Goal: Task Accomplishment & Management: Complete application form

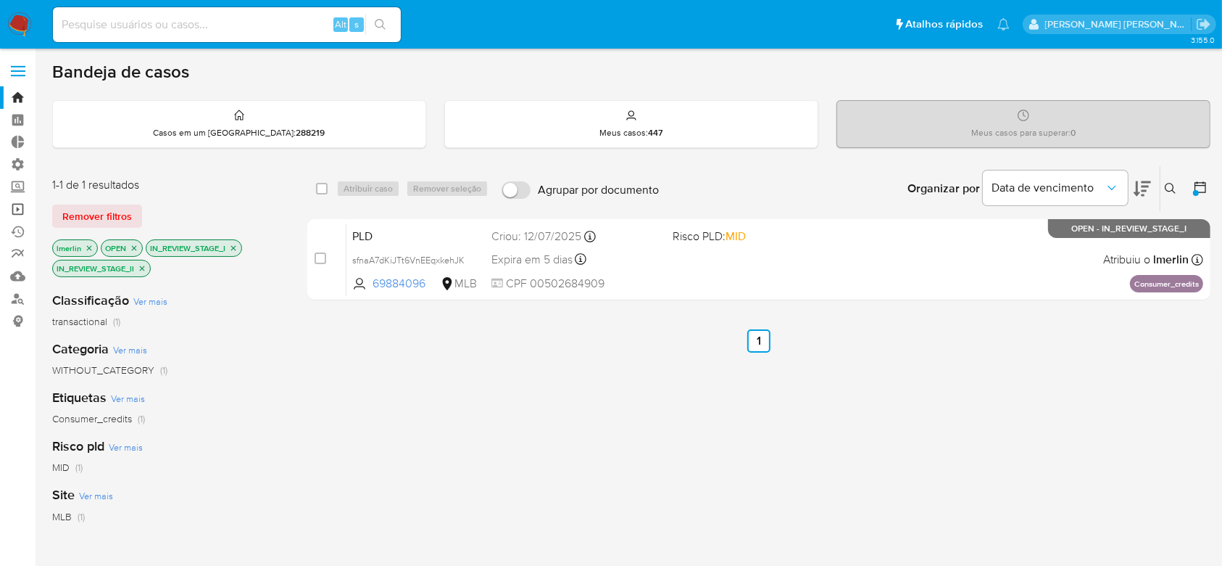
click at [13, 206] on link "Operações em massa" at bounding box center [86, 209] width 173 height 22
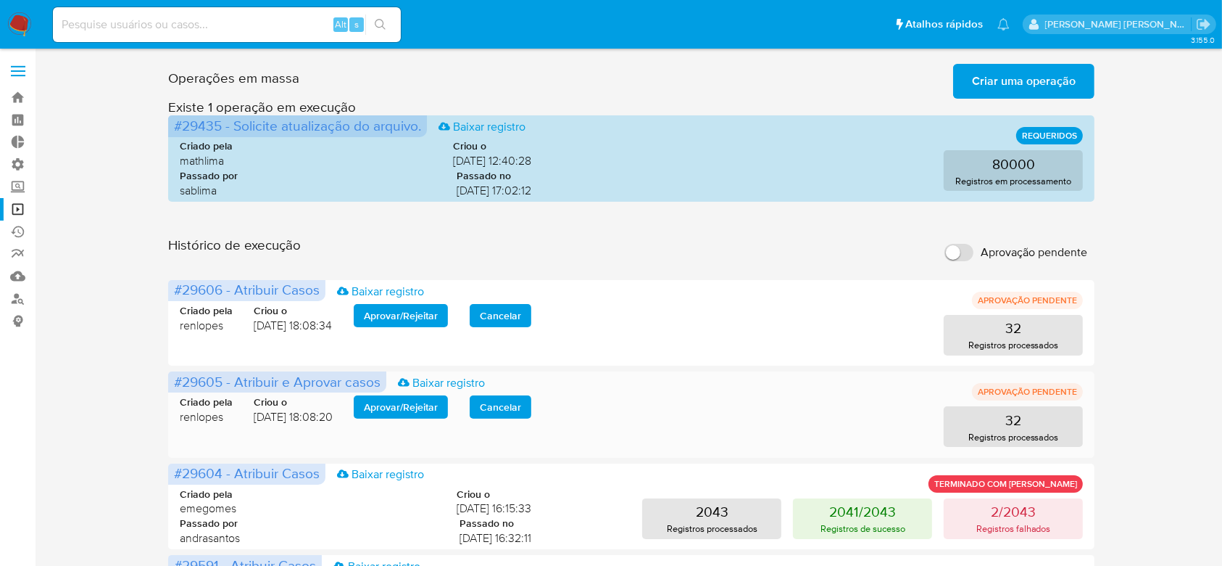
click at [404, 407] on span "Aprovar / Rejeitar" at bounding box center [401, 407] width 74 height 20
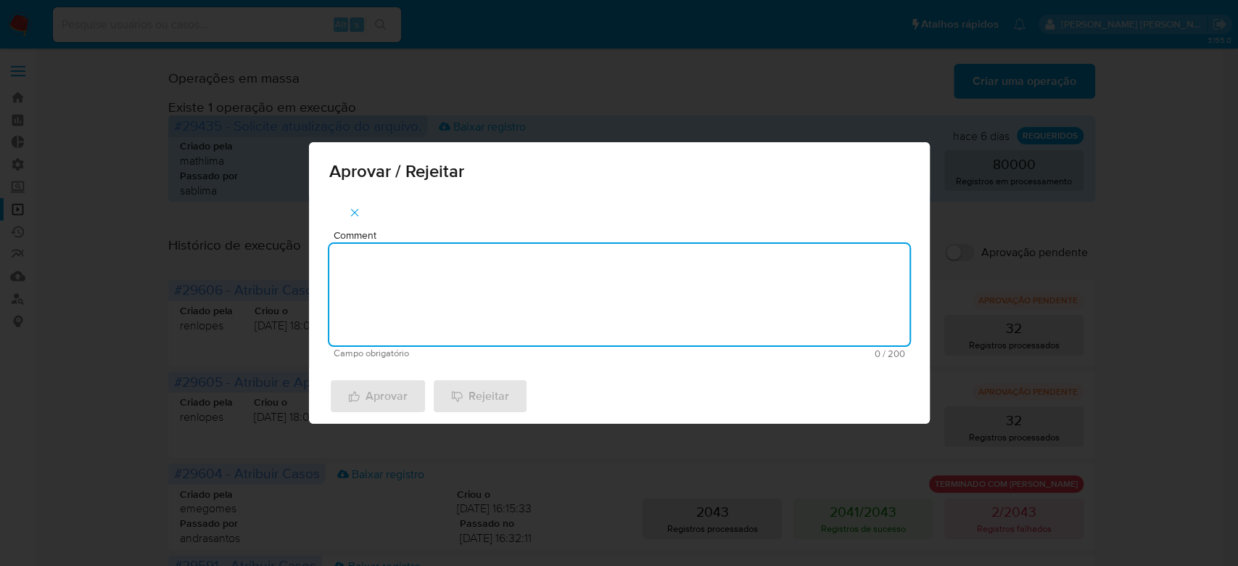
click at [426, 289] on textarea "Comment" at bounding box center [619, 295] width 580 height 102
drag, startPoint x: 431, startPoint y: 264, endPoint x: 261, endPoint y: 264, distance: 169.7
click at [261, 264] on div "Aprovar / Rejeitar Comment Para tratamento. Campo obrigatório 16 / 200 184 cara…" at bounding box center [619, 283] width 1238 height 566
click at [415, 314] on textarea "Para tratamento." at bounding box center [619, 295] width 580 height 102
type textarea "Para tratamento."
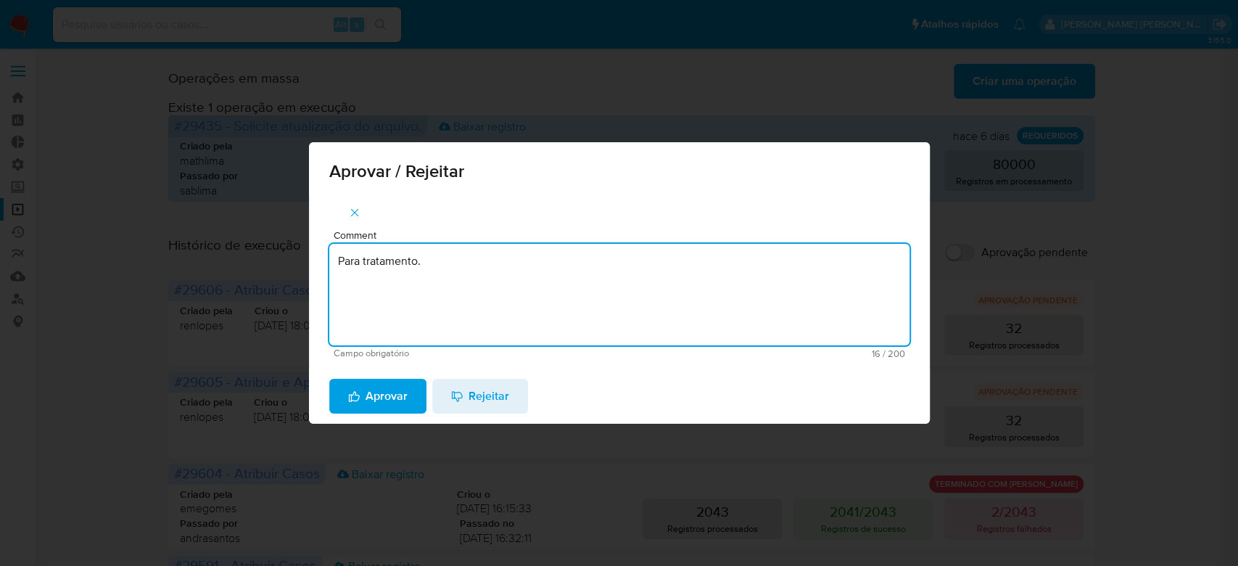
click at [389, 399] on span "Aprovar" at bounding box center [377, 396] width 59 height 32
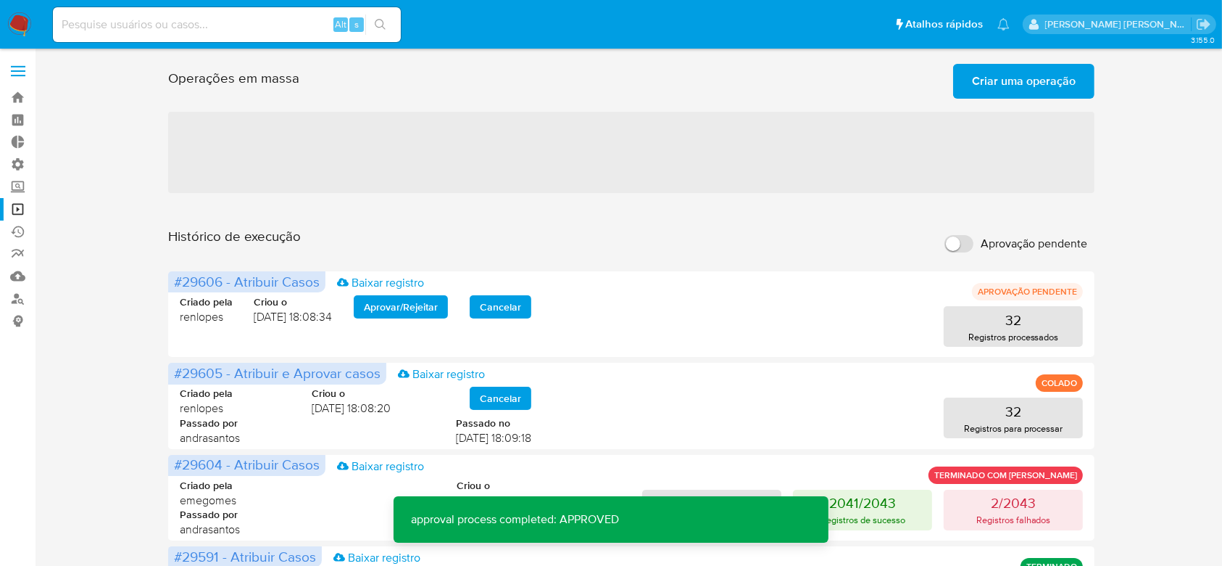
click at [391, 309] on span "Aprovar / Rejeitar" at bounding box center [401, 307] width 74 height 20
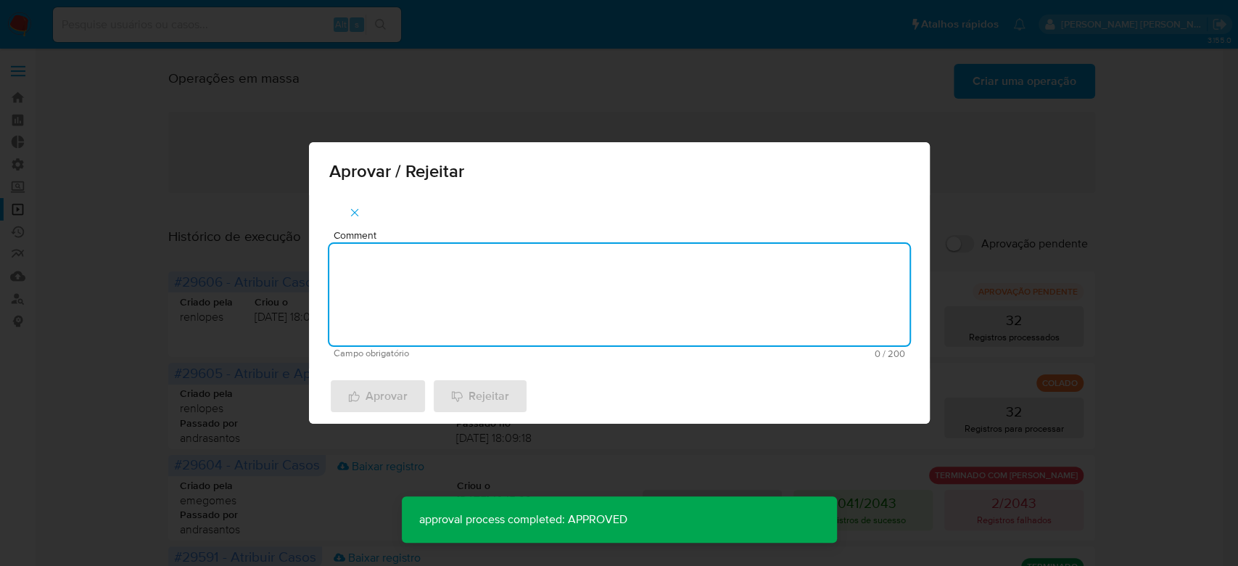
click at [395, 287] on textarea "Comment" at bounding box center [619, 295] width 580 height 102
paste textarea "Para tratamento."
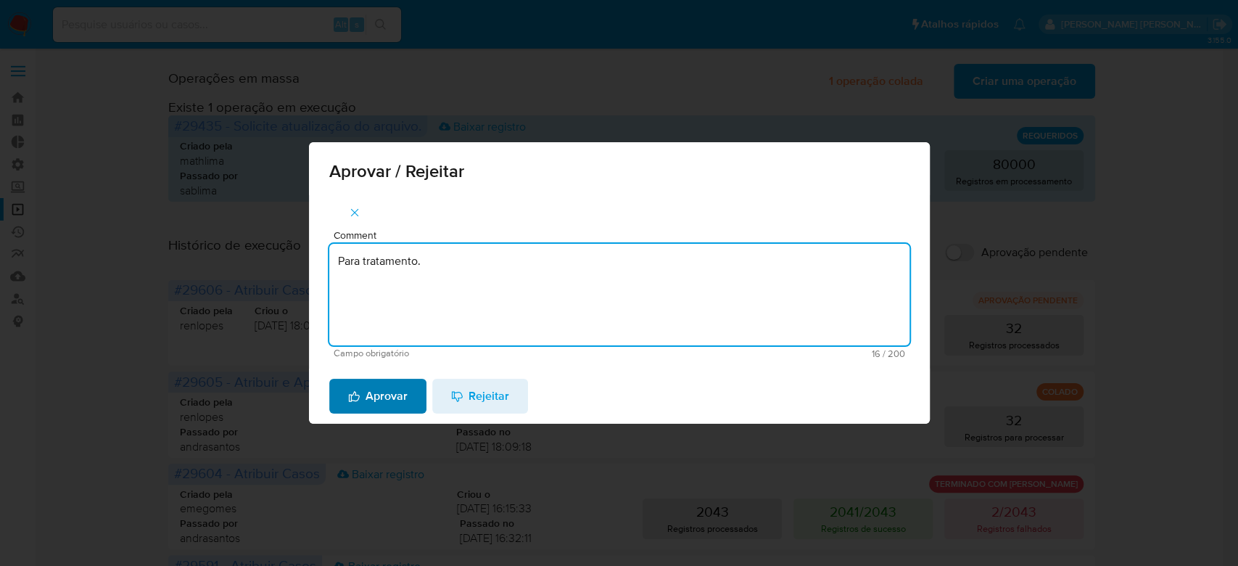
type textarea "Para tratamento."
click at [367, 397] on span "Aprovar" at bounding box center [377, 396] width 59 height 32
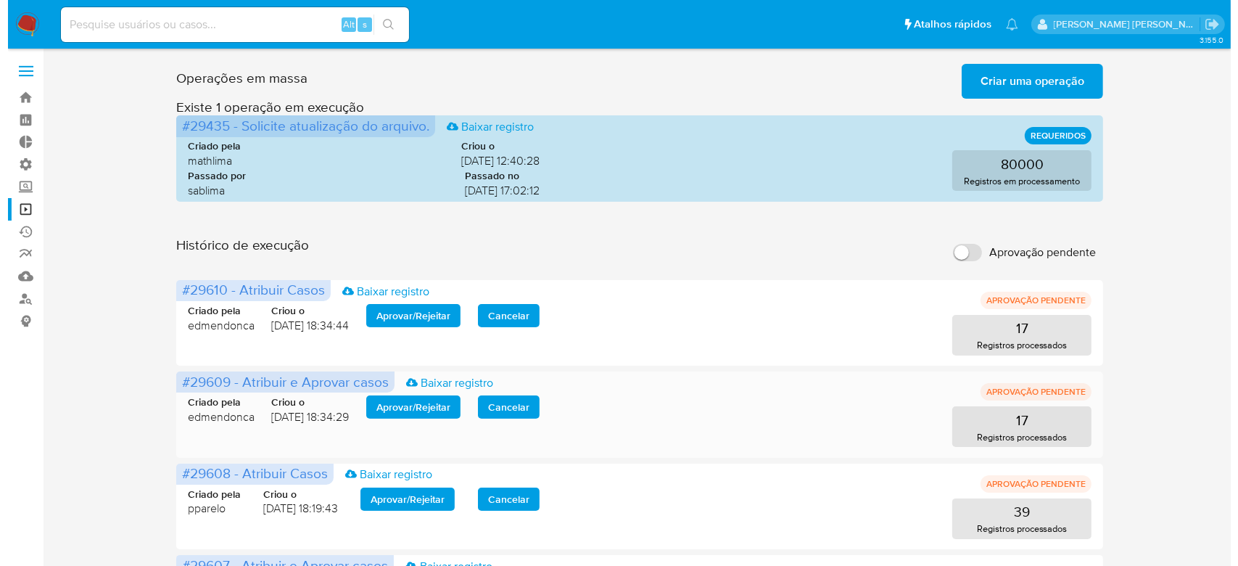
scroll to position [96, 0]
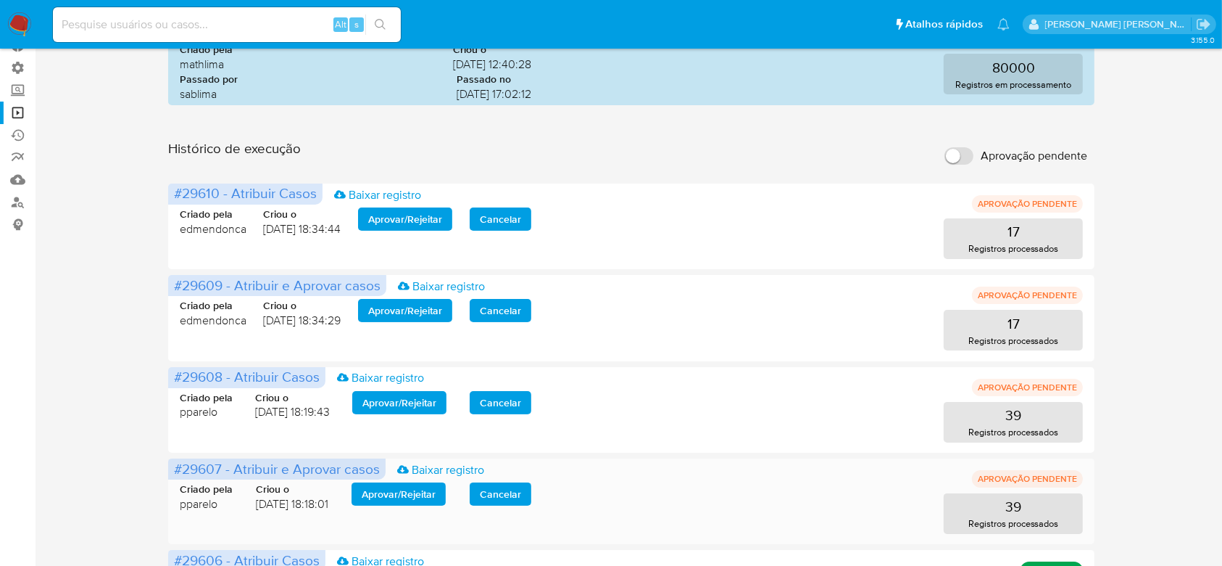
click at [396, 497] on span "Aprovar / Rejeitar" at bounding box center [399, 494] width 74 height 20
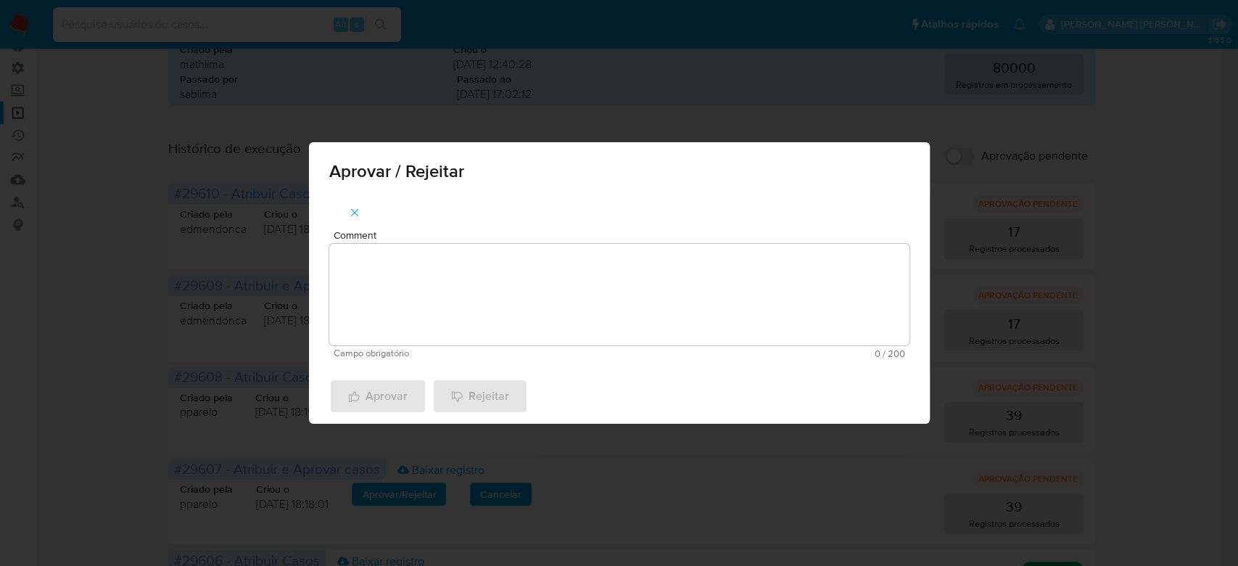
click at [428, 310] on textarea "Comment" at bounding box center [619, 295] width 580 height 102
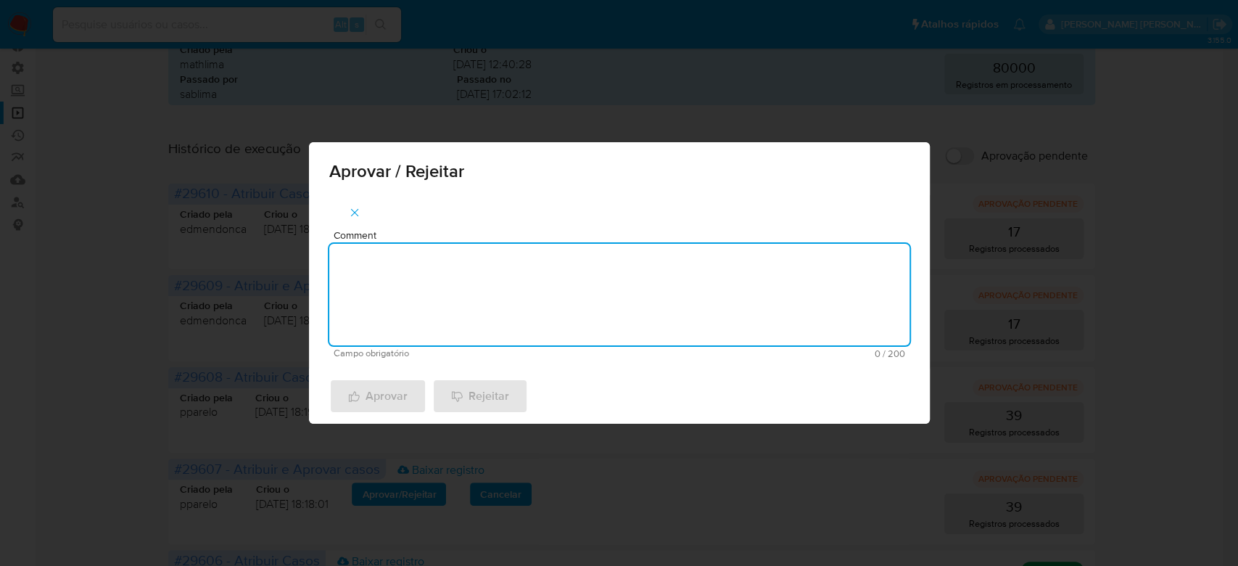
paste textarea "Para tratamento."
type textarea "Para tratamento."
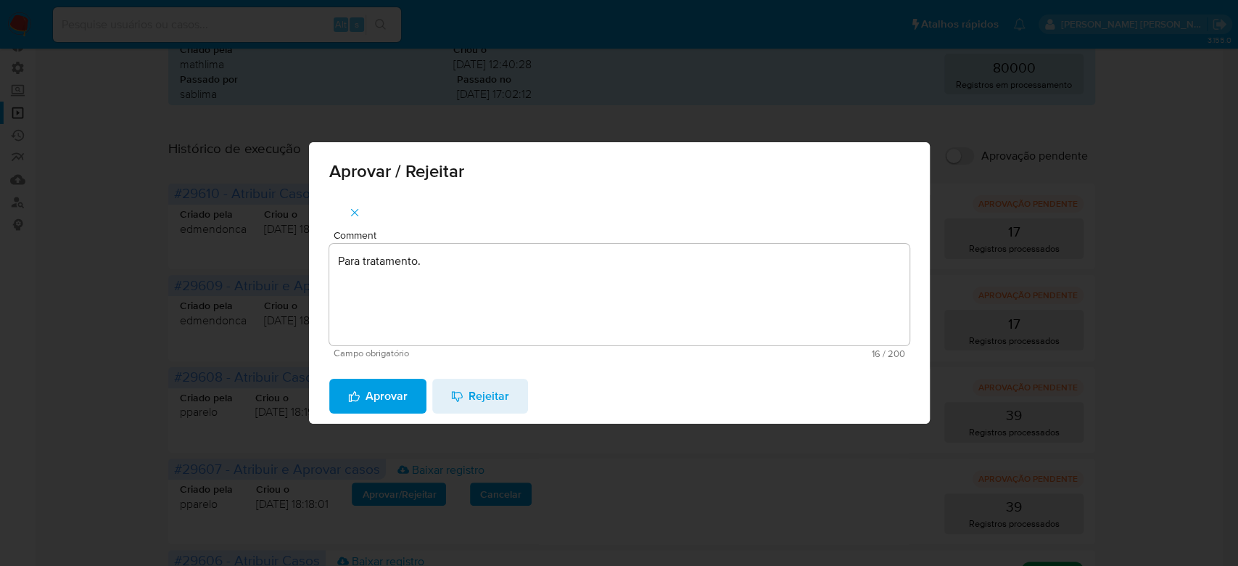
click at [385, 393] on span "Aprovar" at bounding box center [377, 396] width 59 height 32
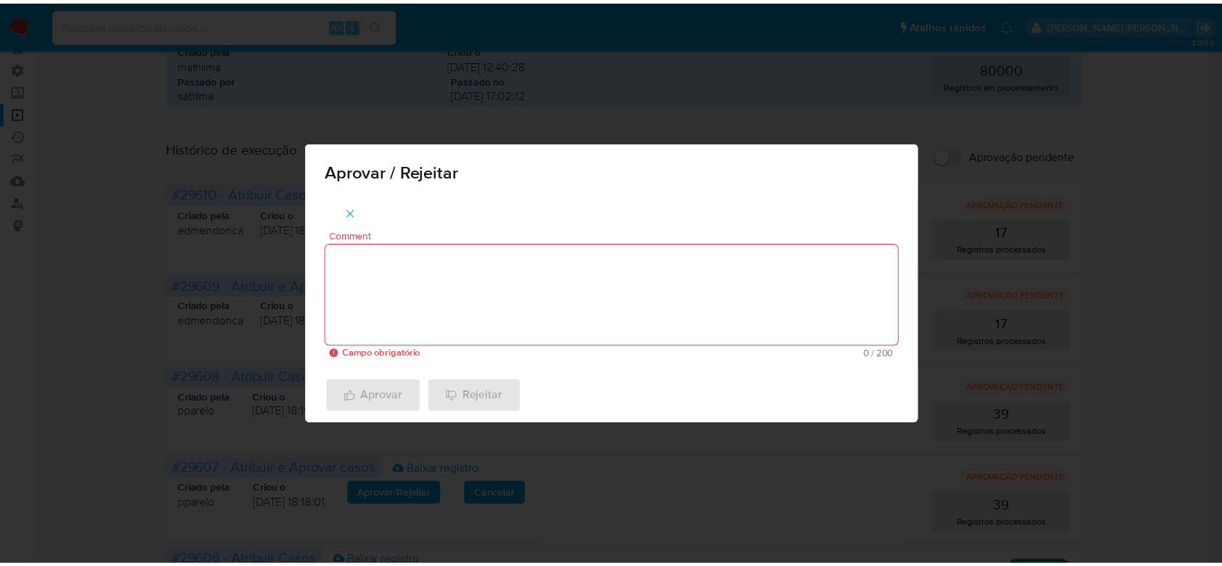
scroll to position [94, 0]
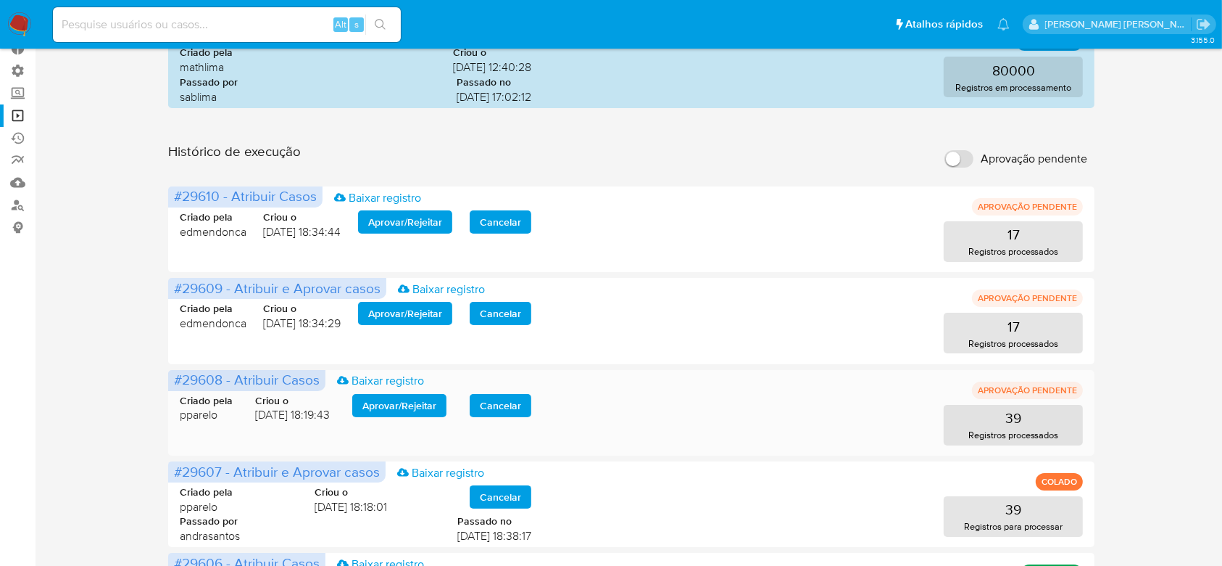
click at [407, 396] on span "Aprovar / Rejeitar" at bounding box center [400, 405] width 74 height 20
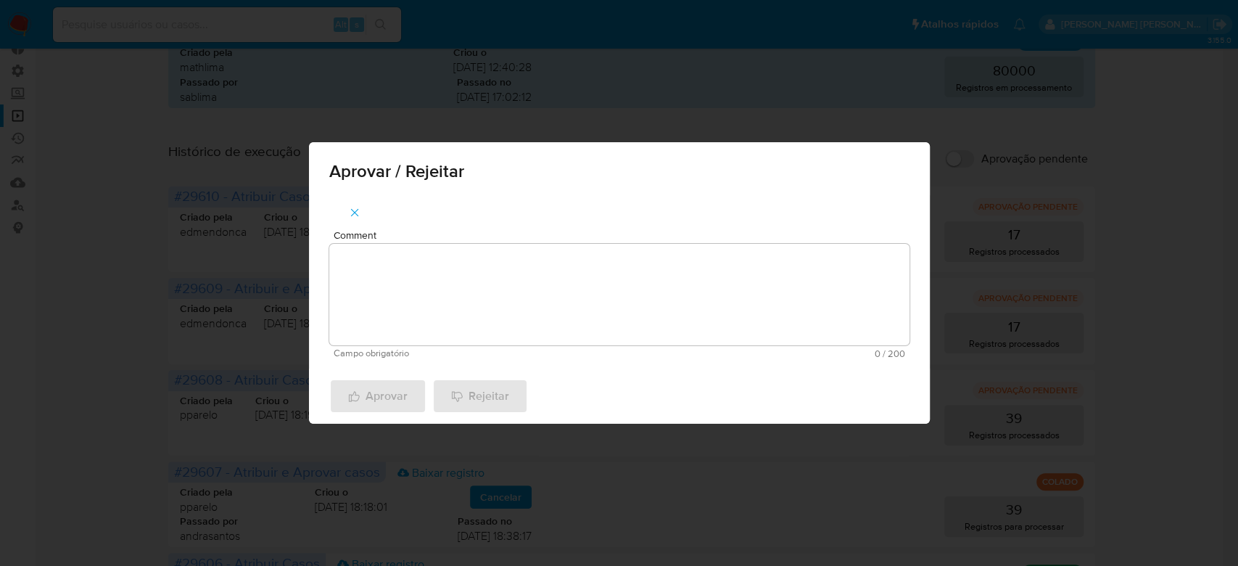
click at [399, 291] on textarea "Comment" at bounding box center [619, 295] width 580 height 102
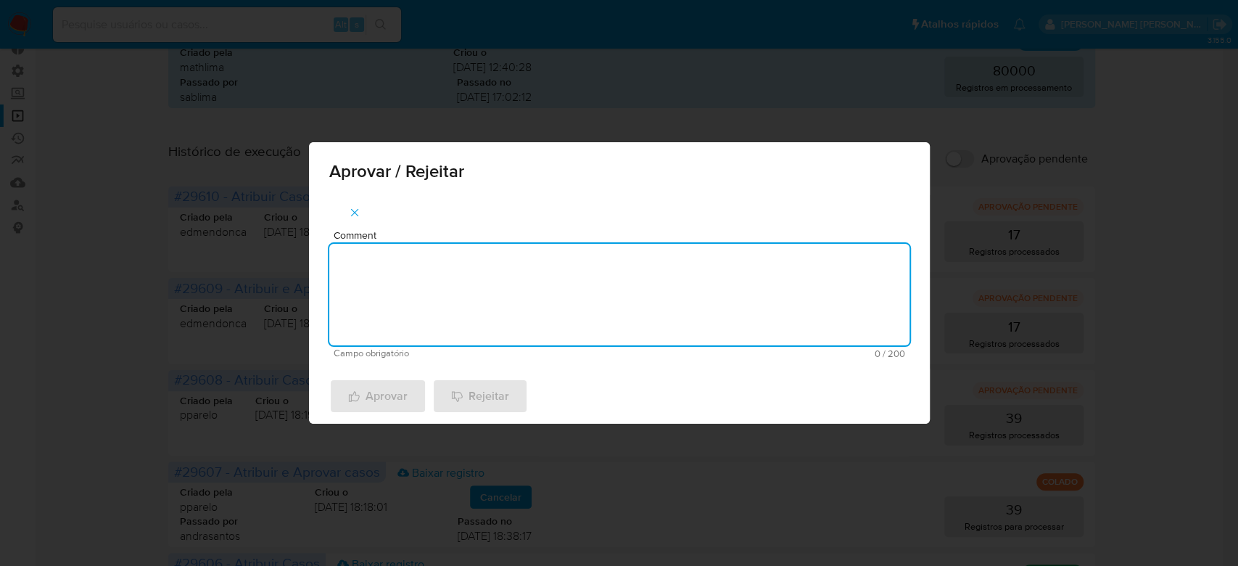
paste textarea "Para tratamento."
type textarea "Para tratamento."
click at [383, 397] on span "Aprovar" at bounding box center [377, 396] width 59 height 32
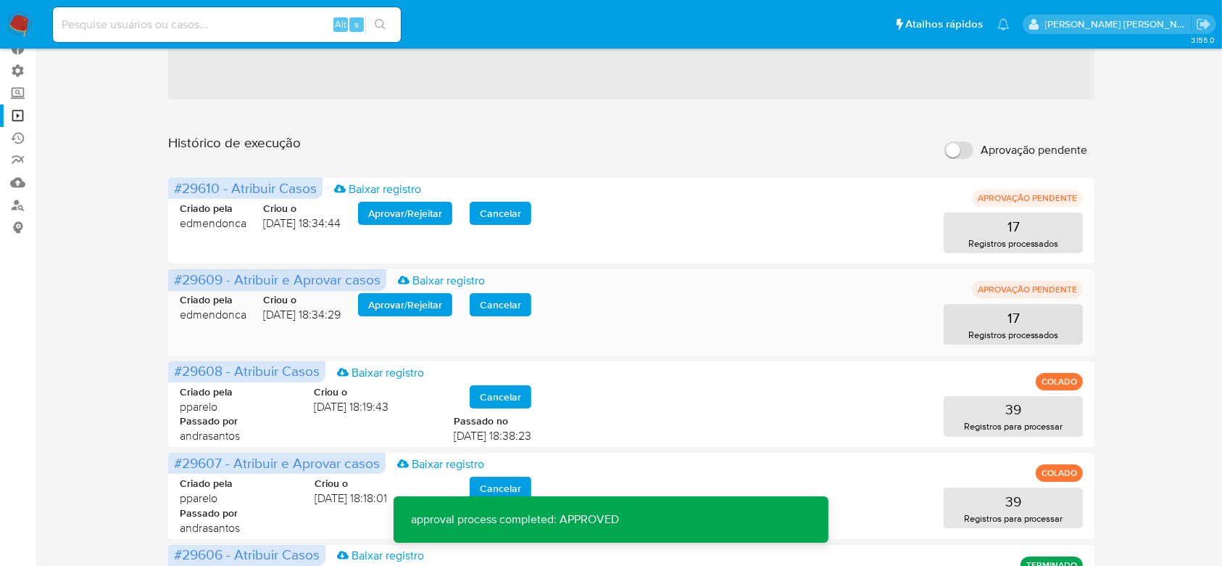
click at [413, 308] on span "Aprovar / Rejeitar" at bounding box center [405, 304] width 74 height 20
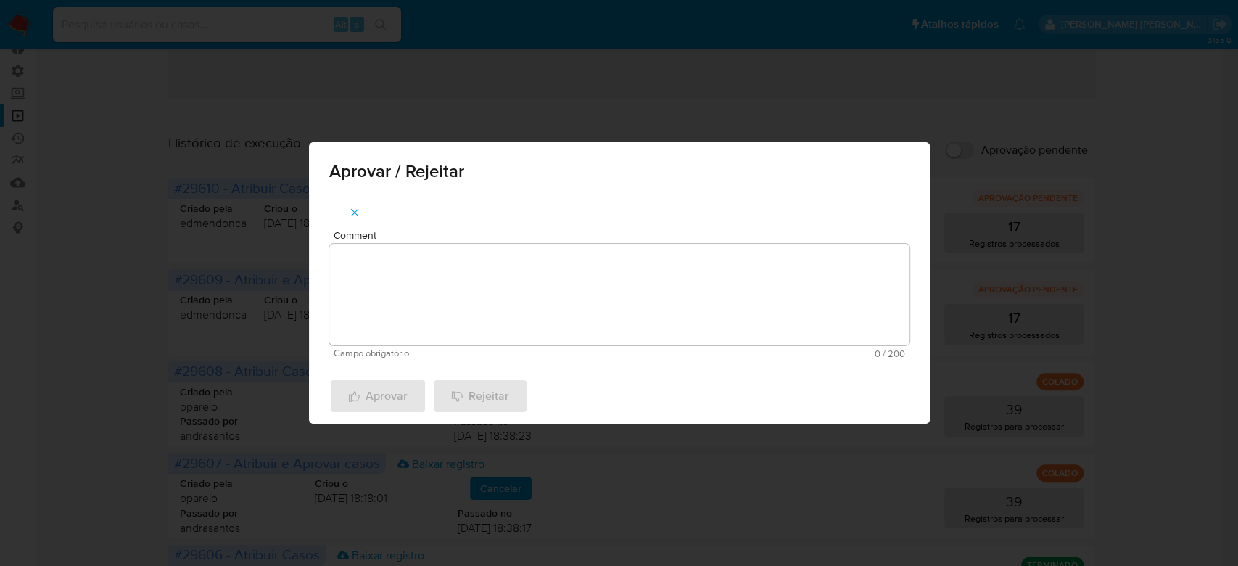
click at [389, 277] on textarea "Comment" at bounding box center [619, 295] width 580 height 102
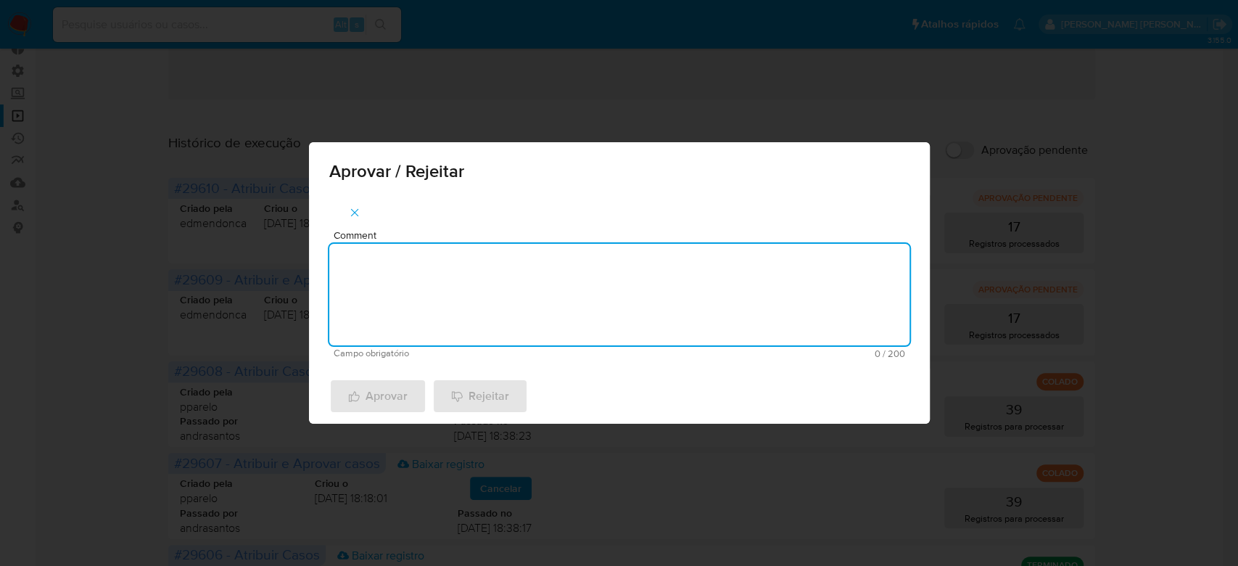
paste textarea "Para tratamento."
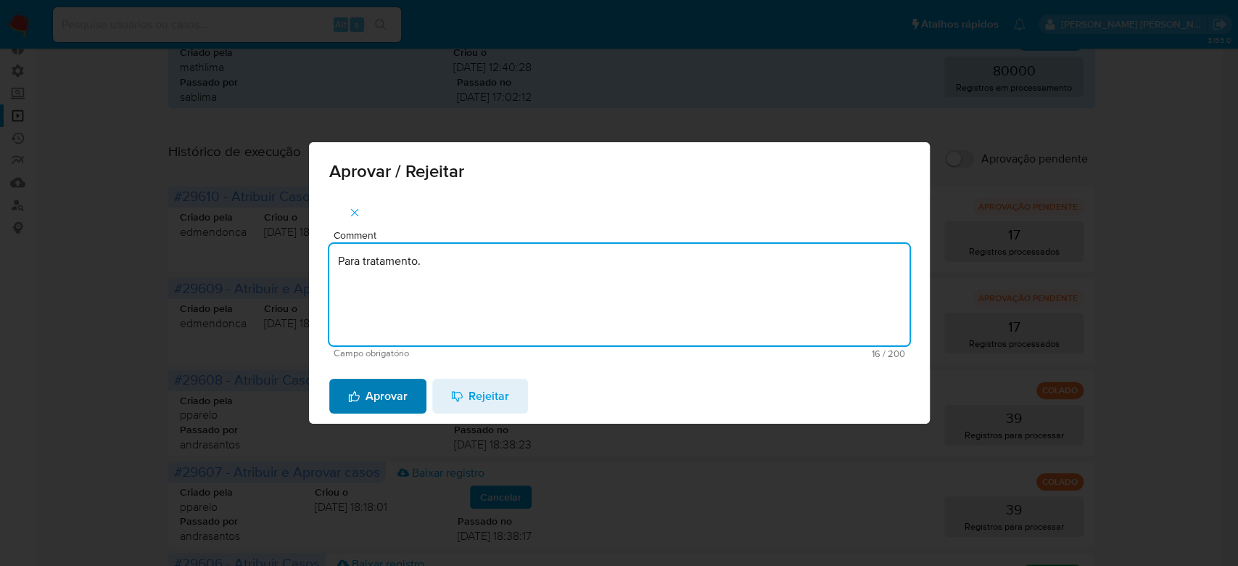
type textarea "Para tratamento."
click at [370, 397] on span "Aprovar" at bounding box center [377, 396] width 59 height 32
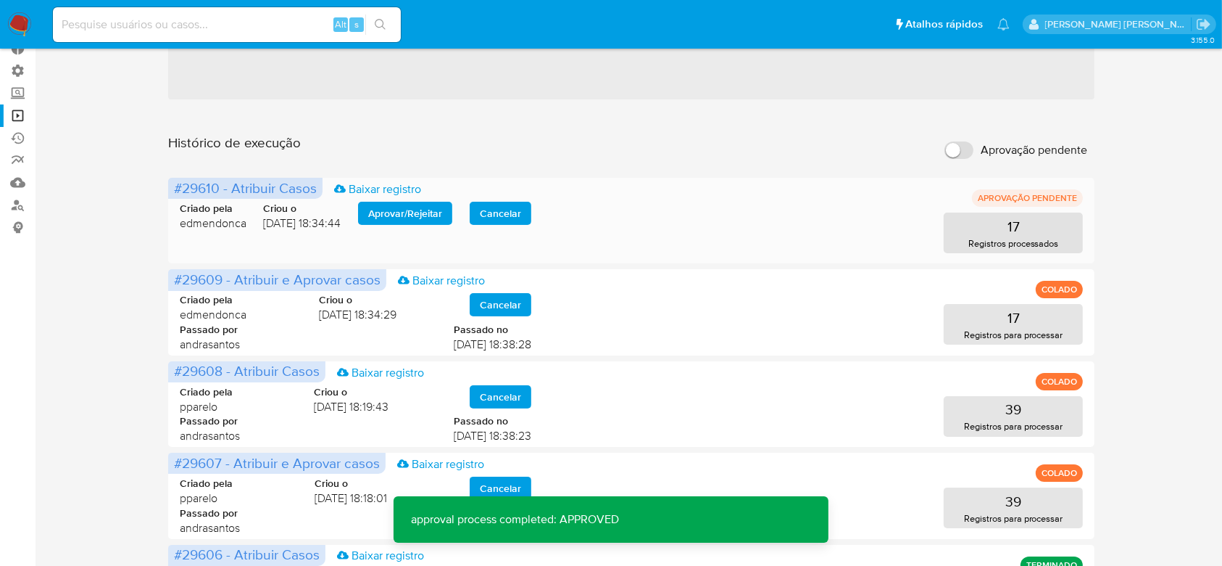
click at [379, 221] on span "Aprovar / Rejeitar" at bounding box center [405, 213] width 74 height 20
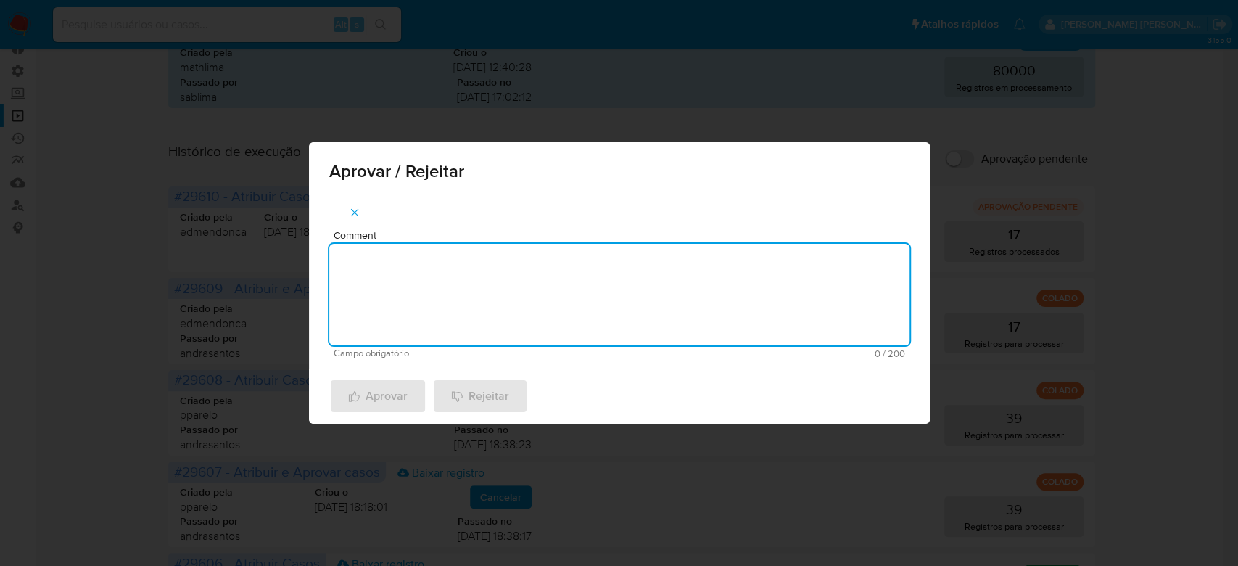
click at [411, 281] on textarea "Comment" at bounding box center [619, 295] width 580 height 102
paste textarea "Para tratamento."
type textarea "Para tratamento."
click at [373, 399] on span "Aprovar" at bounding box center [377, 396] width 59 height 32
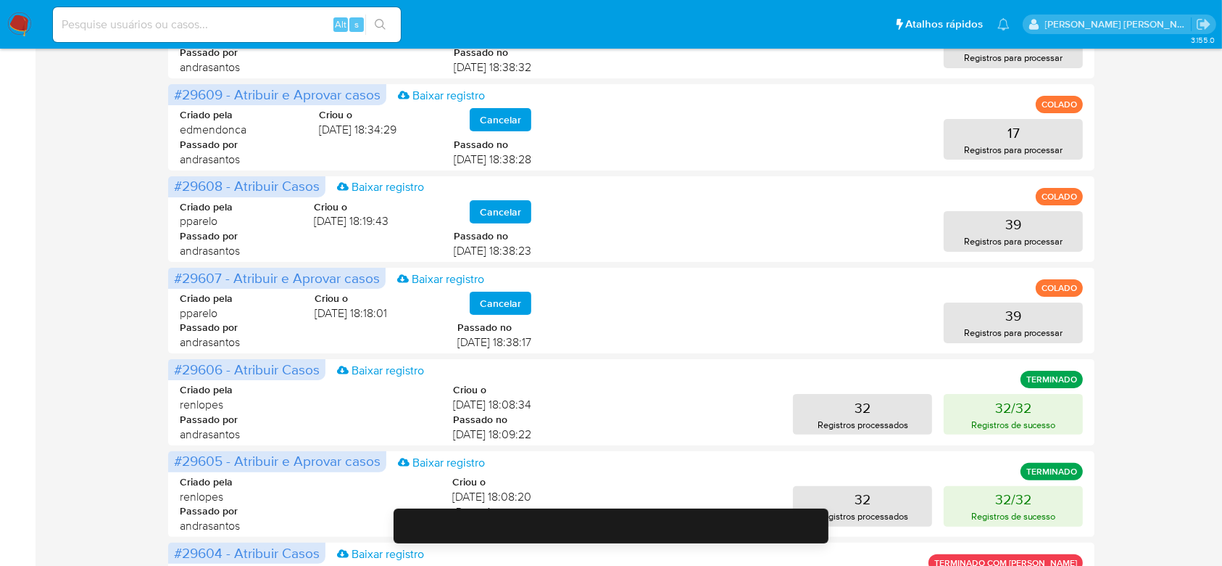
scroll to position [0, 0]
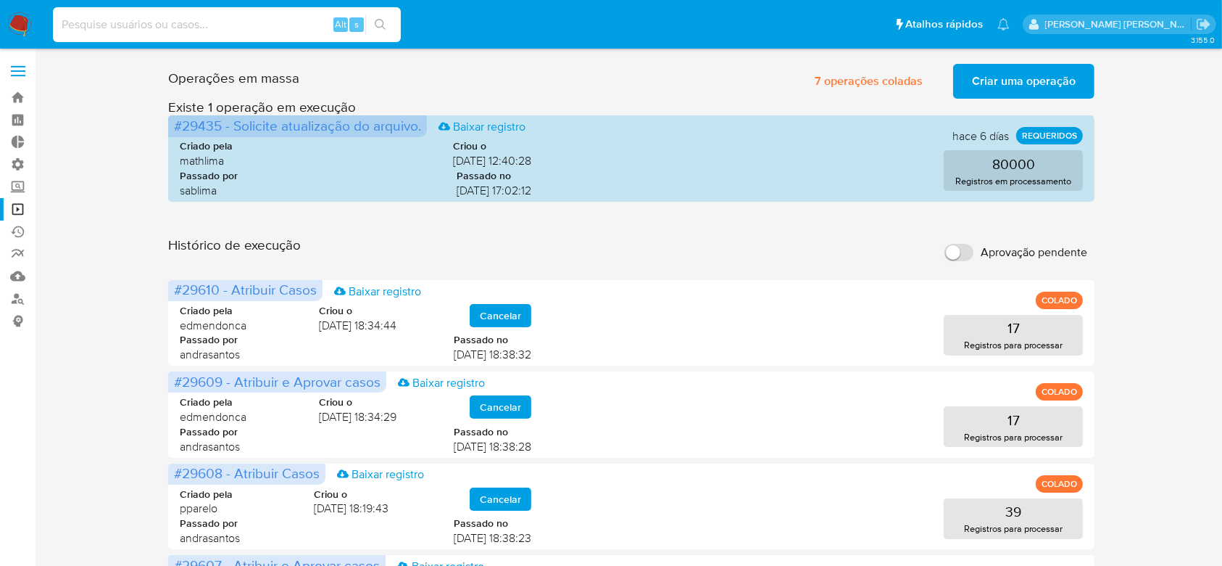
click at [180, 21] on input at bounding box center [227, 24] width 348 height 19
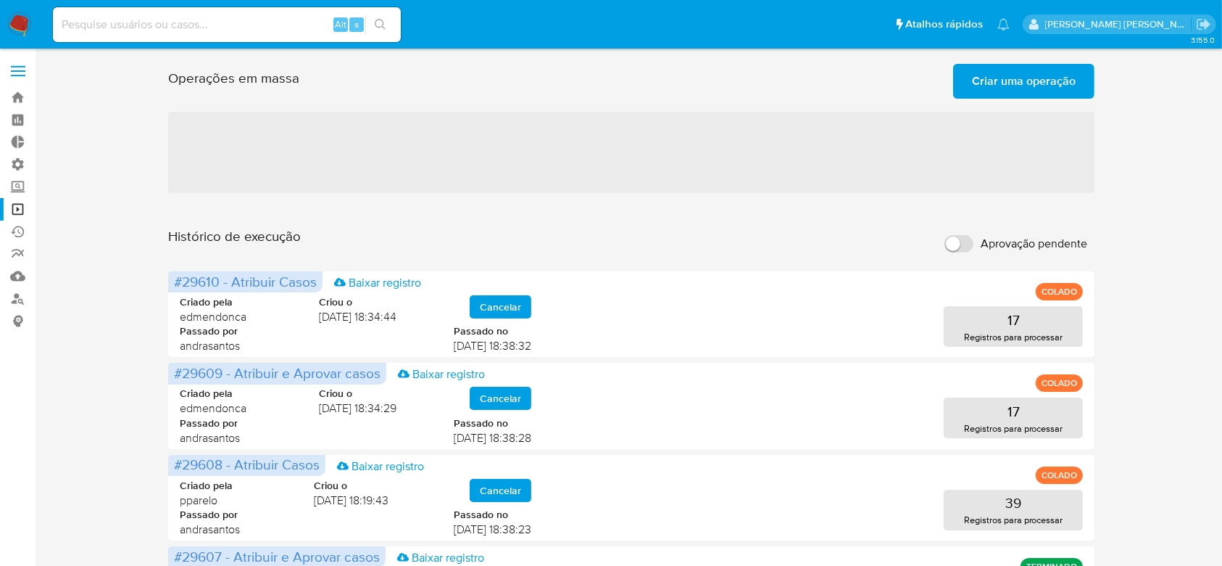
click at [145, 22] on input at bounding box center [227, 24] width 348 height 19
paste input "b5ChvfzGv6UDdBqlOU8UYY0Z"
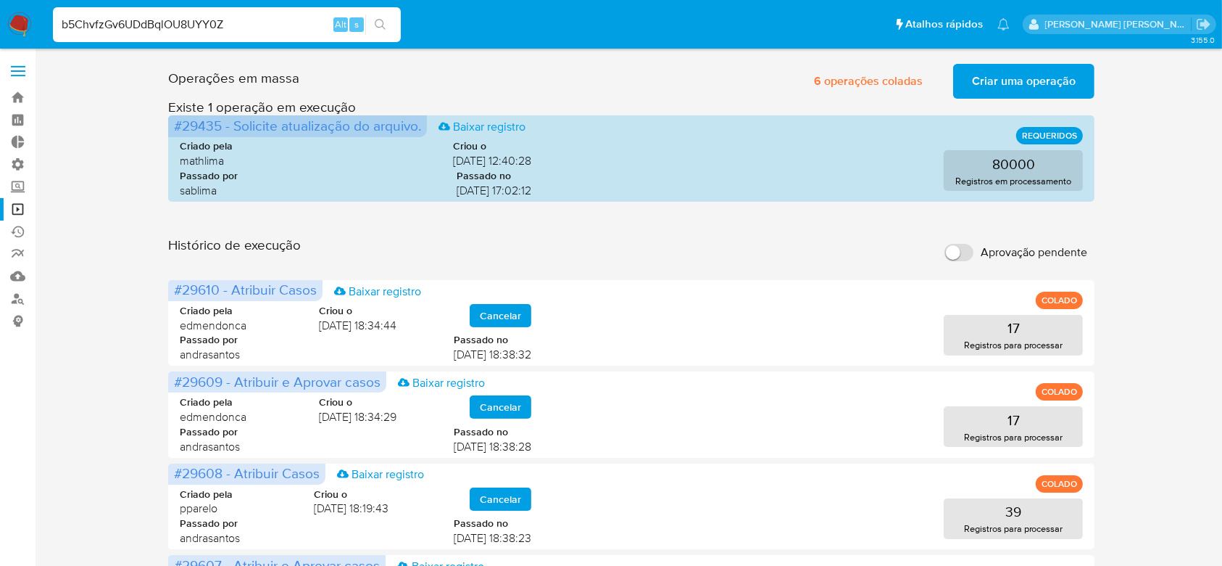
type input "b5ChvfzGv6UDdBqlOU8UYY0Z"
click at [386, 31] on button "search-icon" at bounding box center [380, 25] width 30 height 20
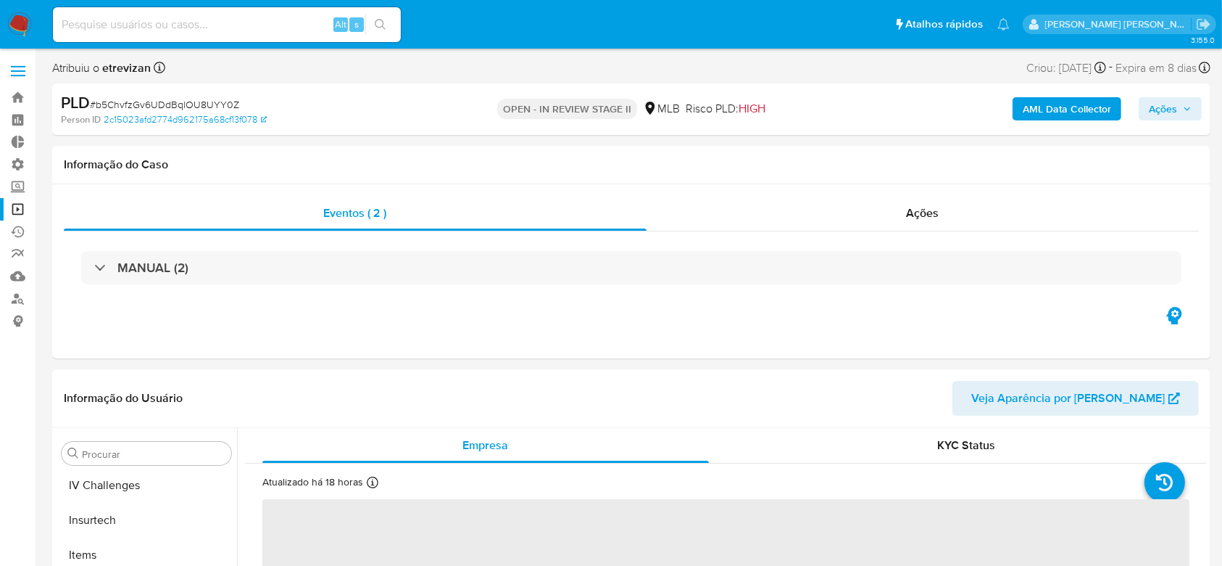
scroll to position [647, 0]
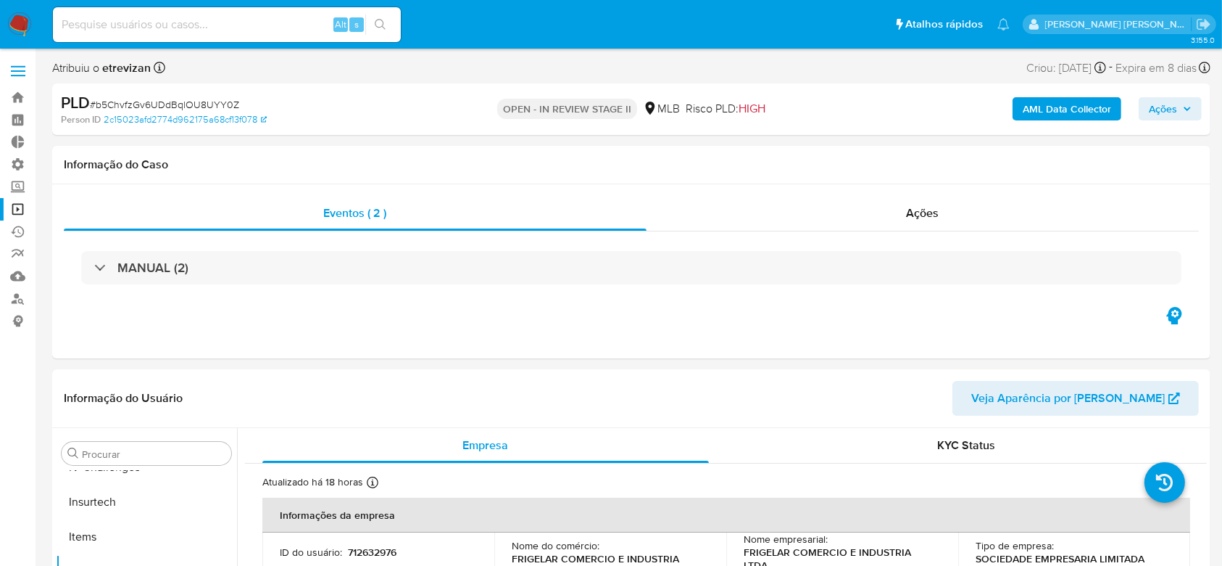
select select "10"
click at [21, 210] on link "Operações em massa" at bounding box center [86, 209] width 173 height 22
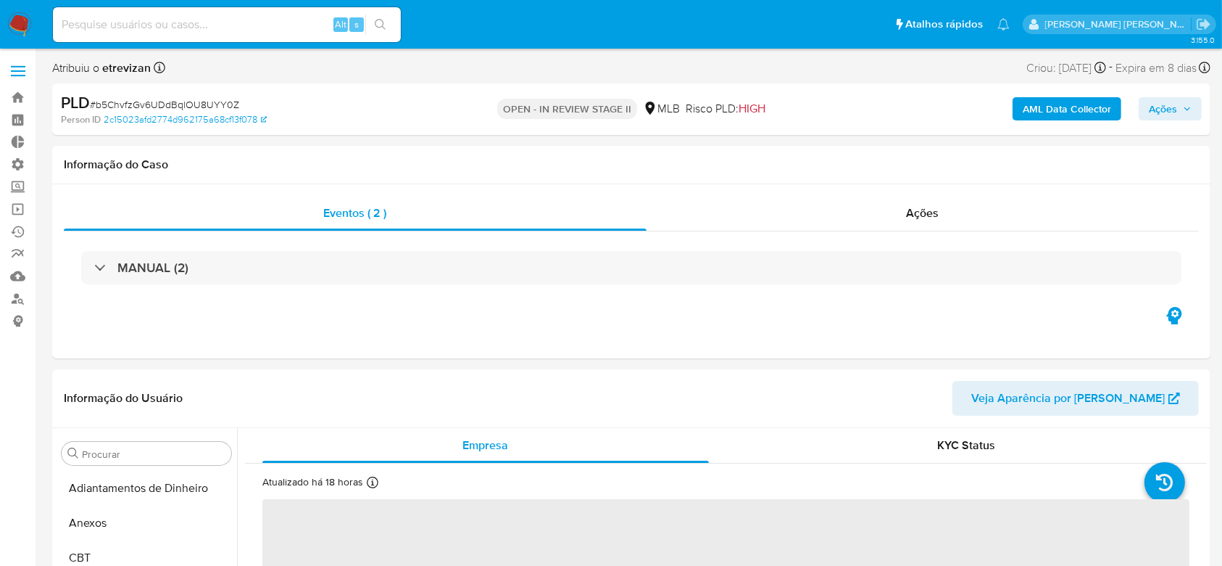
select select "10"
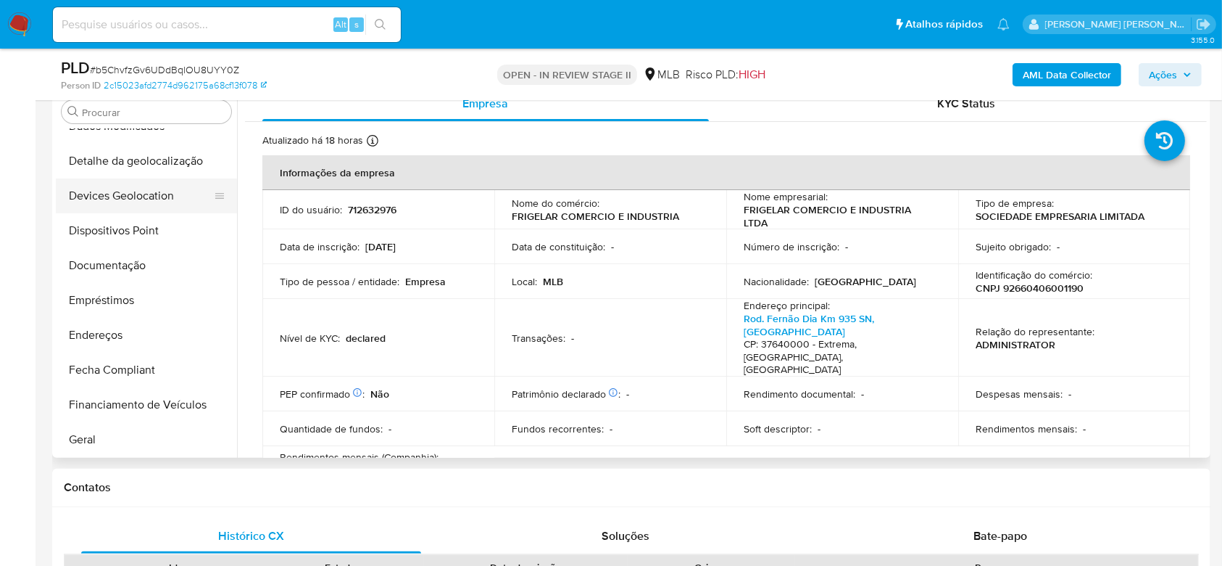
scroll to position [164, 0]
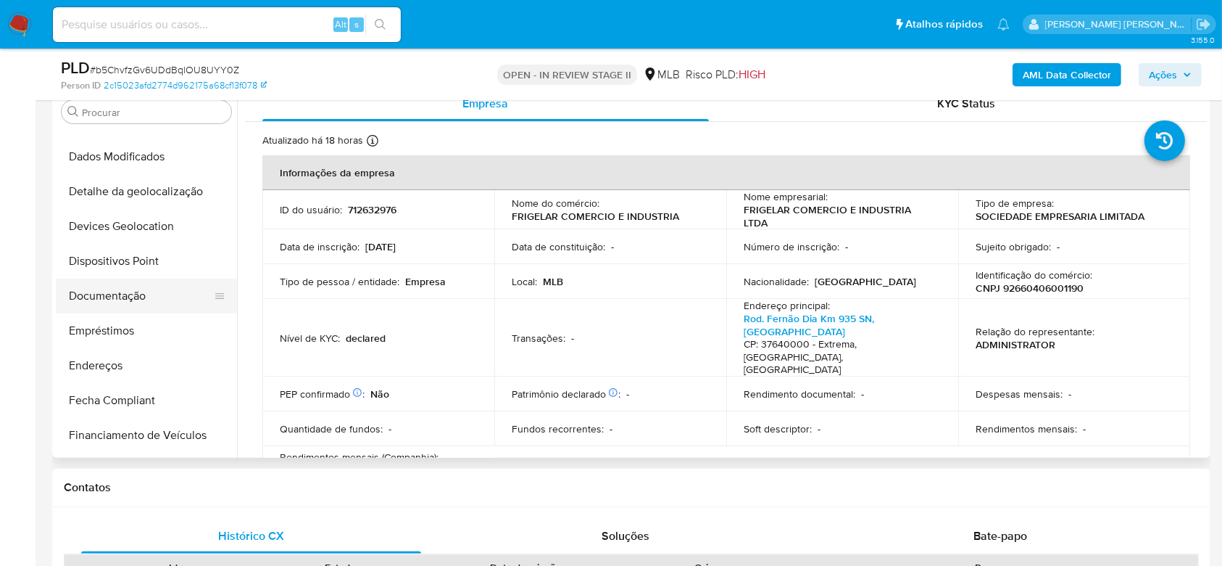
click at [112, 289] on button "Documentação" at bounding box center [141, 295] width 170 height 35
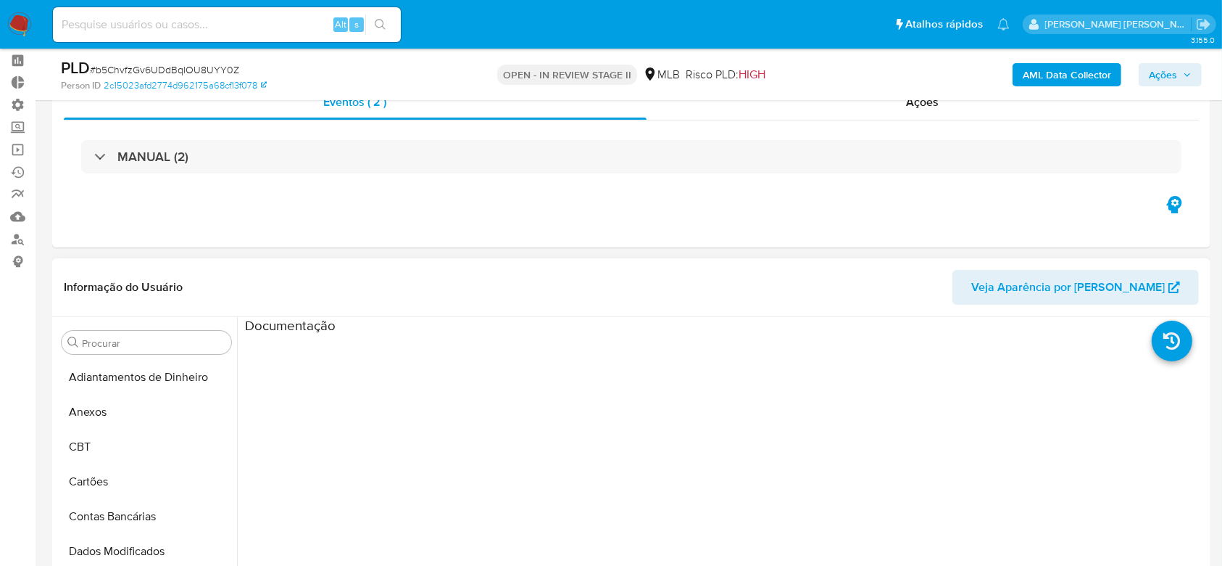
scroll to position [0, 0]
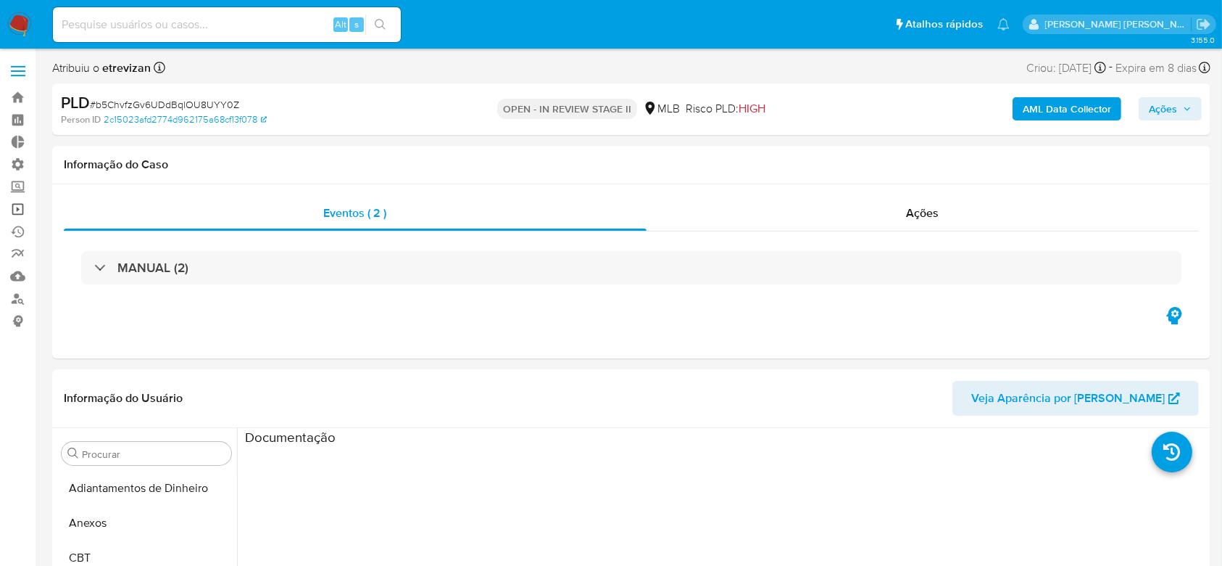
click at [12, 206] on link "Operações em massa" at bounding box center [86, 209] width 173 height 22
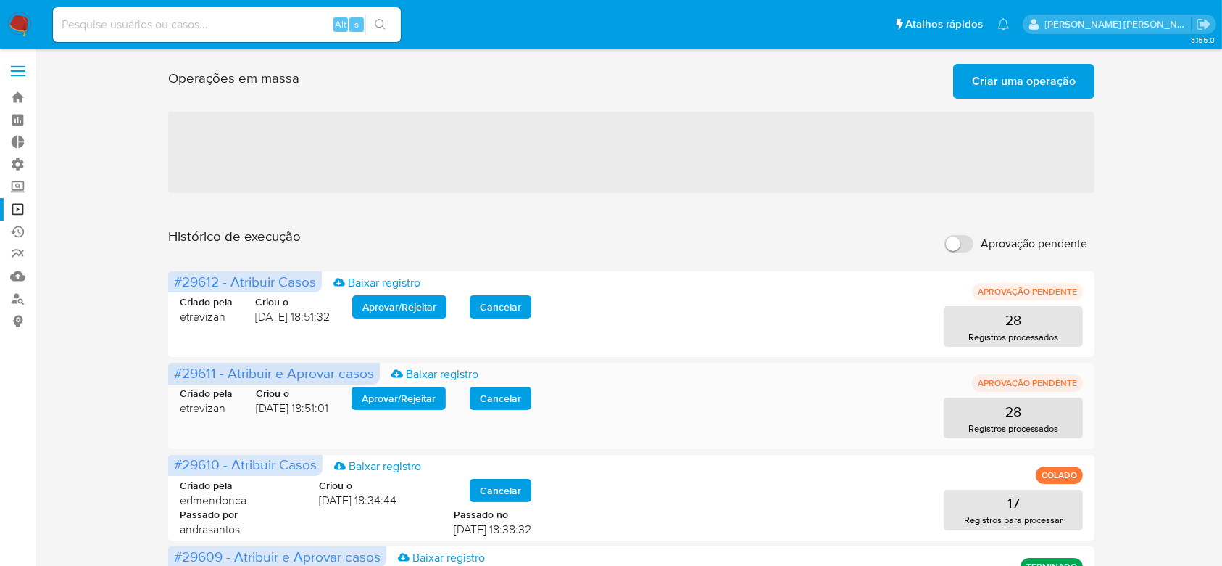
click at [402, 401] on span "Aprovar / Rejeitar" at bounding box center [399, 398] width 74 height 20
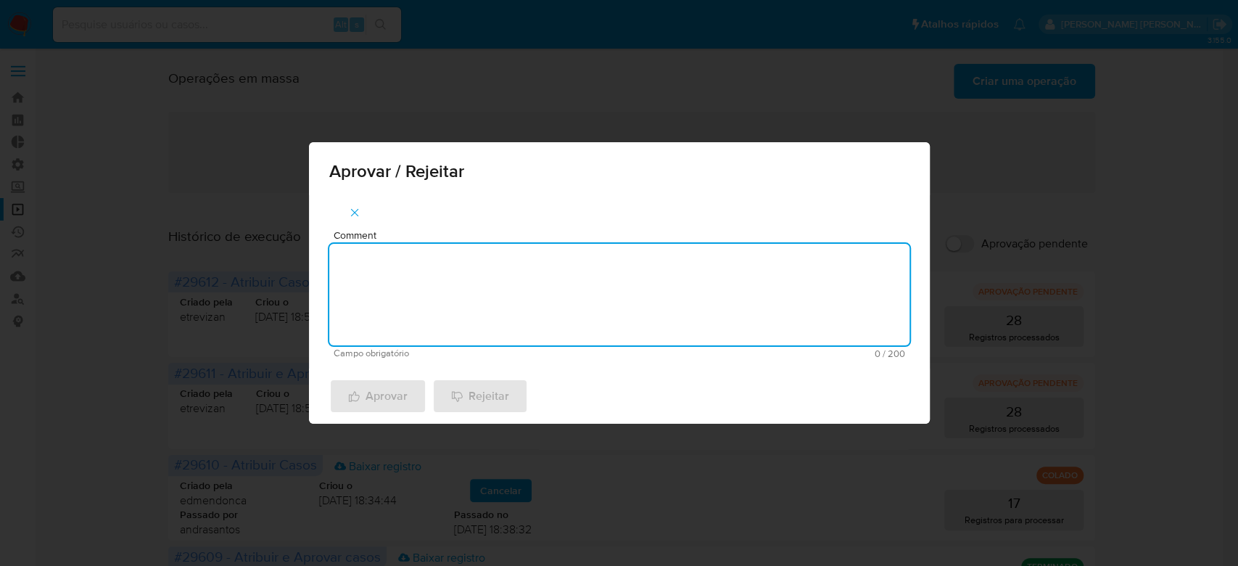
click at [485, 288] on textarea "Comment" at bounding box center [619, 295] width 580 height 102
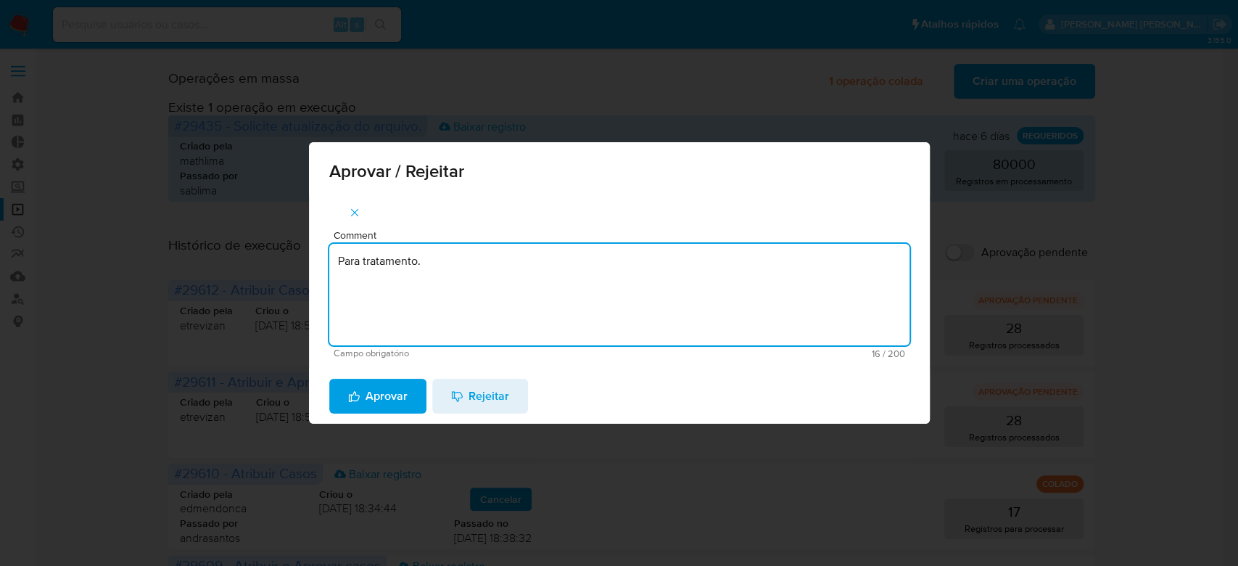
drag, startPoint x: 484, startPoint y: 287, endPoint x: 240, endPoint y: 251, distance: 247.0
click at [240, 251] on div "Aprovar / Rejeitar Comment Para tratamento. Campo obrigatório 16 / 200 184 cara…" at bounding box center [619, 283] width 1238 height 566
click at [381, 291] on textarea "Para tratamento." at bounding box center [619, 295] width 580 height 102
type textarea "Para tratamento."
click at [373, 415] on div "Aprovar Rejeitar" at bounding box center [619, 395] width 621 height 55
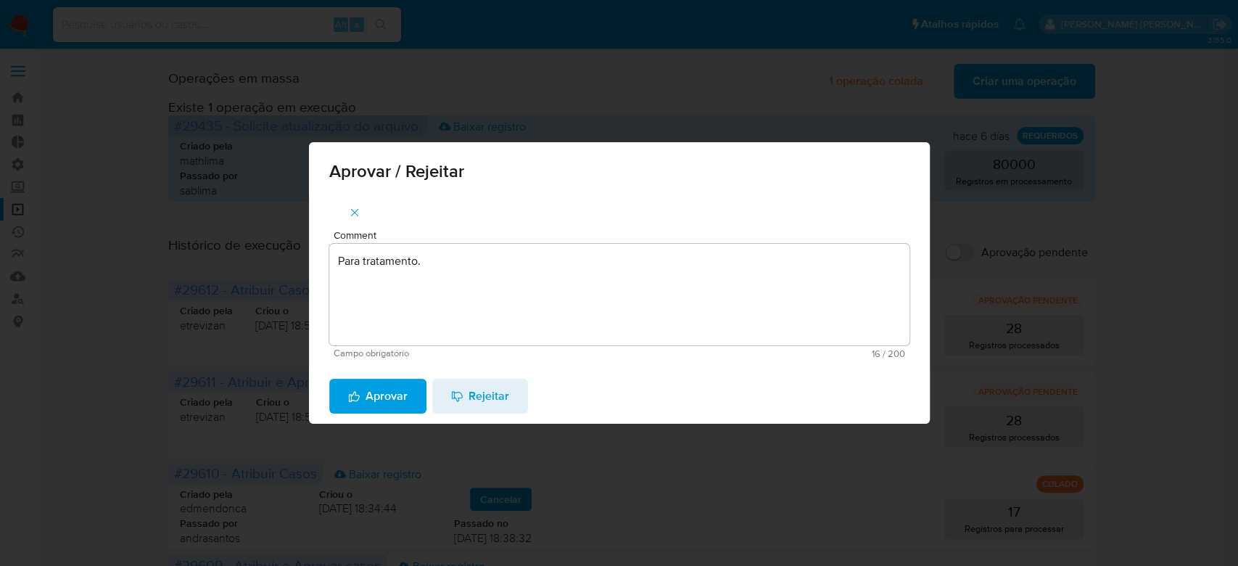
click at [386, 399] on span "Aprovar" at bounding box center [377, 396] width 59 height 32
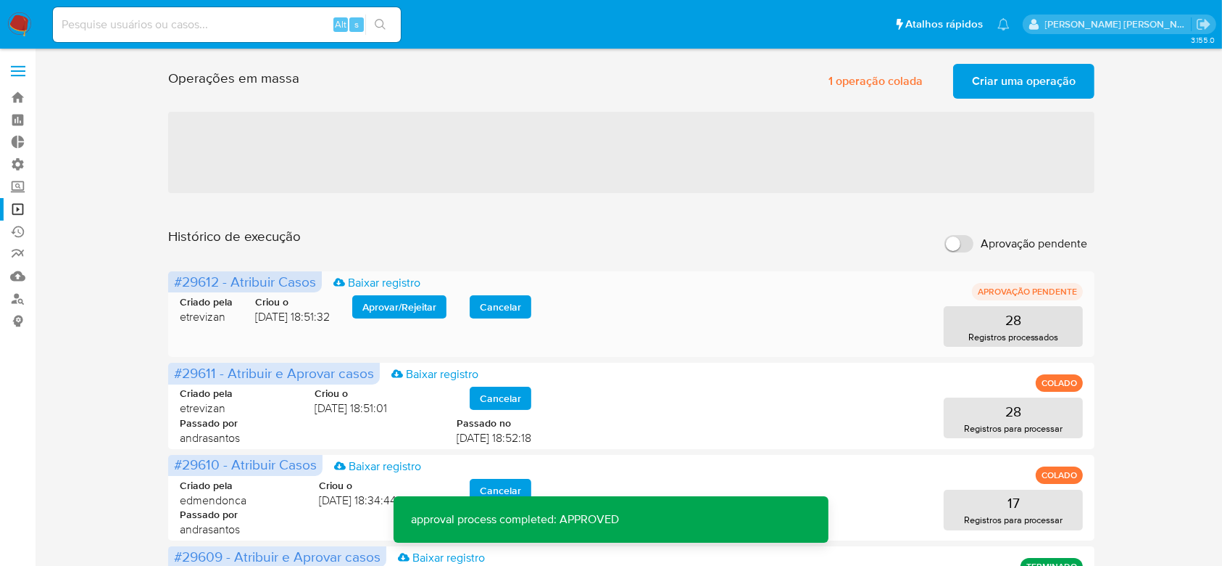
click at [383, 302] on span "Aprovar / Rejeitar" at bounding box center [400, 307] width 74 height 20
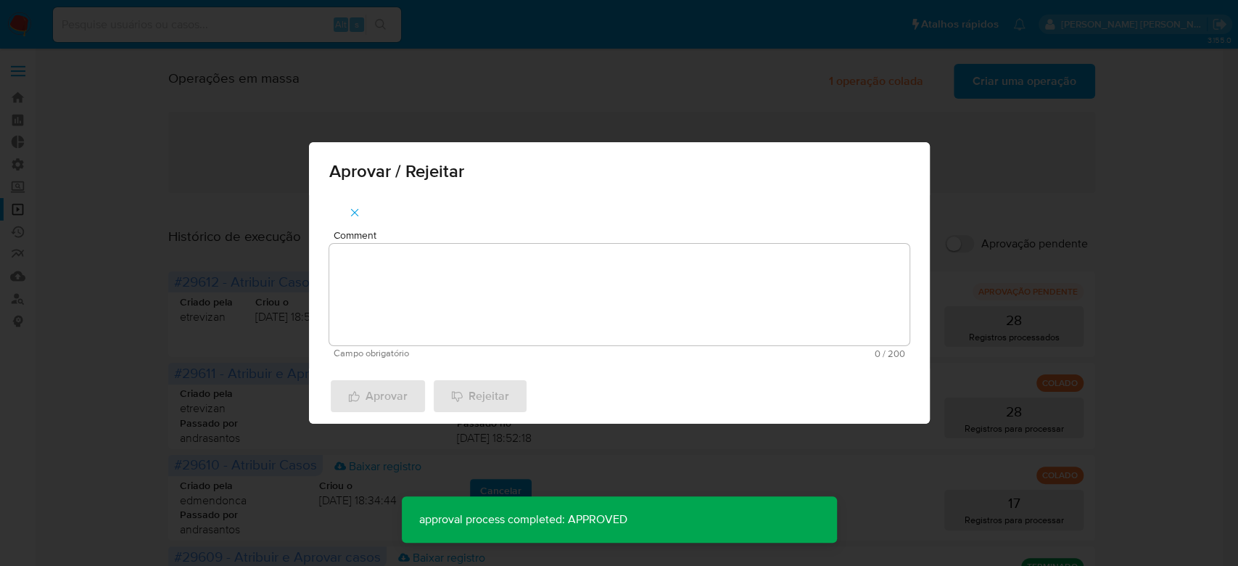
click at [394, 279] on textarea "Comment" at bounding box center [619, 295] width 580 height 102
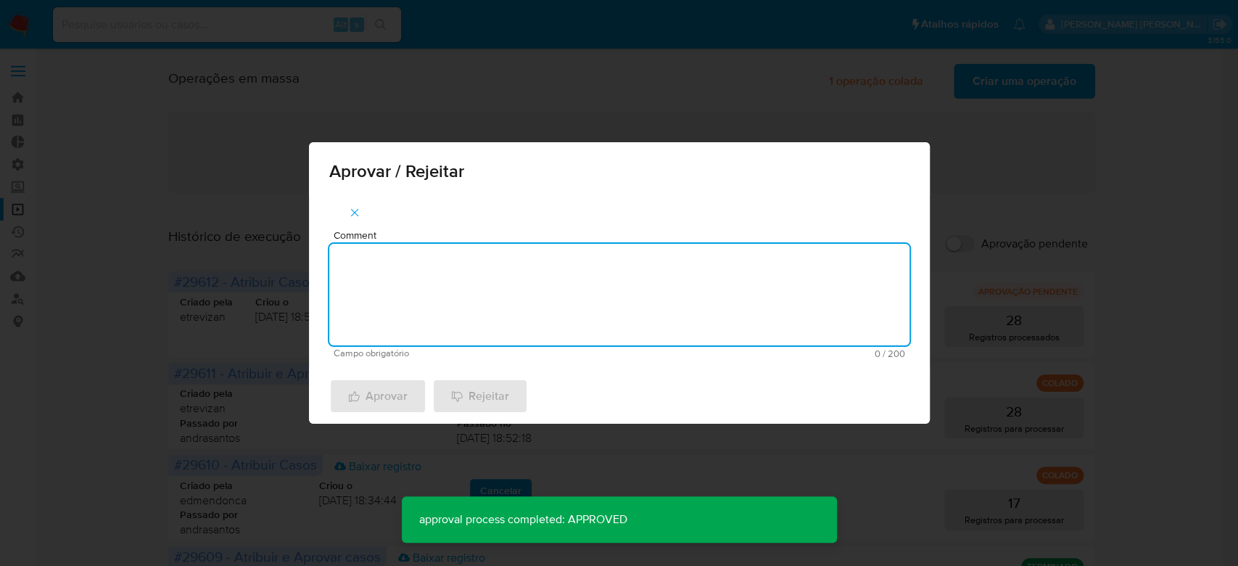
paste textarea "Para tratamento."
type textarea "Para tratamento."
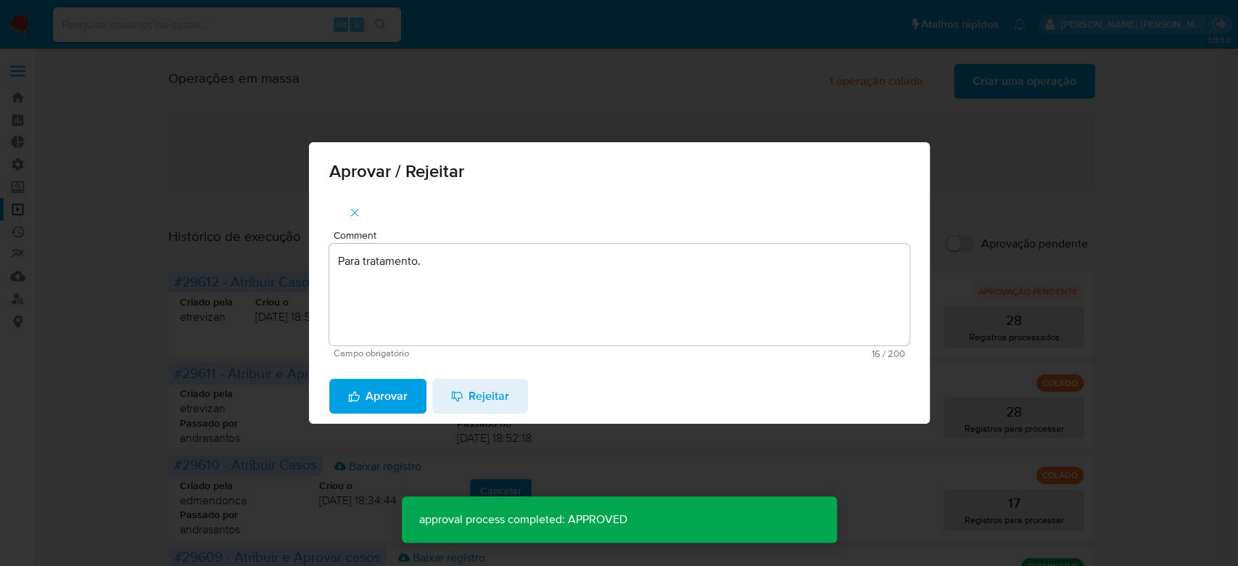
click at [376, 397] on span "Aprovar" at bounding box center [377, 396] width 59 height 32
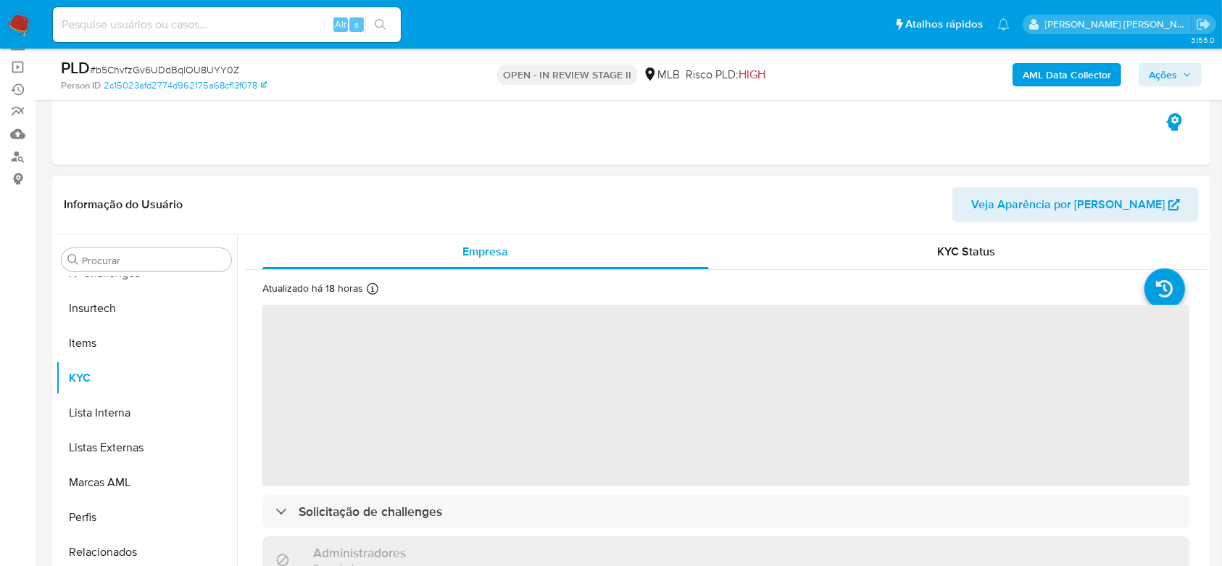
scroll to position [193, 0]
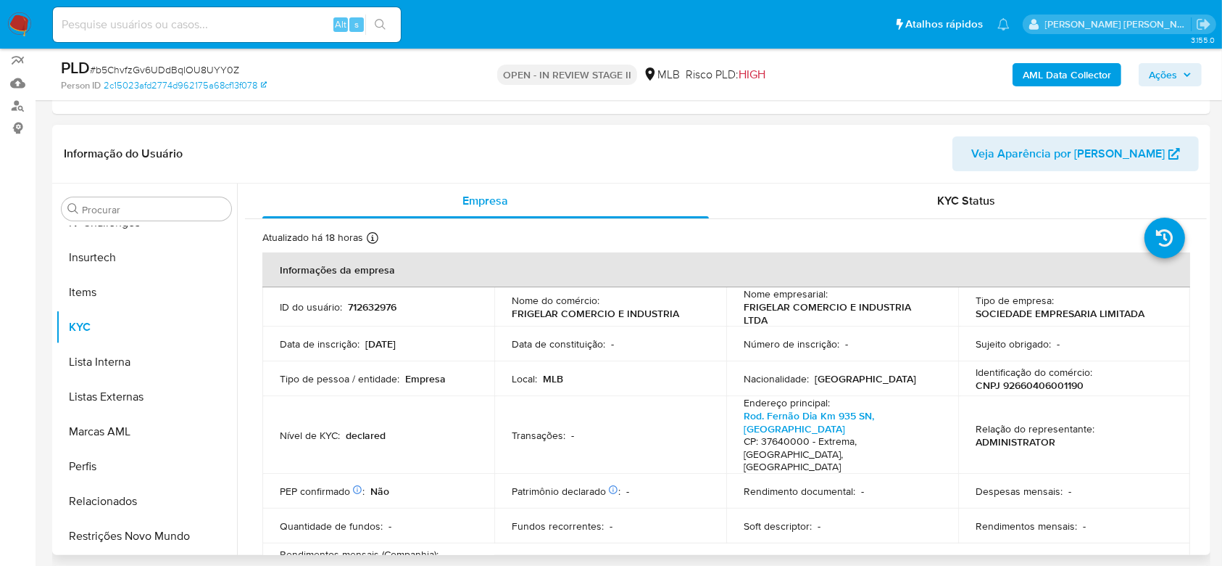
select select "10"
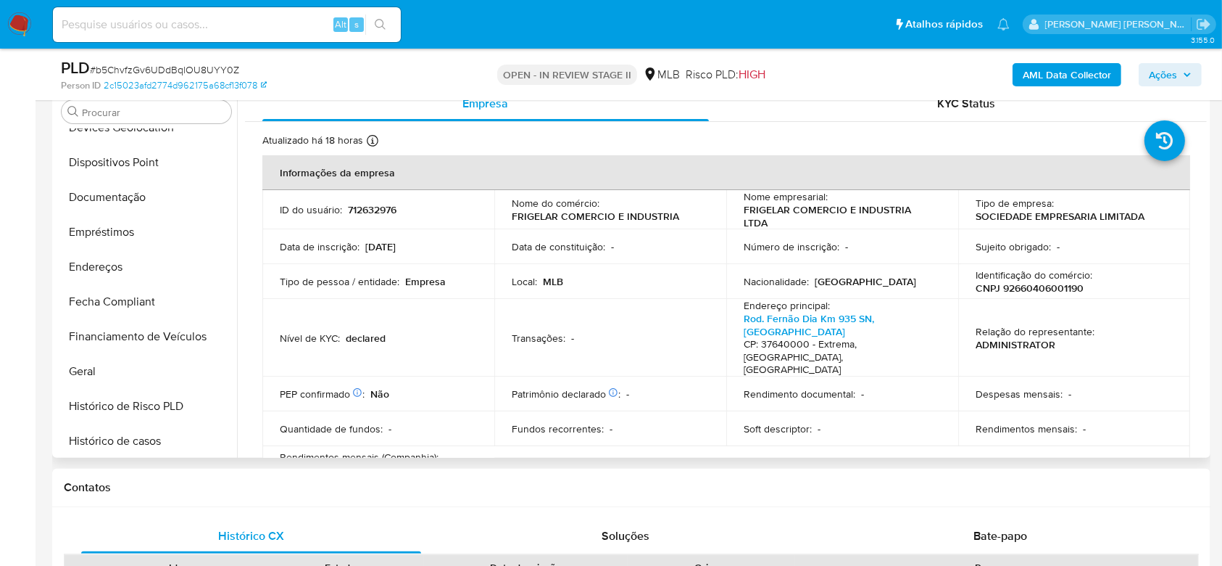
scroll to position [261, 0]
click at [138, 194] on button "Documentação" at bounding box center [141, 198] width 170 height 35
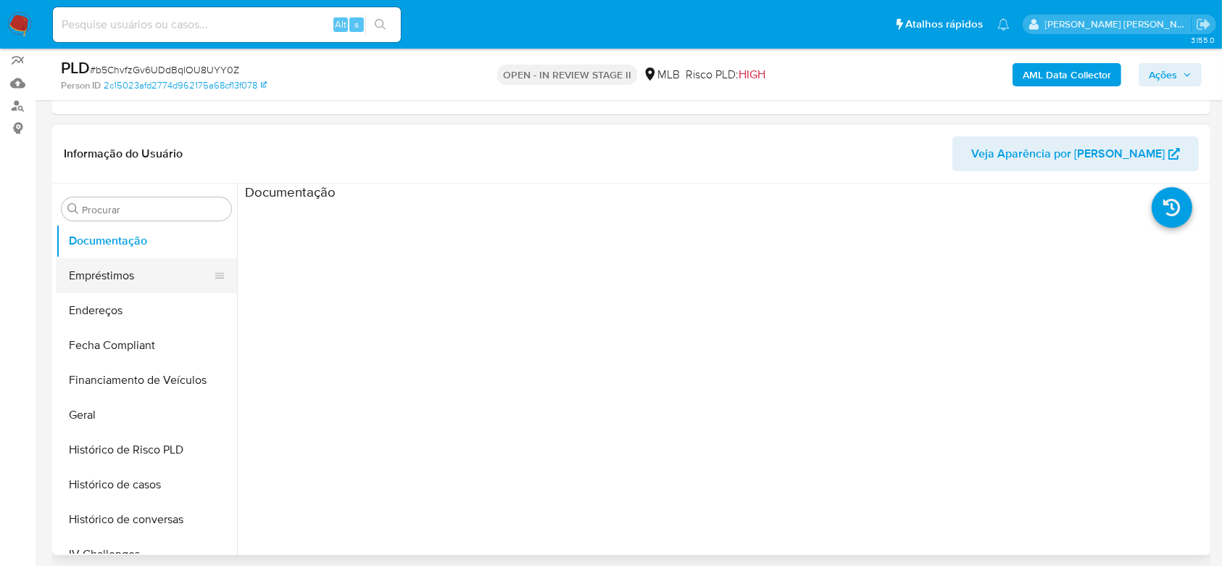
scroll to position [357, 0]
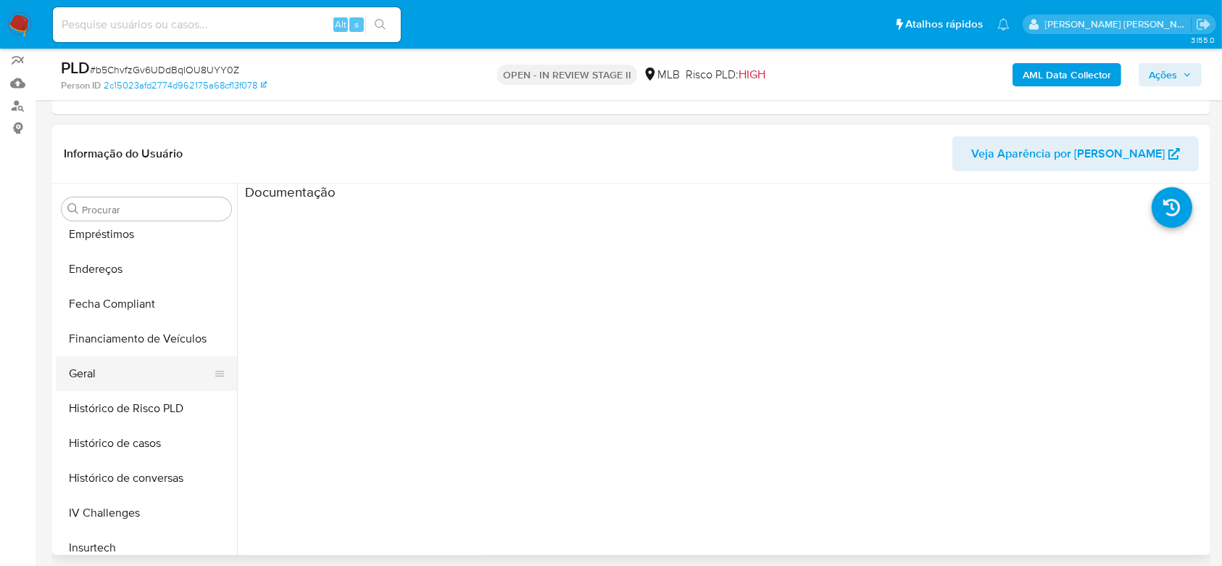
click at [138, 372] on button "Geral" at bounding box center [141, 373] width 170 height 35
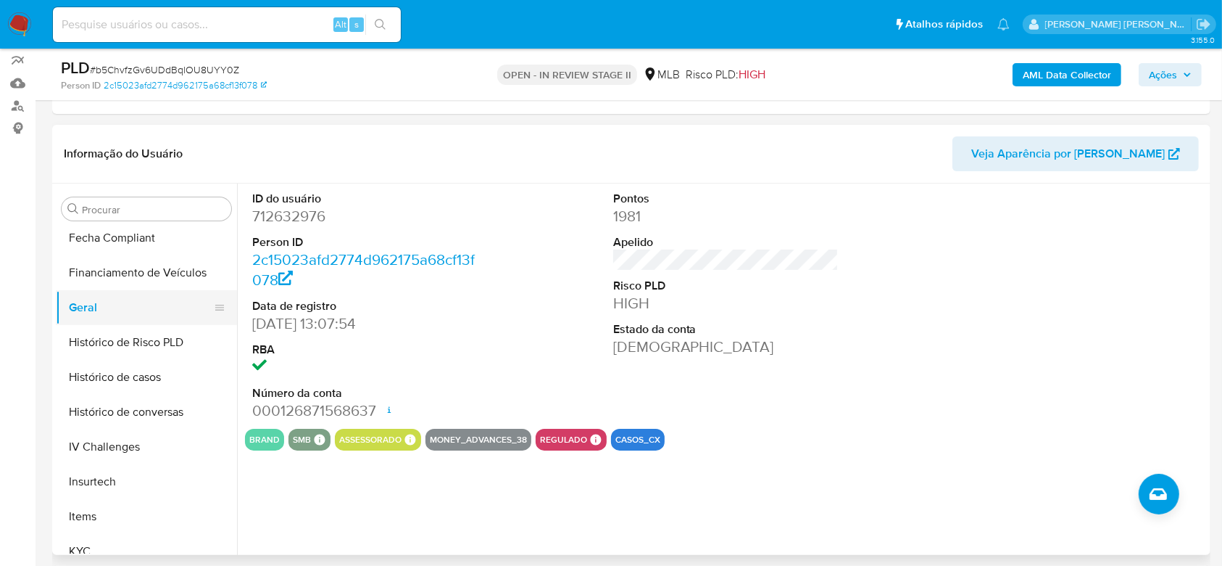
scroll to position [454, 0]
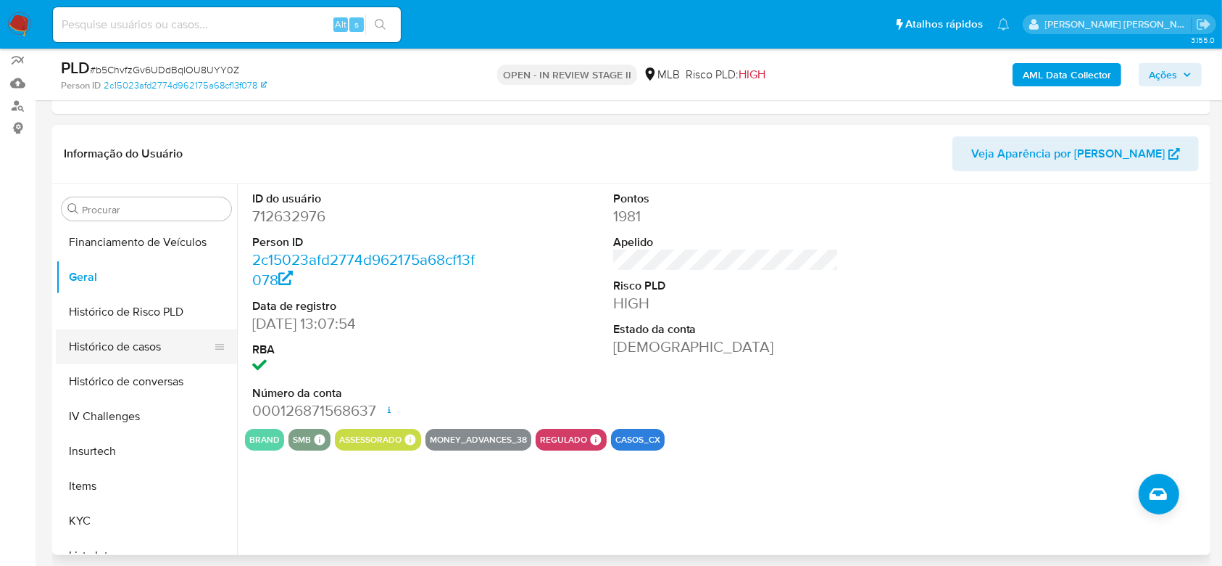
click at [145, 345] on button "Histórico de casos" at bounding box center [141, 346] width 170 height 35
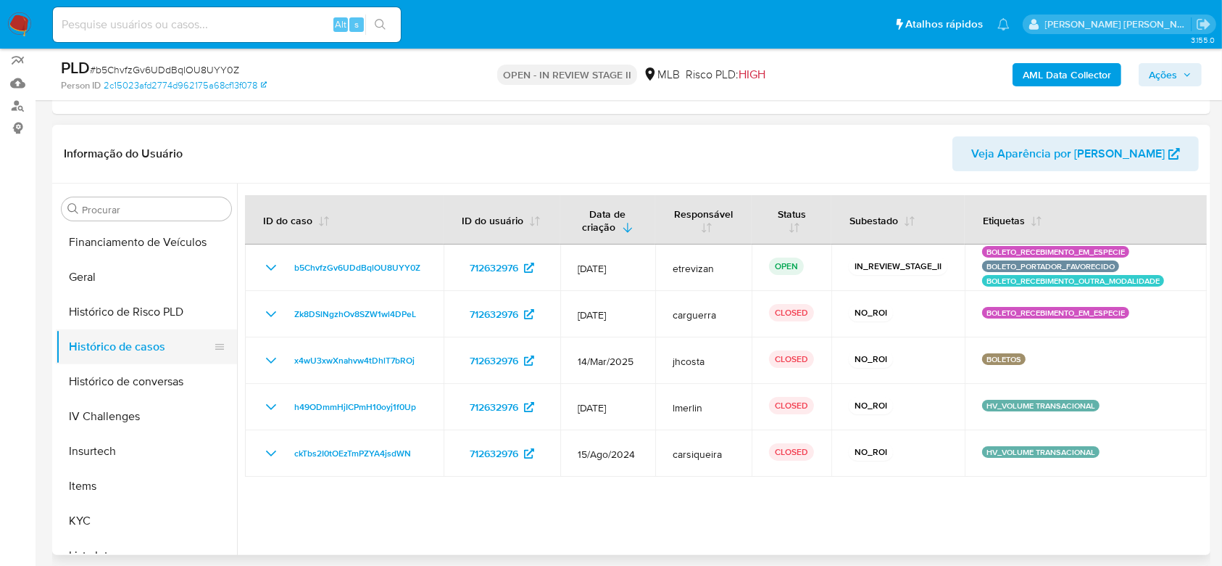
scroll to position [551, 0]
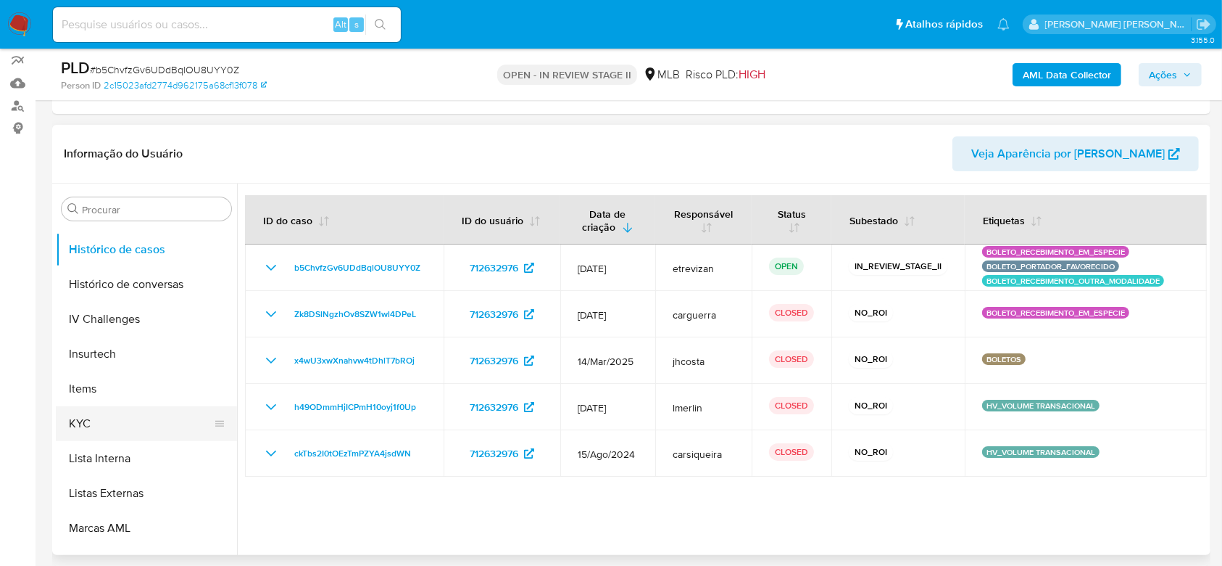
click at [133, 421] on button "KYC" at bounding box center [141, 423] width 170 height 35
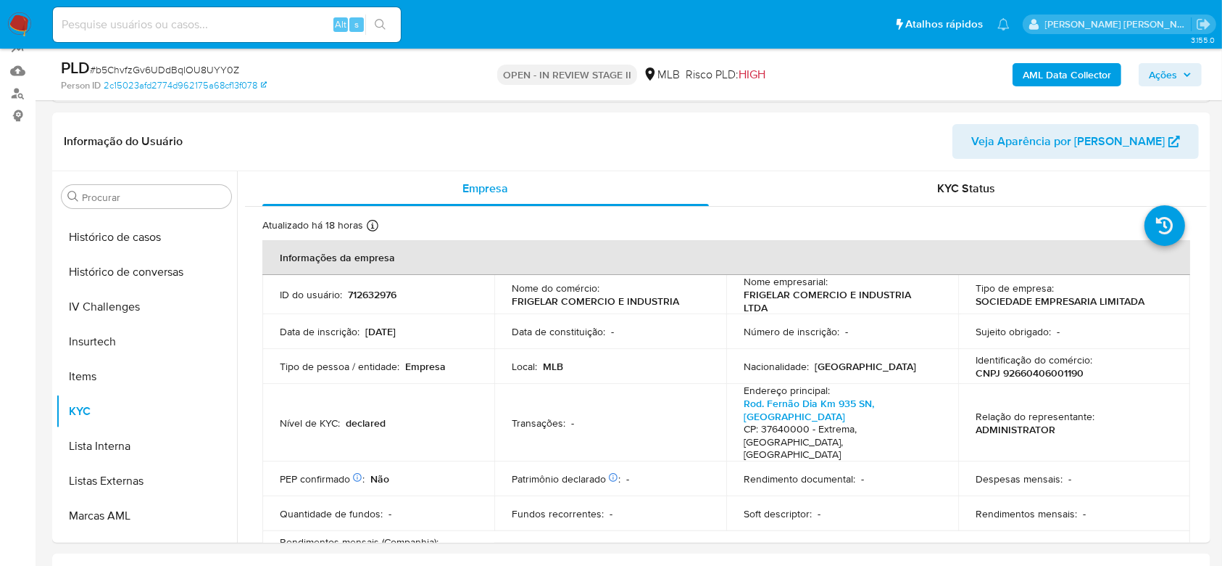
scroll to position [0, 0]
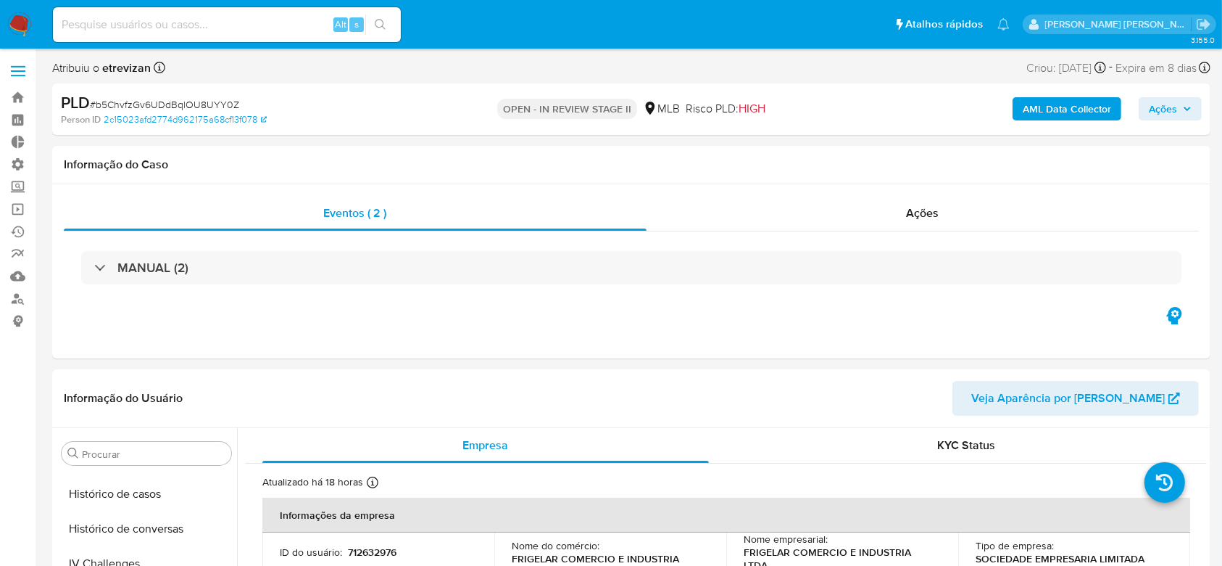
click at [191, 16] on input at bounding box center [227, 24] width 348 height 19
paste input "chegamos a conclusão de que não houve movim em espécie, e sim transferência int…"
type input "chegamos a conclusão de que não houve movim em espécie, e sim transferência int…"
click at [265, 20] on input "chegamos a conclusão de que não houve movim em espécie, e sim transferência int…" at bounding box center [227, 24] width 348 height 19
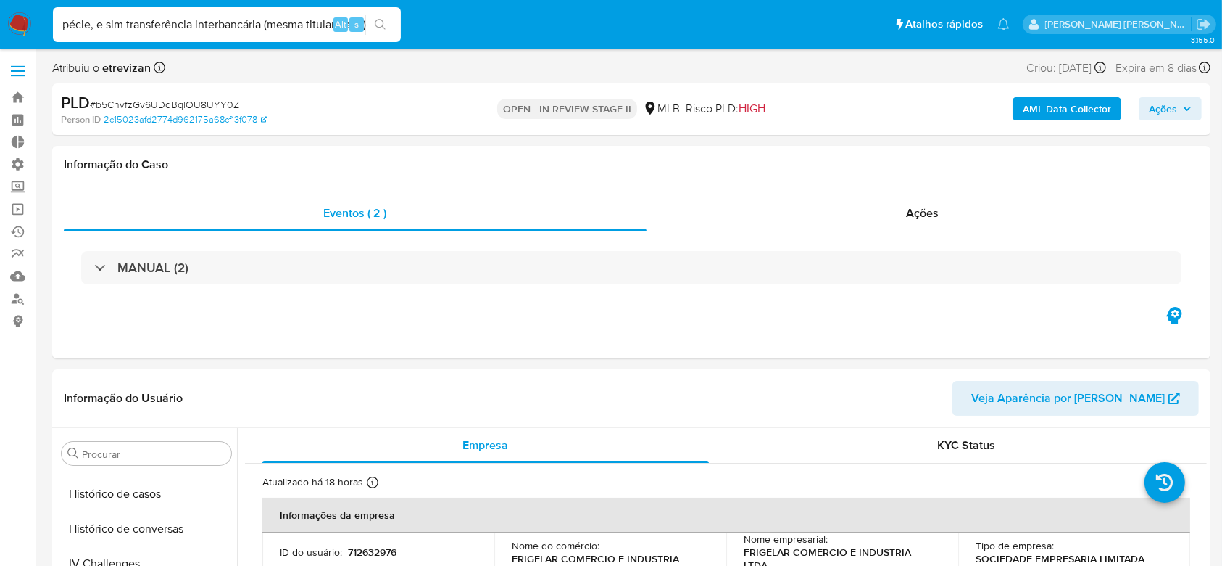
click at [265, 20] on input "chegamos a conclusão de que não houve movim em espécie, e sim transferência int…" at bounding box center [227, 24] width 348 height 19
paste input "bUpB9sQYDWrhuhyjZor6kaWh"
type input "bUpB9sQYDWrhuhyjZor6kaWh"
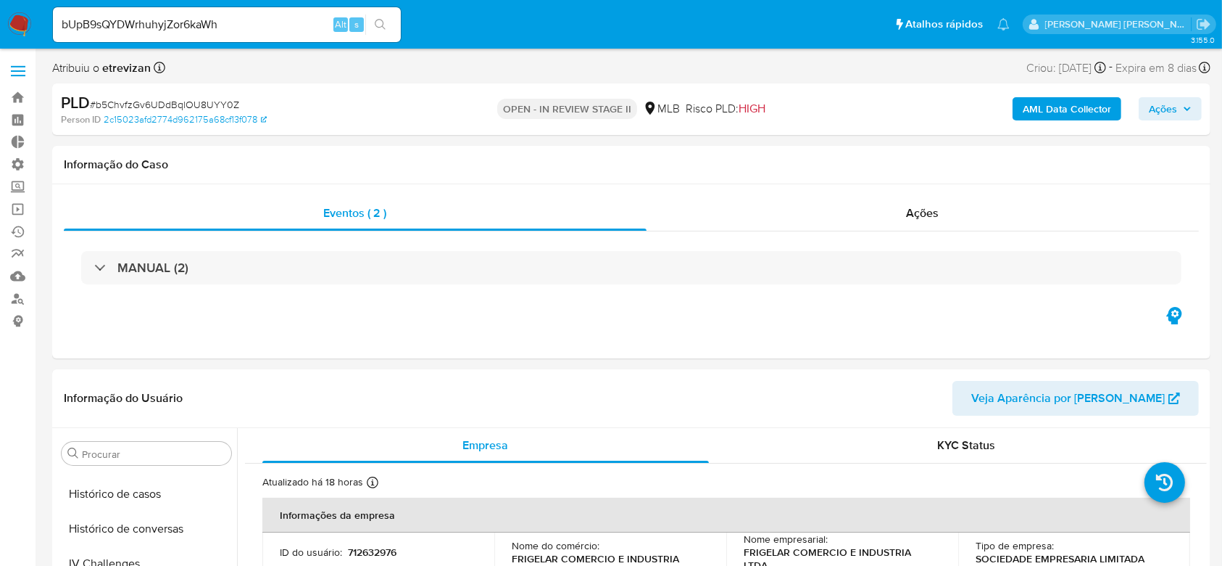
click at [383, 15] on button "search-icon" at bounding box center [380, 25] width 30 height 20
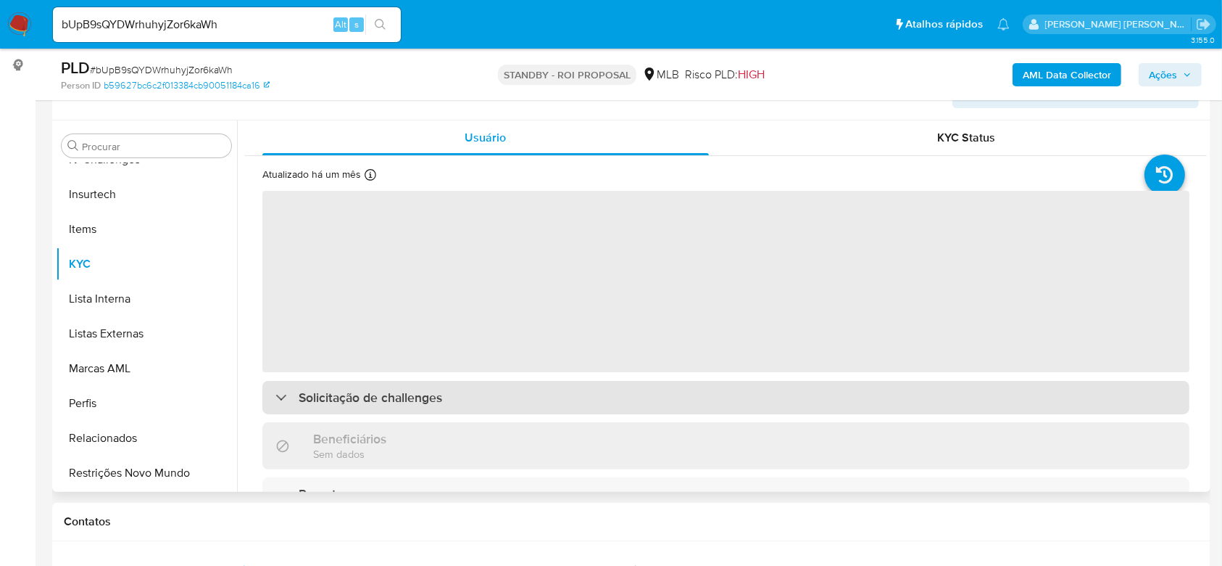
scroll to position [386, 0]
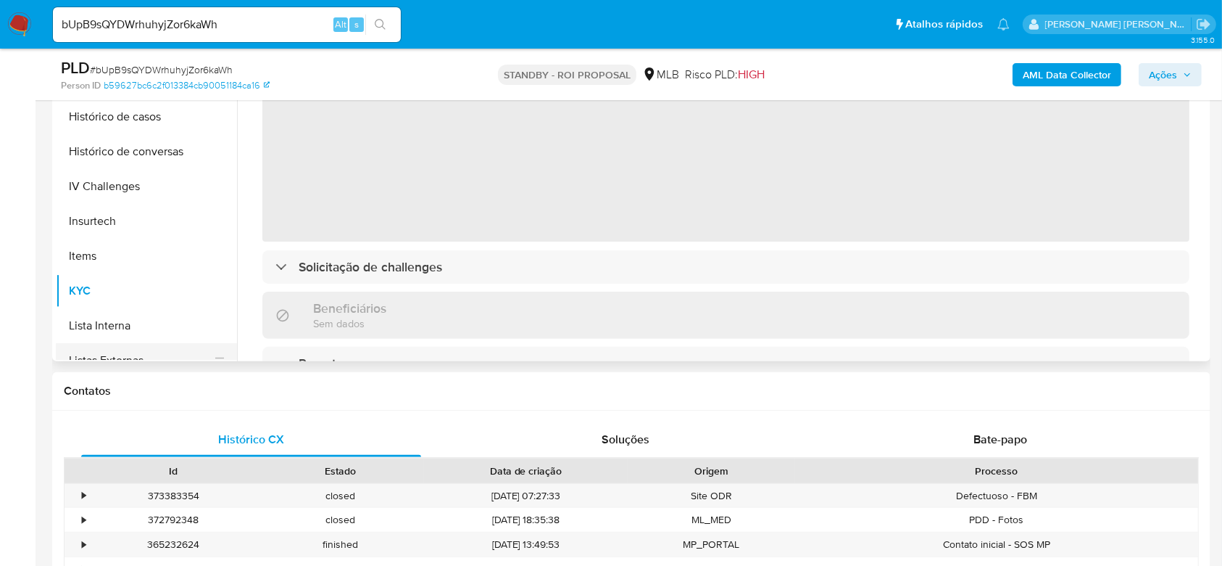
select select "10"
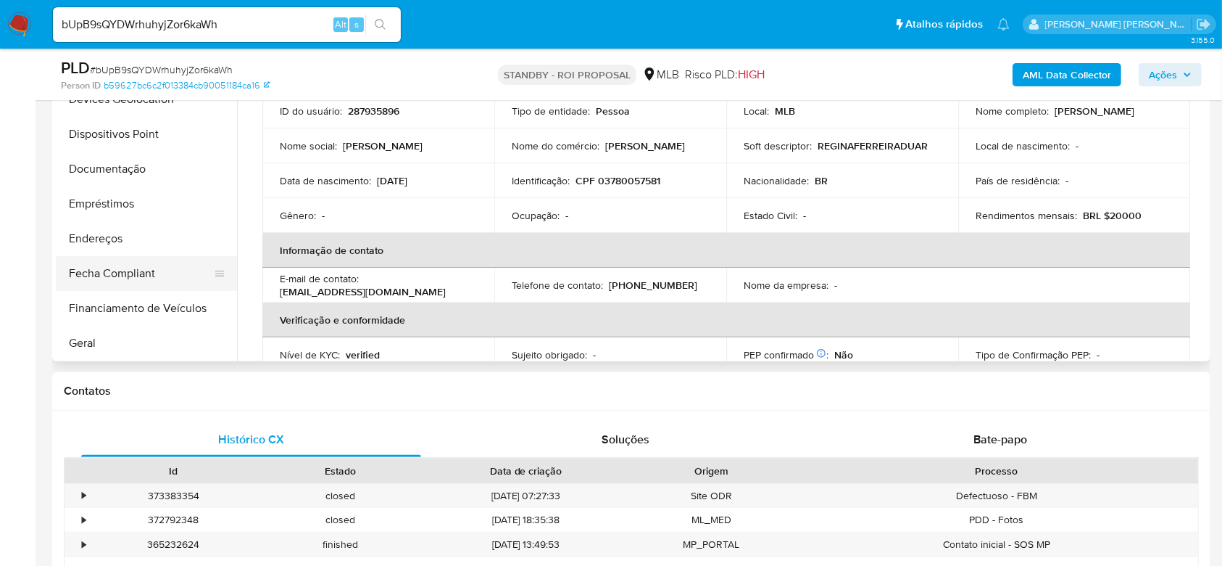
scroll to position [164, 0]
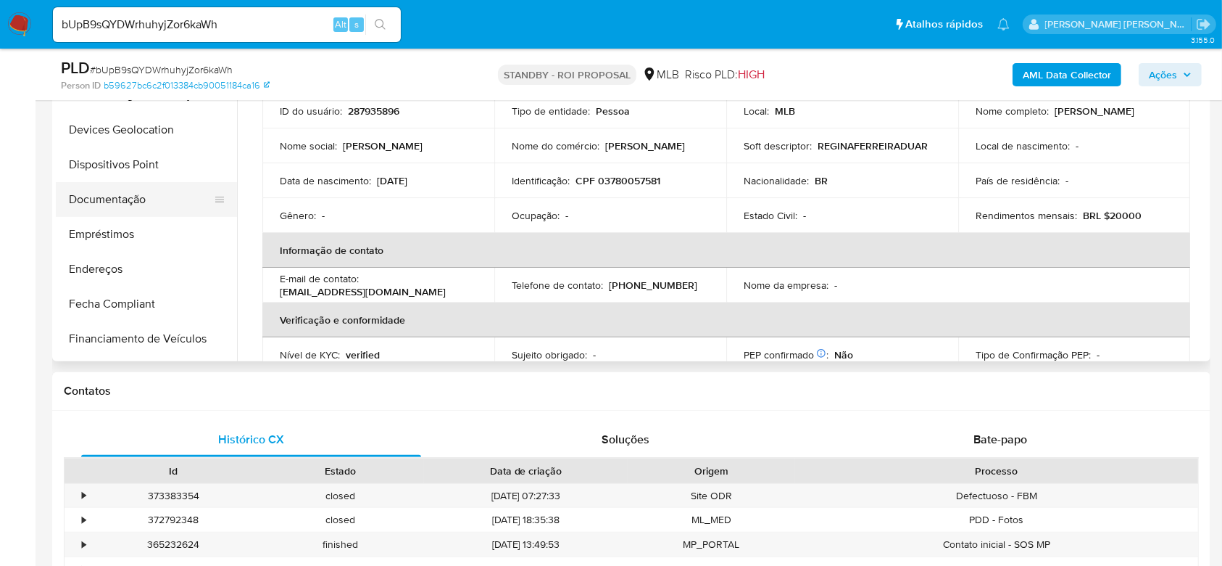
click at [151, 202] on button "Documentação" at bounding box center [141, 199] width 170 height 35
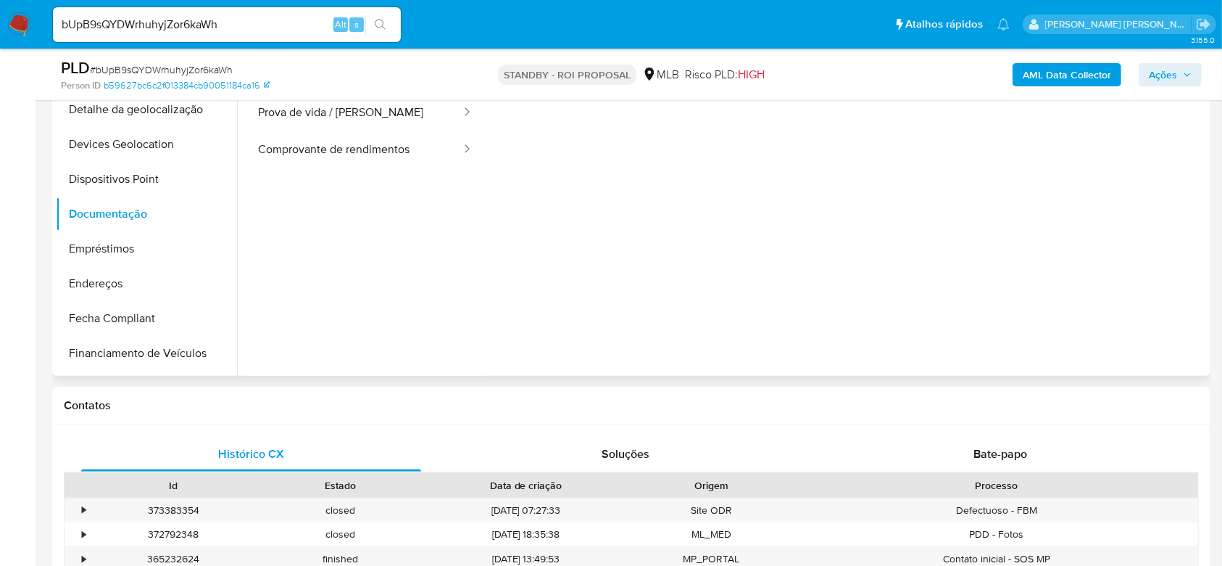
scroll to position [193, 0]
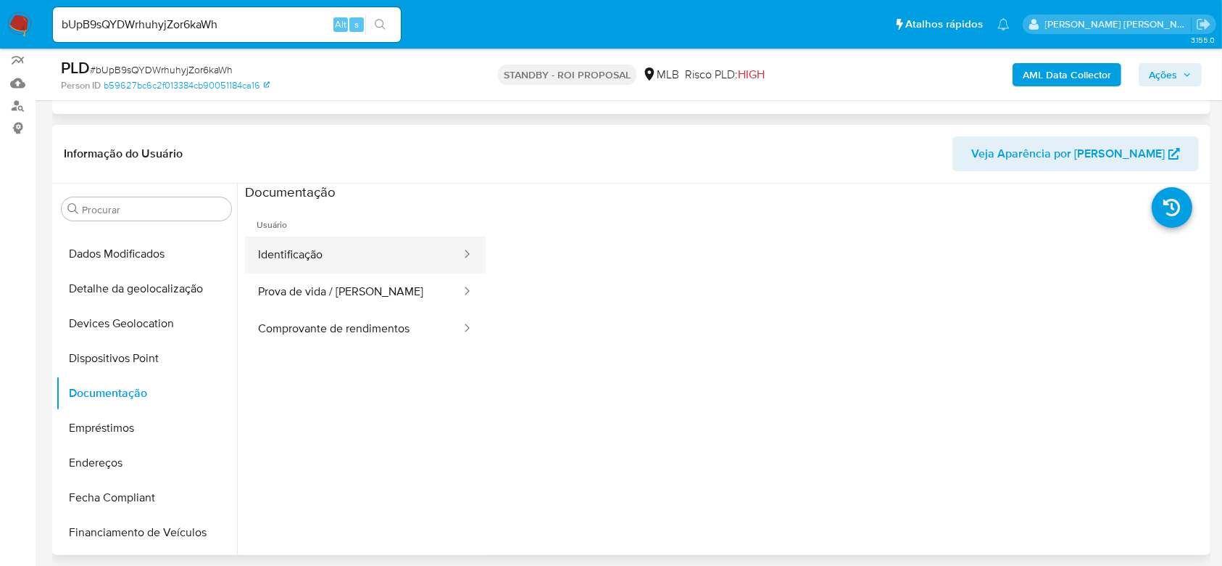
click at [336, 252] on button "Identificação" at bounding box center [354, 254] width 218 height 37
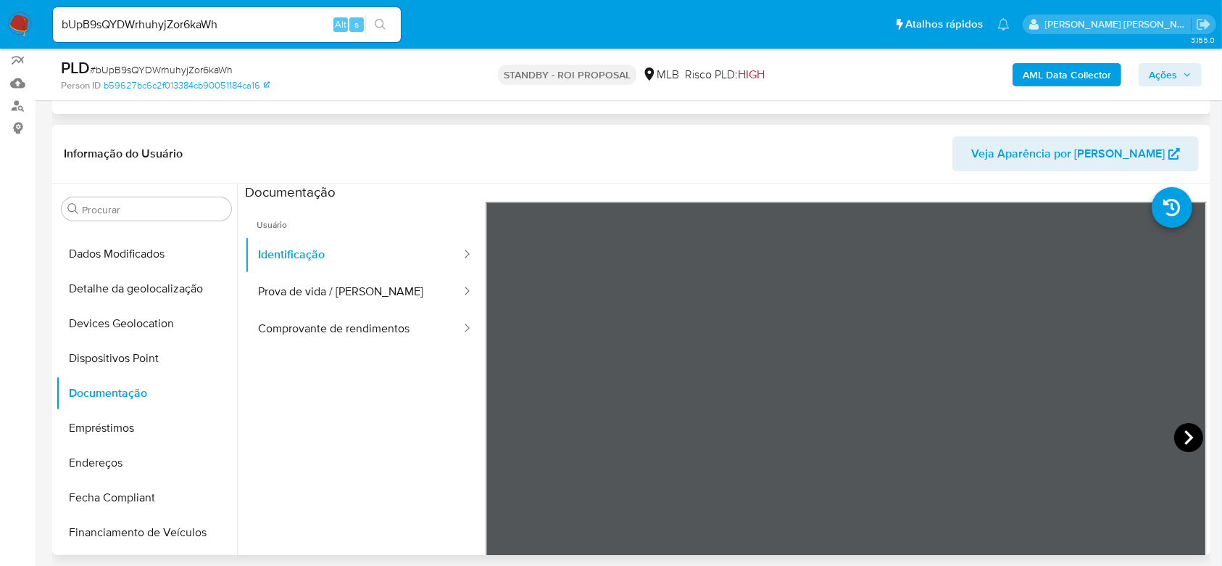
click at [1185, 437] on icon at bounding box center [1189, 437] width 9 height 15
click at [310, 281] on button "Prova de vida / Selfie" at bounding box center [354, 291] width 218 height 37
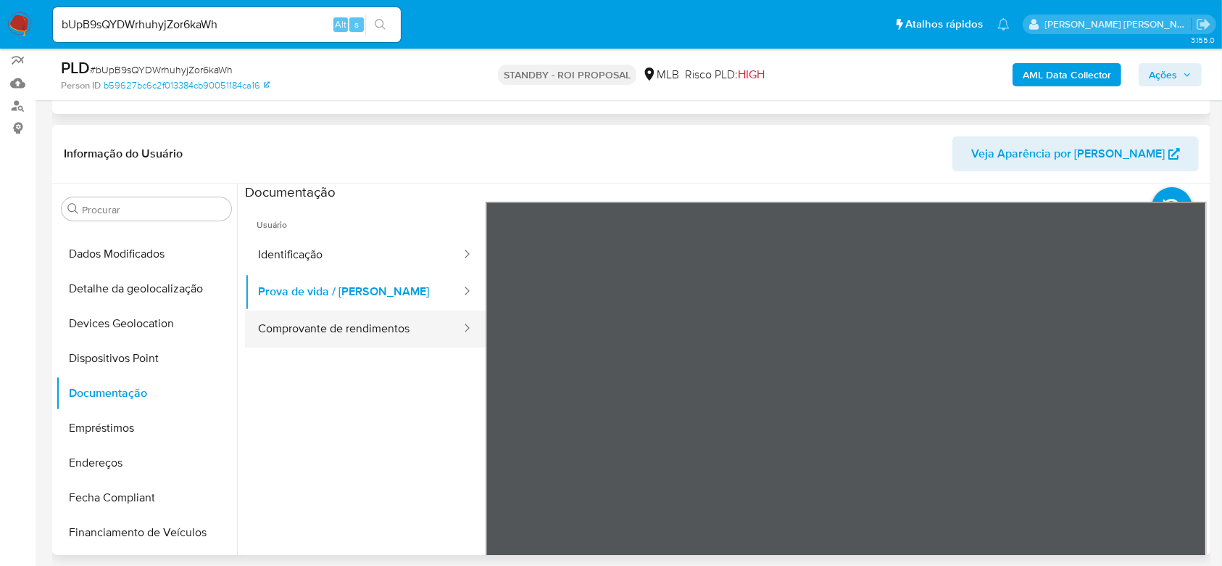
click at [312, 334] on button "Comprovante de rendimentos" at bounding box center [354, 328] width 218 height 37
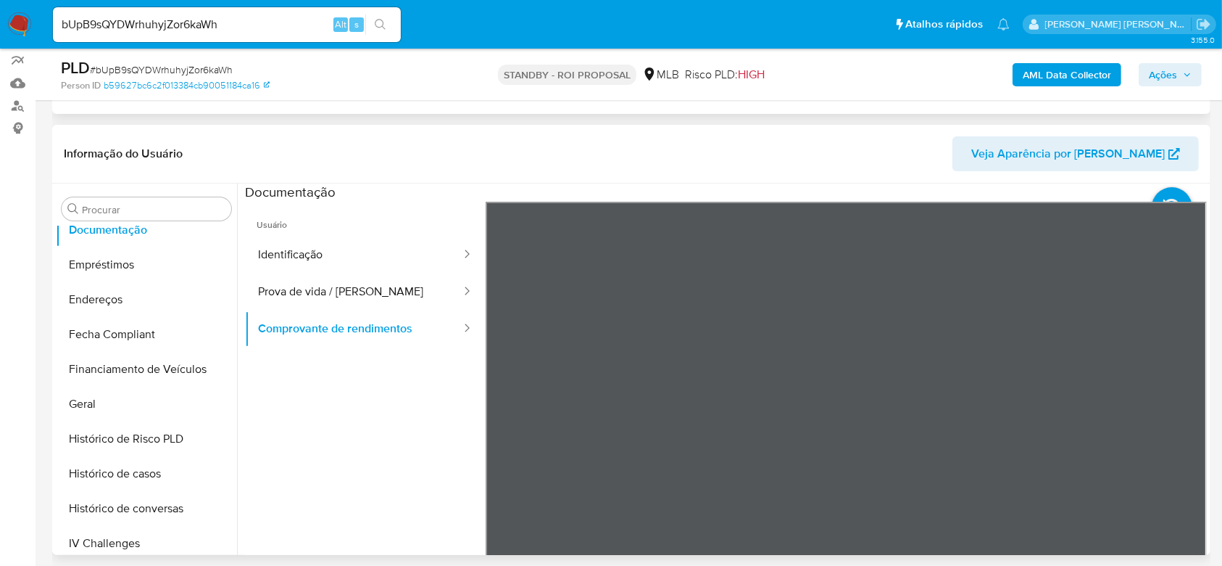
scroll to position [357, 0]
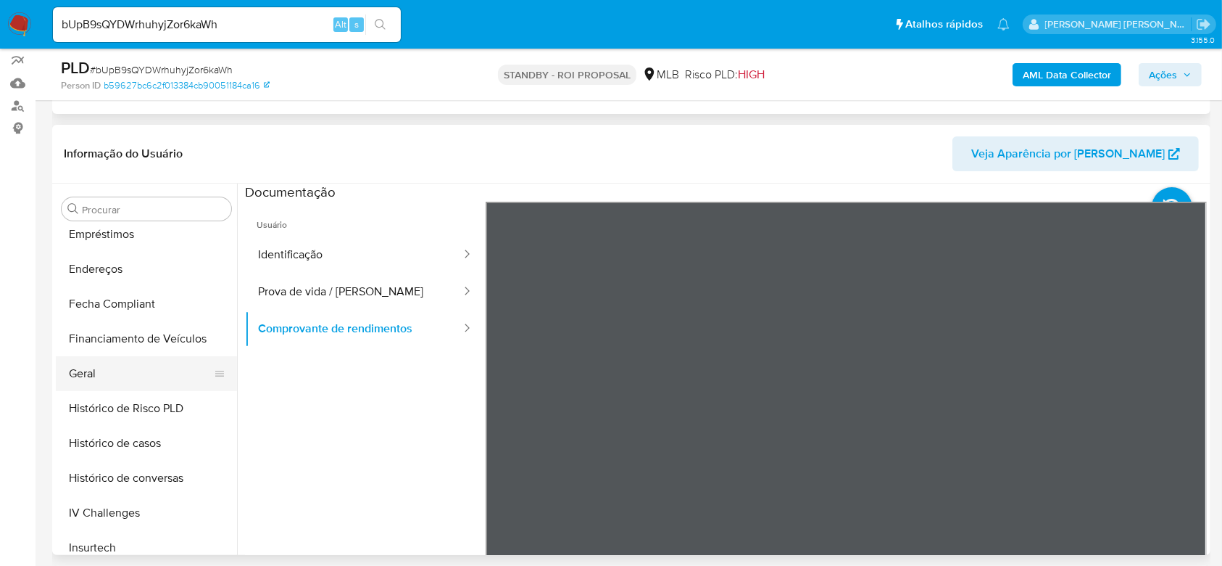
click at [115, 371] on button "Geral" at bounding box center [141, 373] width 170 height 35
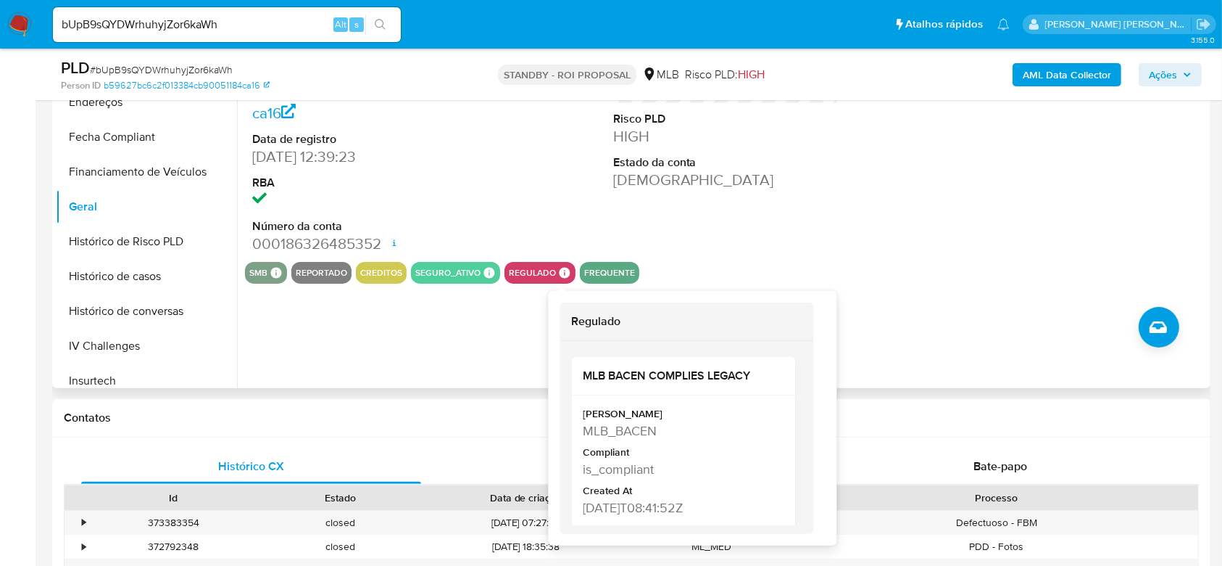
scroll to position [386, 0]
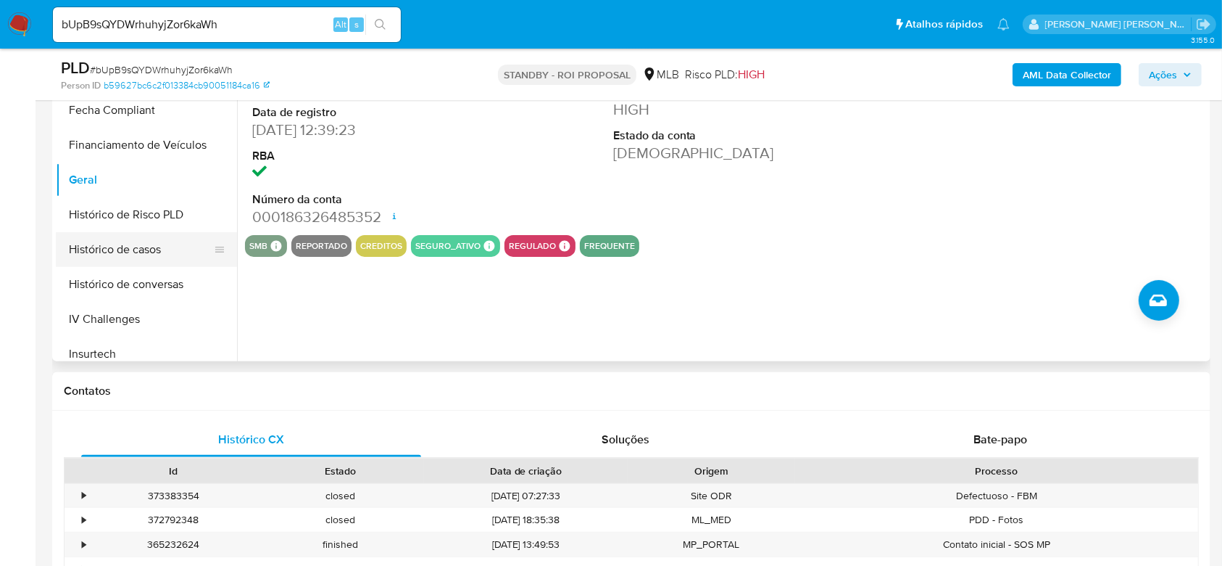
click at [144, 251] on button "Histórico de casos" at bounding box center [141, 249] width 170 height 35
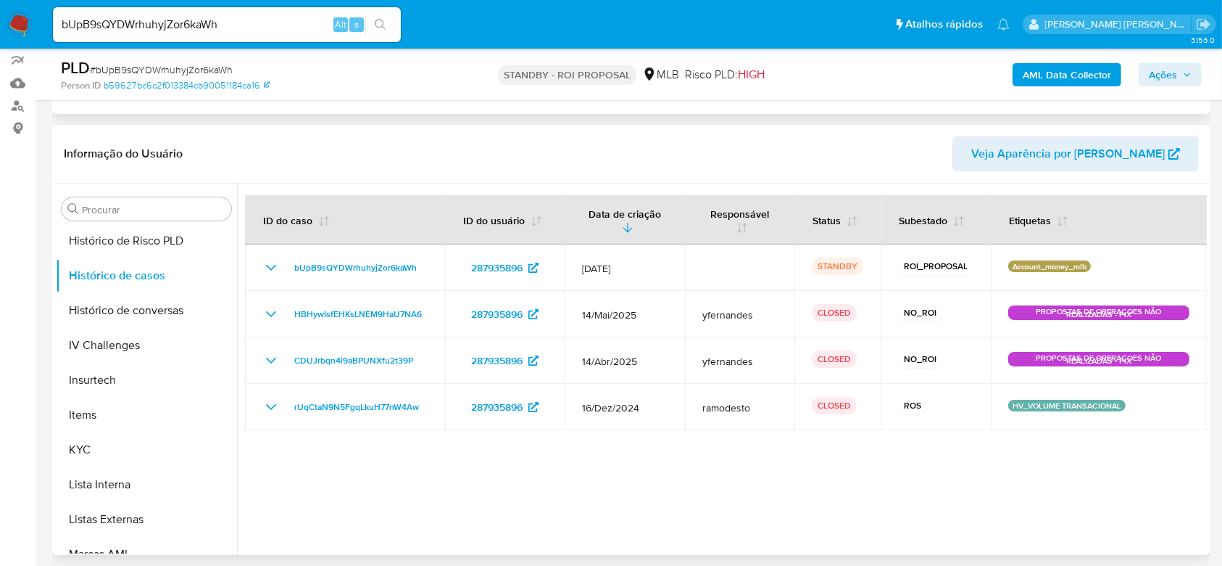
scroll to position [551, 0]
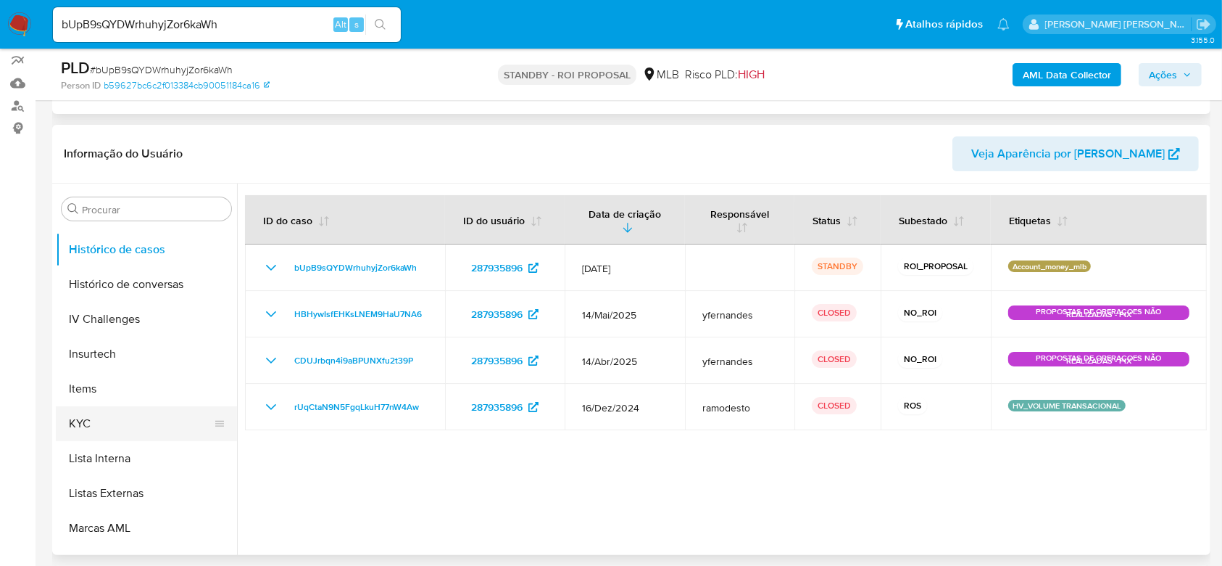
click at [109, 409] on button "KYC" at bounding box center [141, 423] width 170 height 35
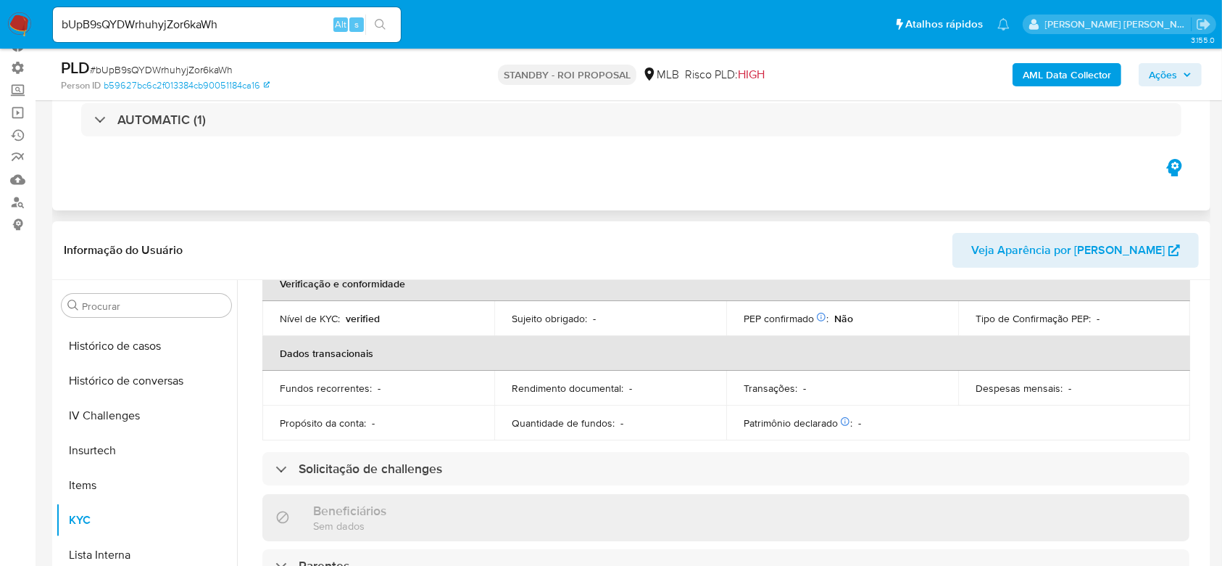
scroll to position [423, 0]
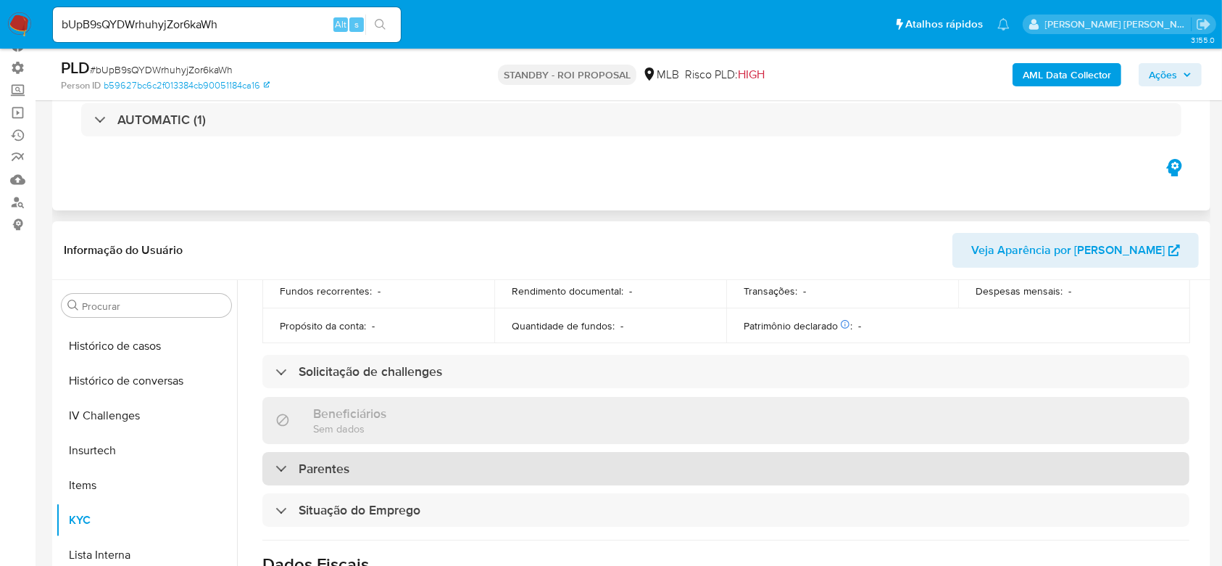
click at [286, 467] on div "Parentes" at bounding box center [313, 468] width 74 height 16
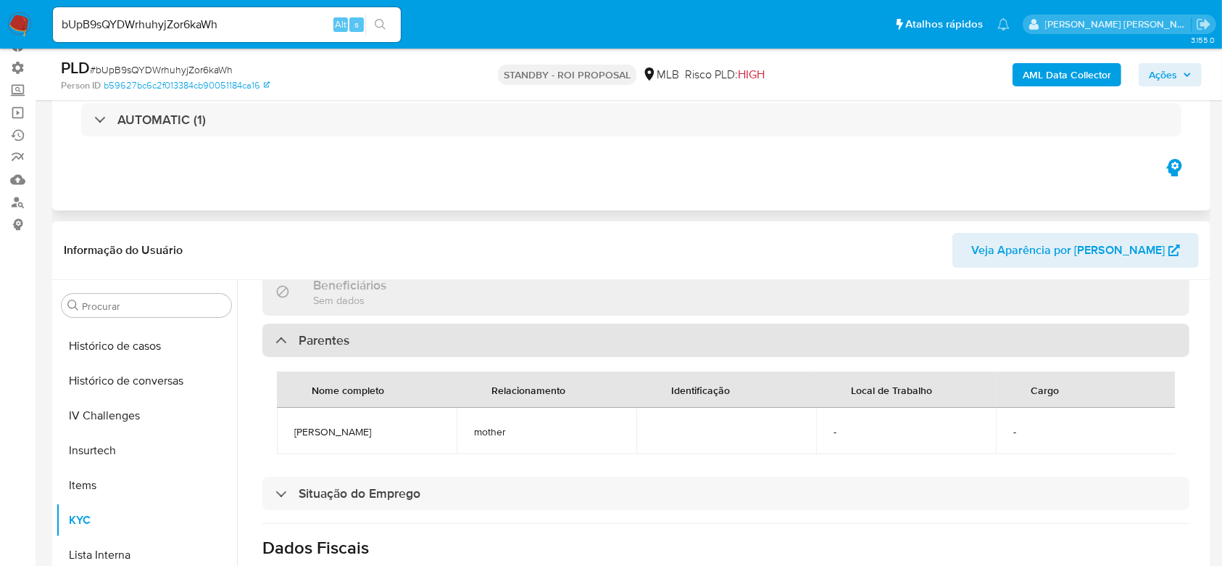
scroll to position [616, 0]
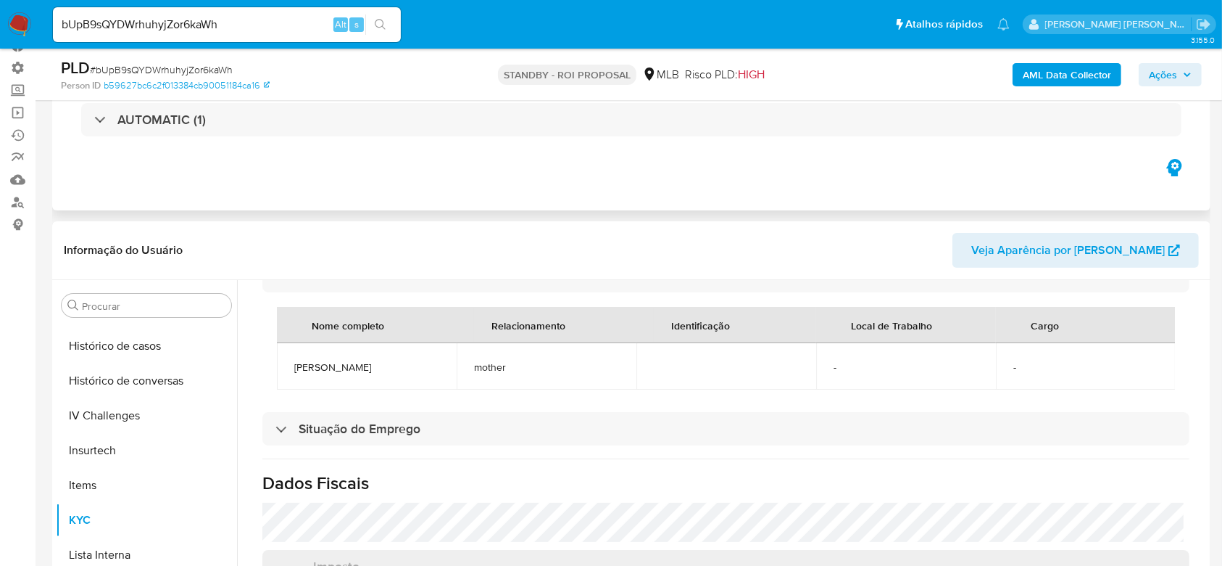
click at [112, 24] on input "bUpB9sQYDWrhuhyjZor6kaWh" at bounding box center [227, 24] width 348 height 19
click at [389, 25] on button "search-icon" at bounding box center [380, 25] width 30 height 20
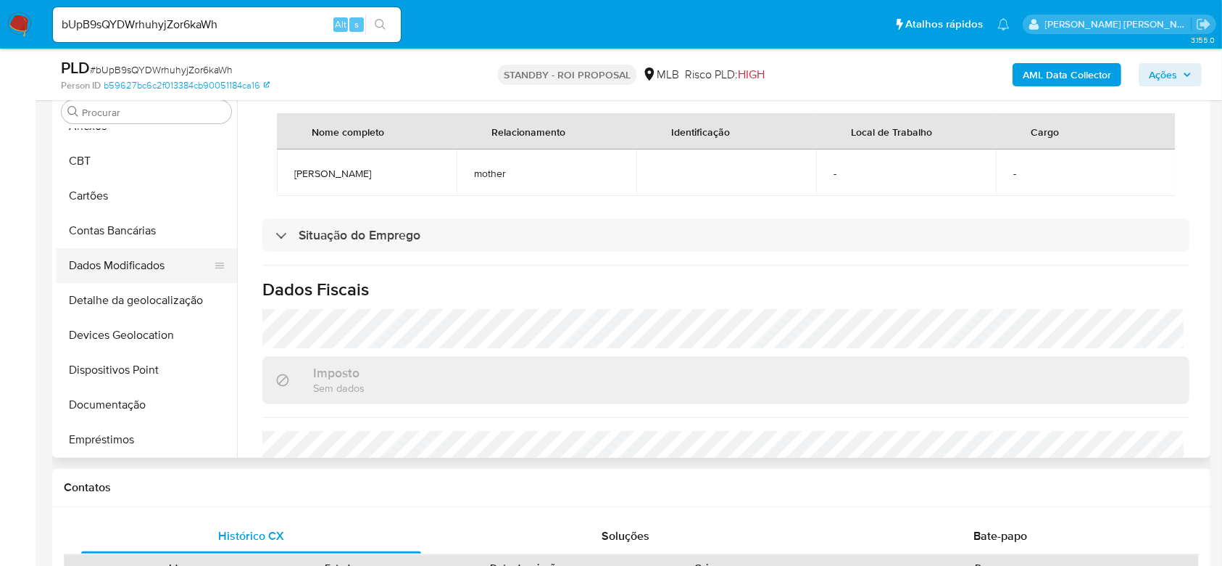
scroll to position [96, 0]
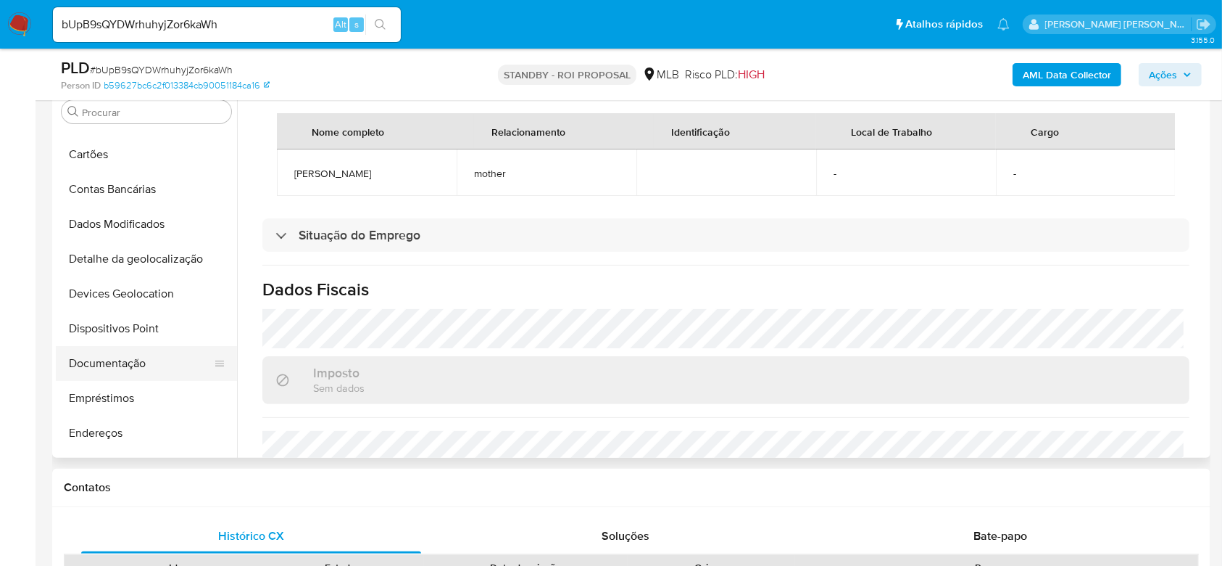
click at [135, 365] on button "Documentação" at bounding box center [141, 363] width 170 height 35
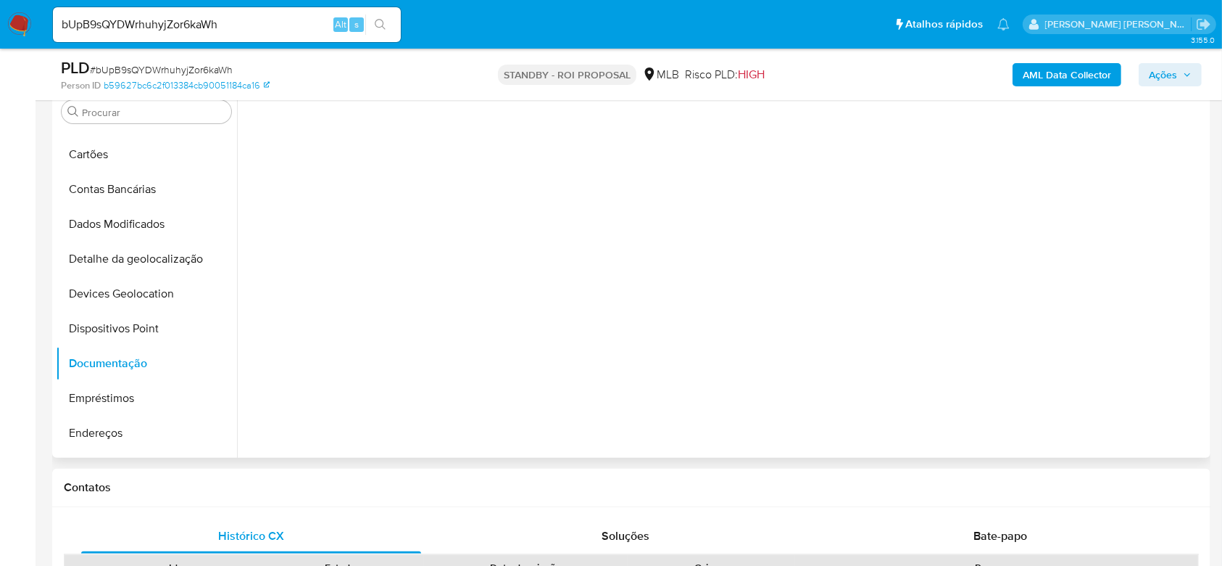
scroll to position [0, 0]
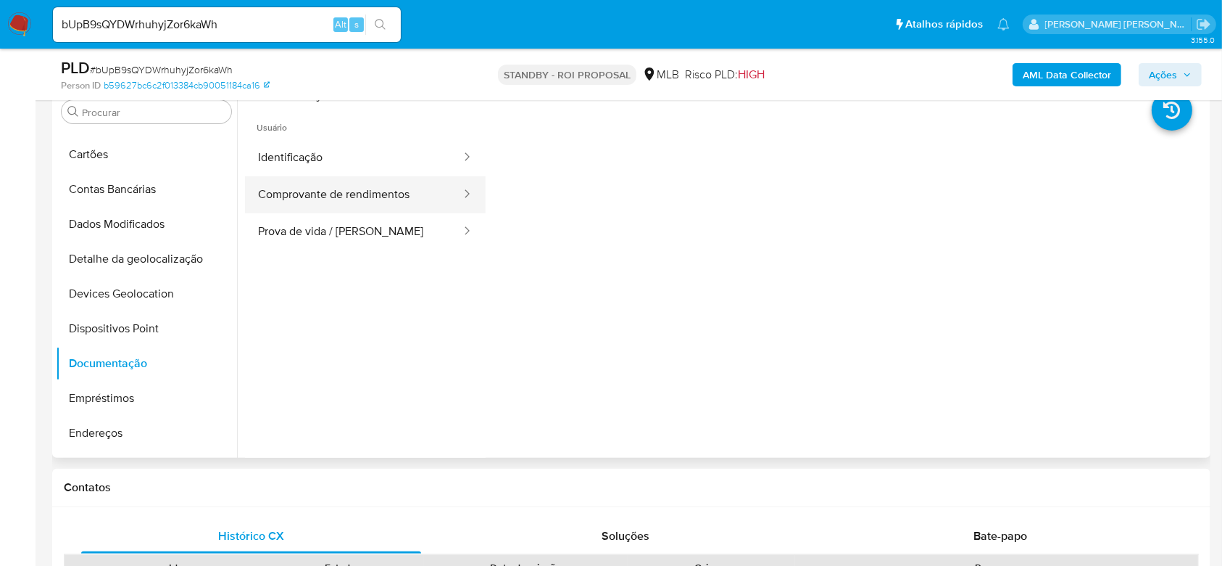
click at [354, 187] on button "Comprovante de rendimentos" at bounding box center [354, 194] width 218 height 37
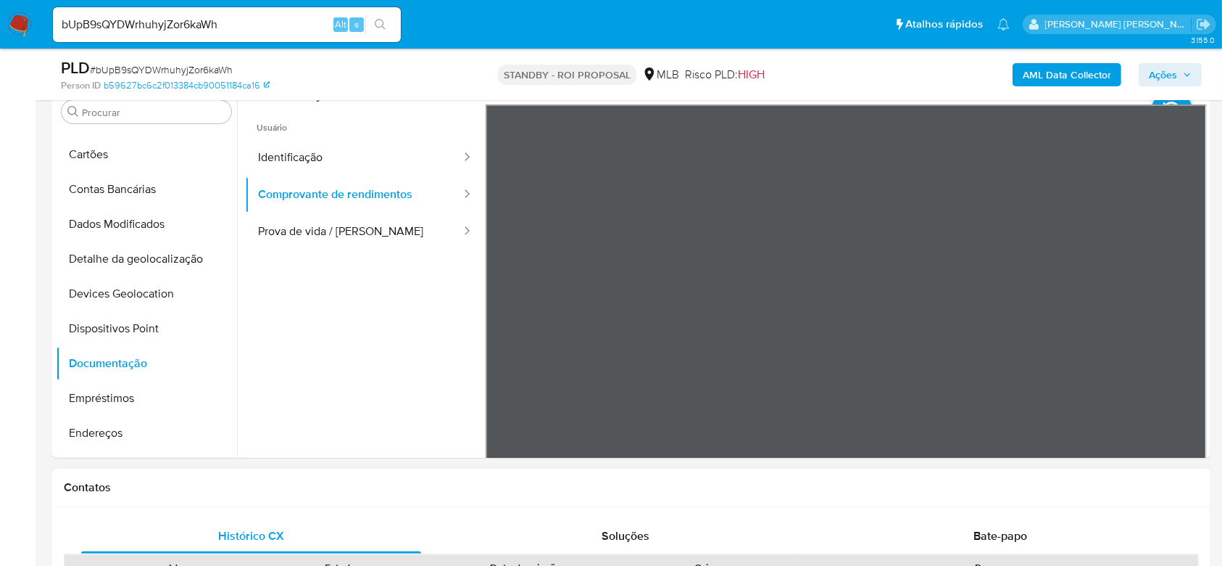
click at [159, 12] on div "bUpB9sQYDWrhuhyjZor6kaWh Alt s" at bounding box center [227, 24] width 348 height 35
click at [154, 22] on input "bUpB9sQYDWrhuhyjZor6kaWh" at bounding box center [227, 24] width 348 height 19
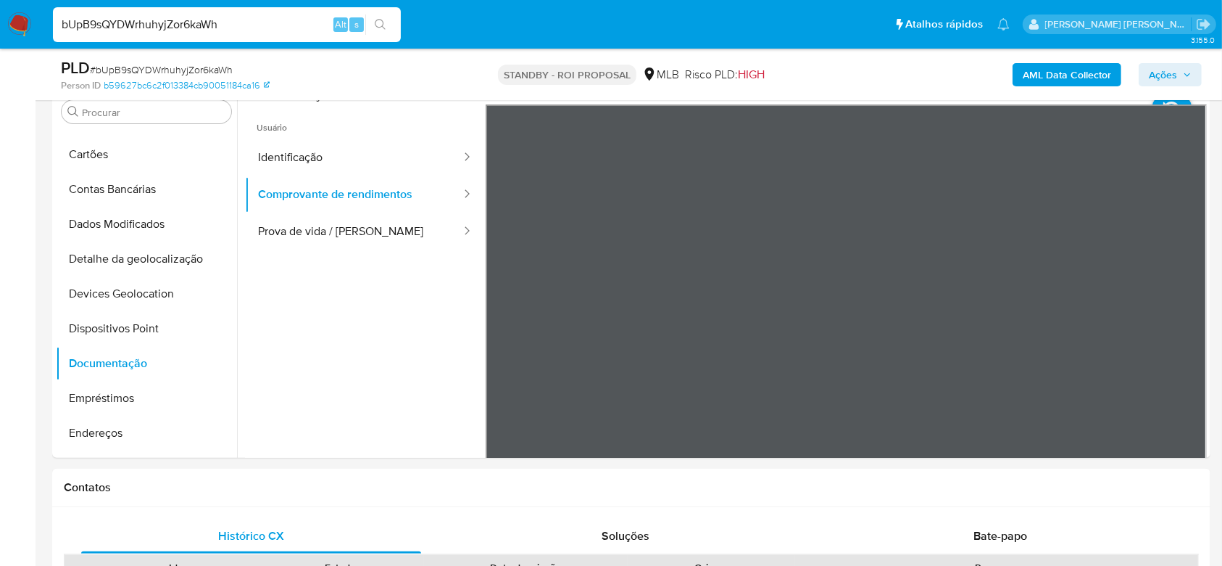
paste input "FptACoUF3cCqJcyGWry10YGt"
type input "FptACoUF3cCqJcyGWry10YGt"
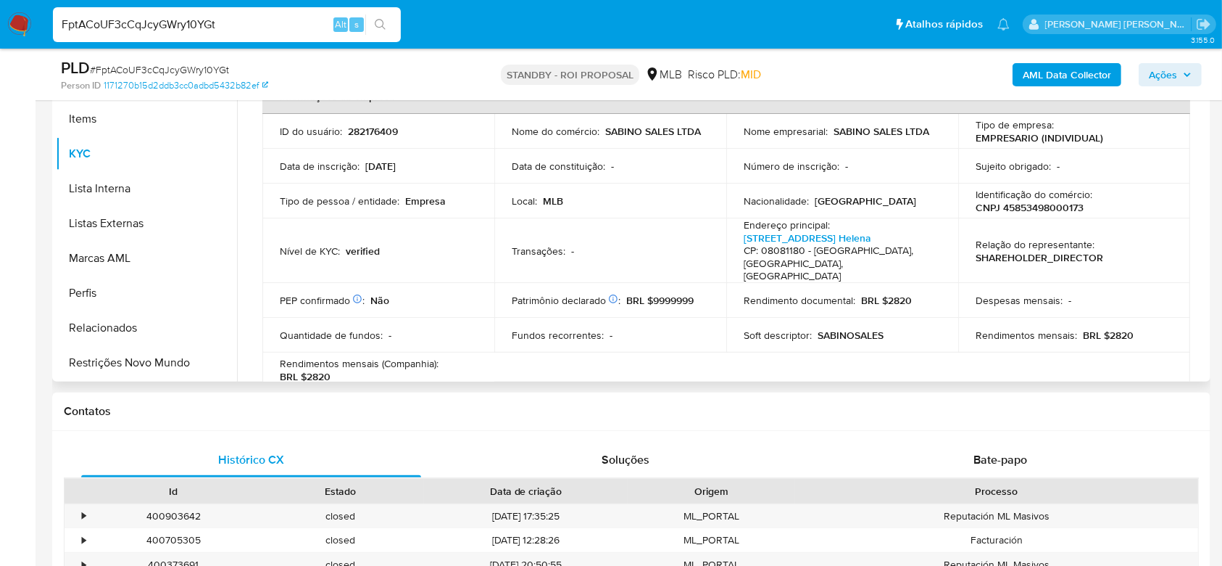
scroll to position [386, 0]
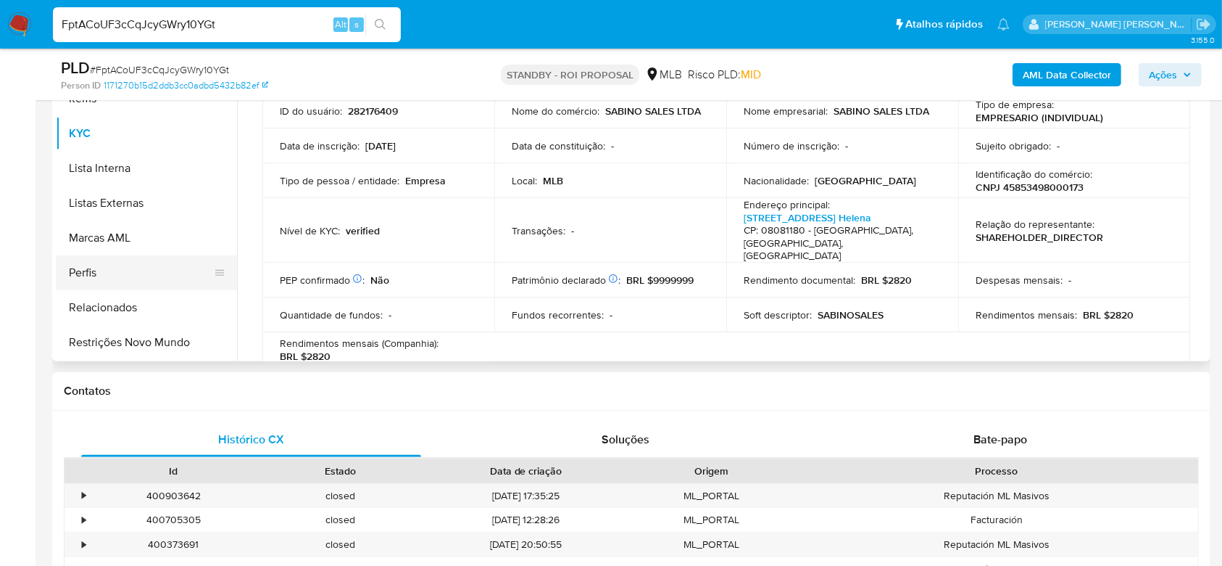
select select "10"
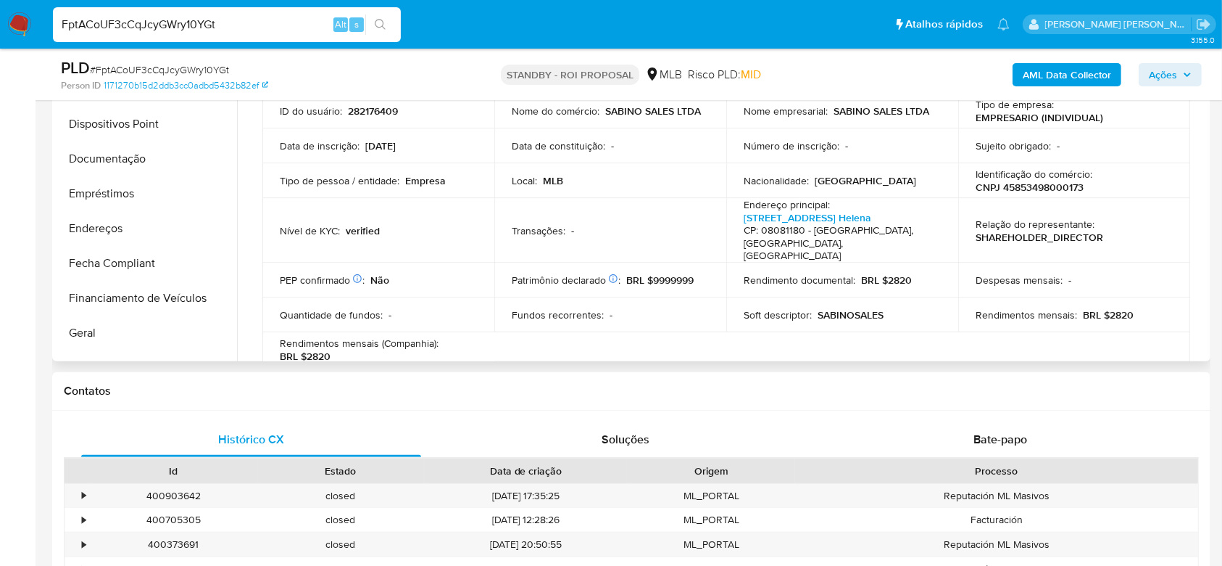
scroll to position [164, 0]
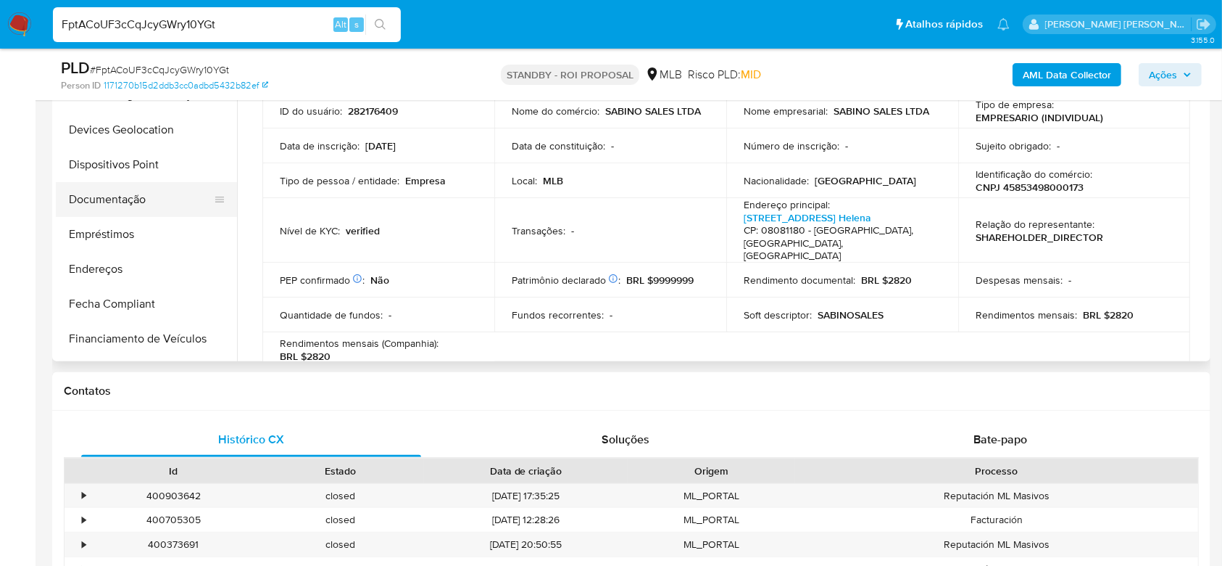
click at [104, 198] on button "Documentação" at bounding box center [141, 199] width 170 height 35
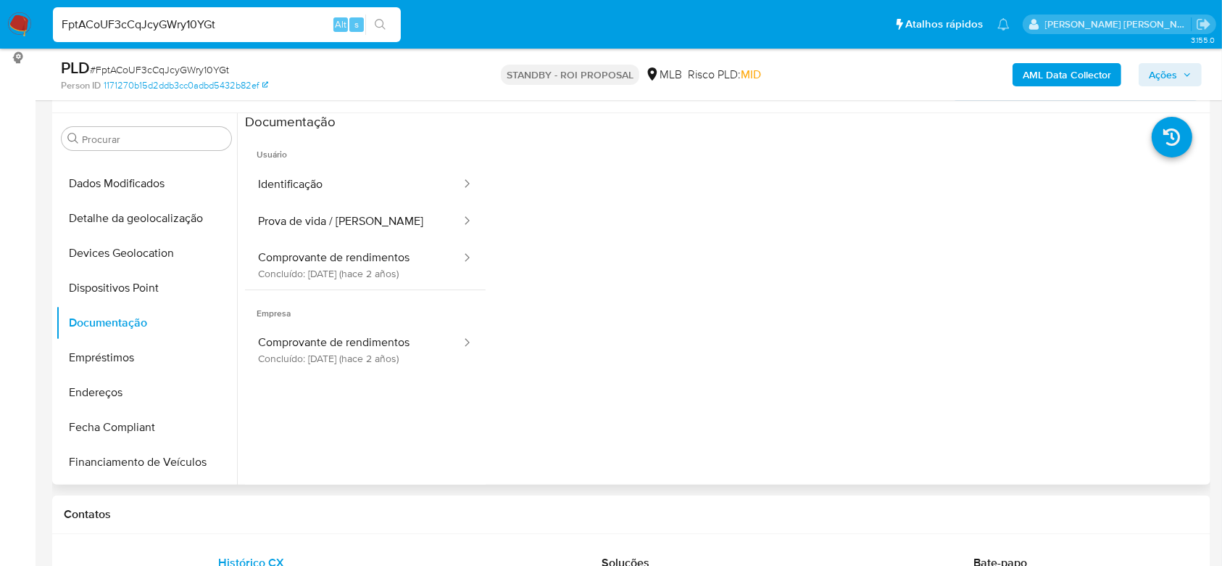
scroll to position [193, 0]
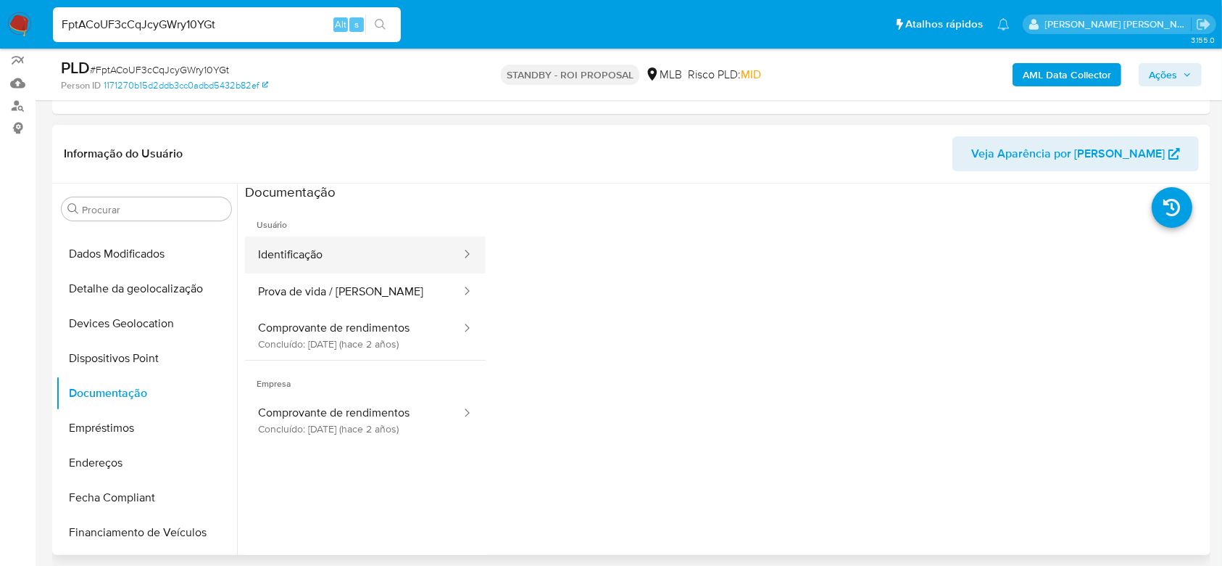
click at [359, 251] on button "Identificação" at bounding box center [354, 254] width 218 height 37
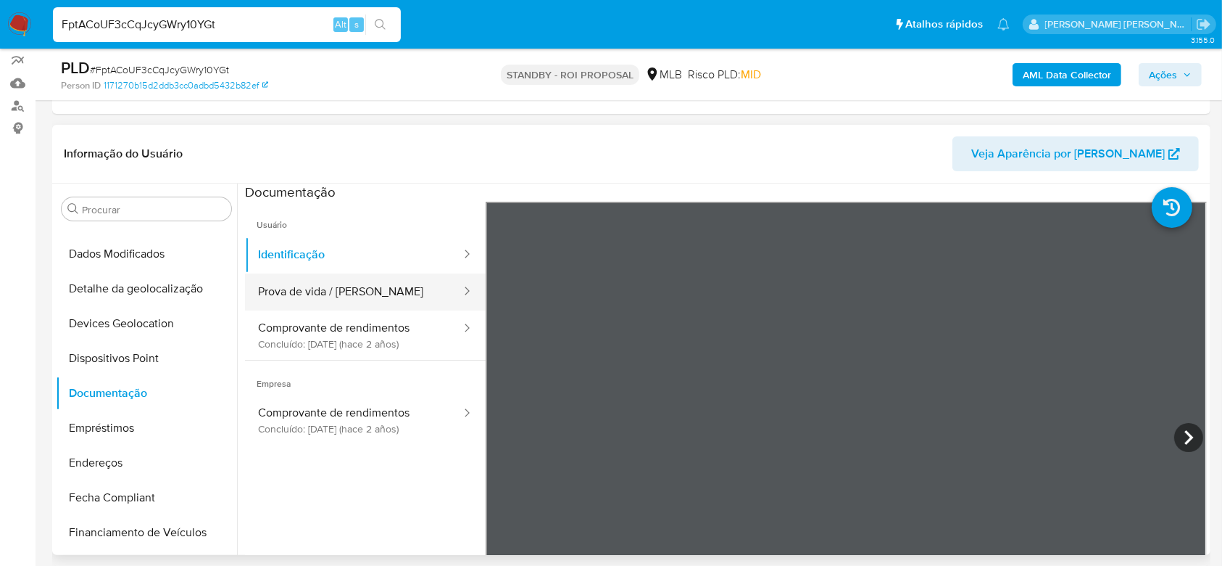
click at [332, 297] on button "Prova de vida / Selfie" at bounding box center [354, 291] width 218 height 37
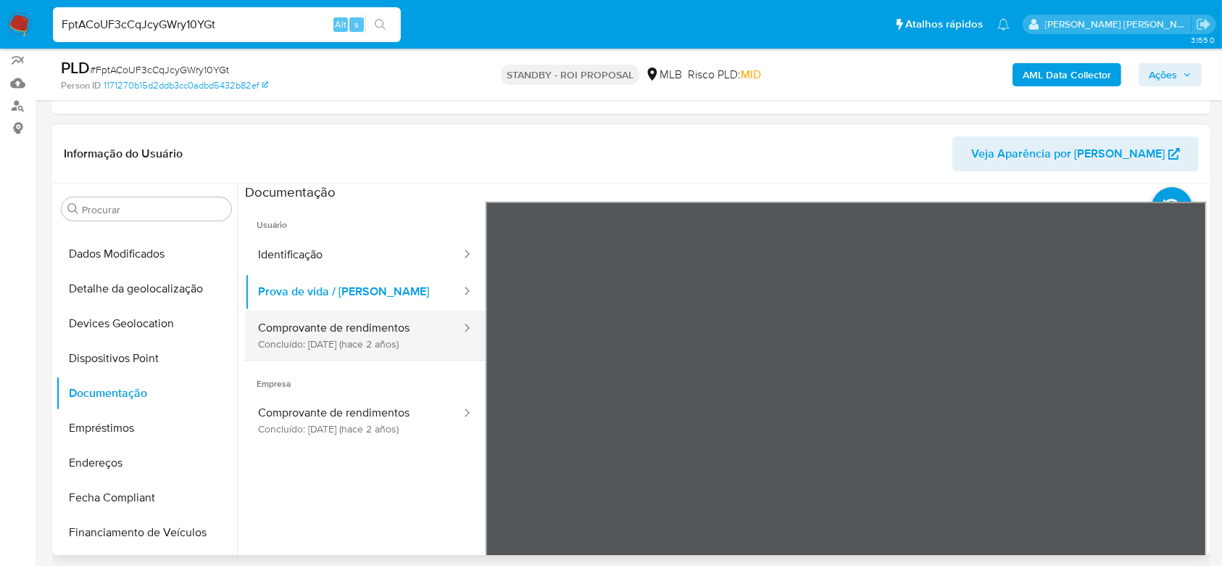
click at [384, 328] on button "Comprovante de rendimentos Concluído: 11/04/2023 (hace 2 años)" at bounding box center [354, 334] width 218 height 49
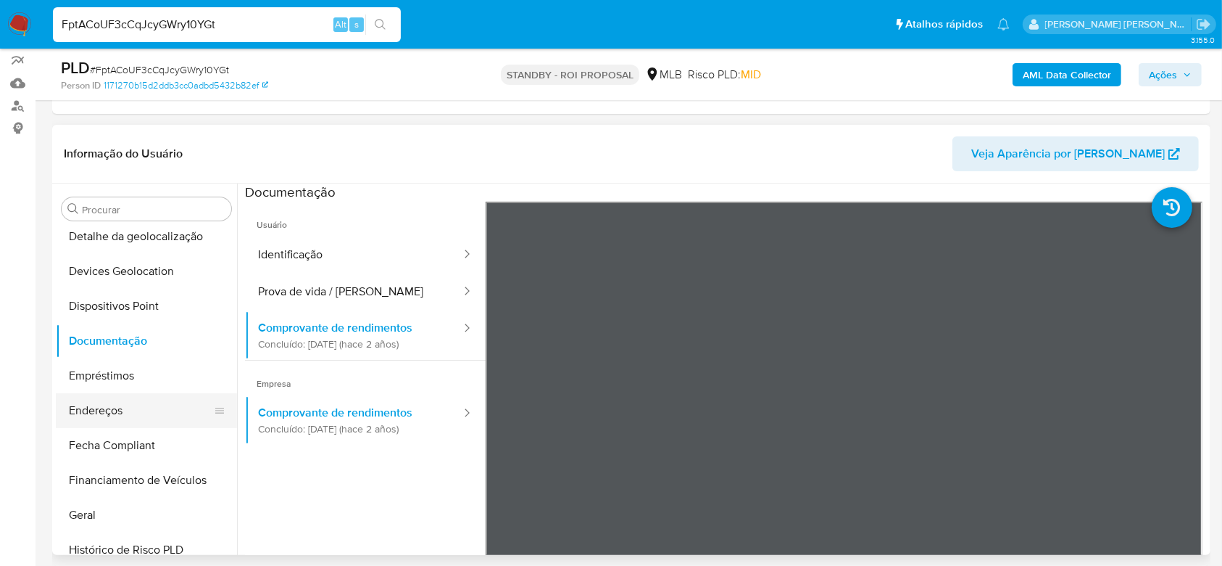
scroll to position [261, 0]
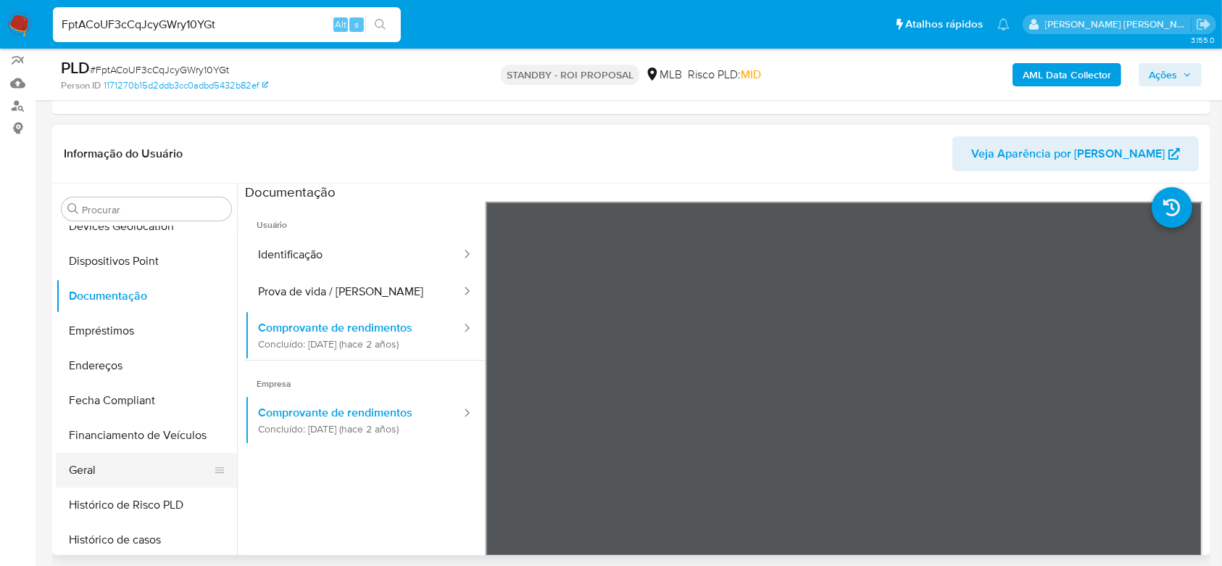
click at [106, 461] on button "Geral" at bounding box center [141, 469] width 170 height 35
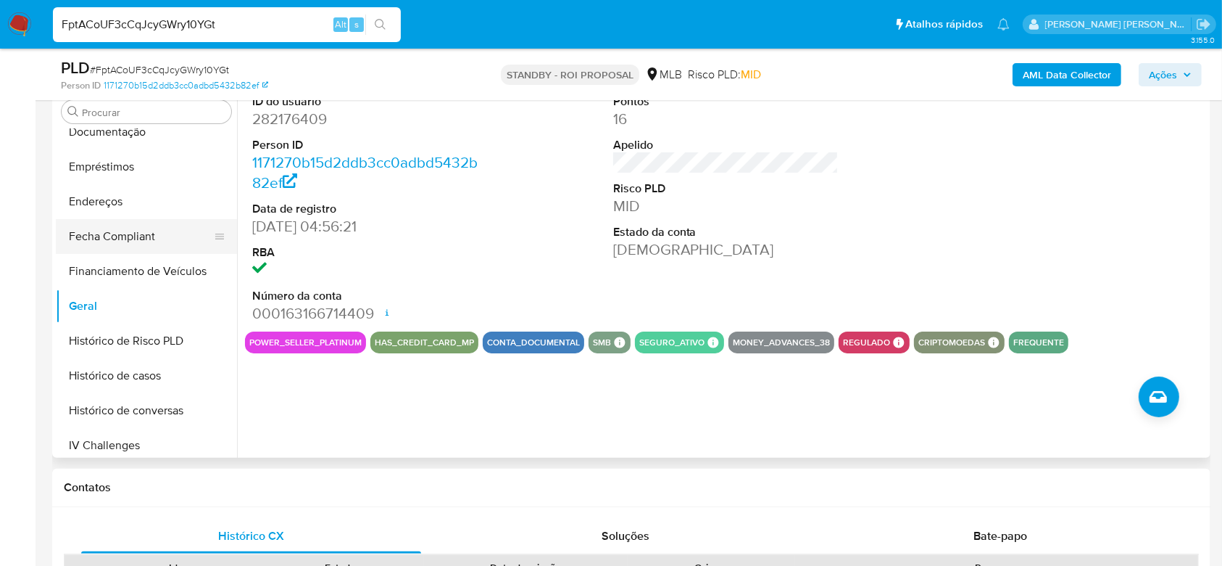
scroll to position [357, 0]
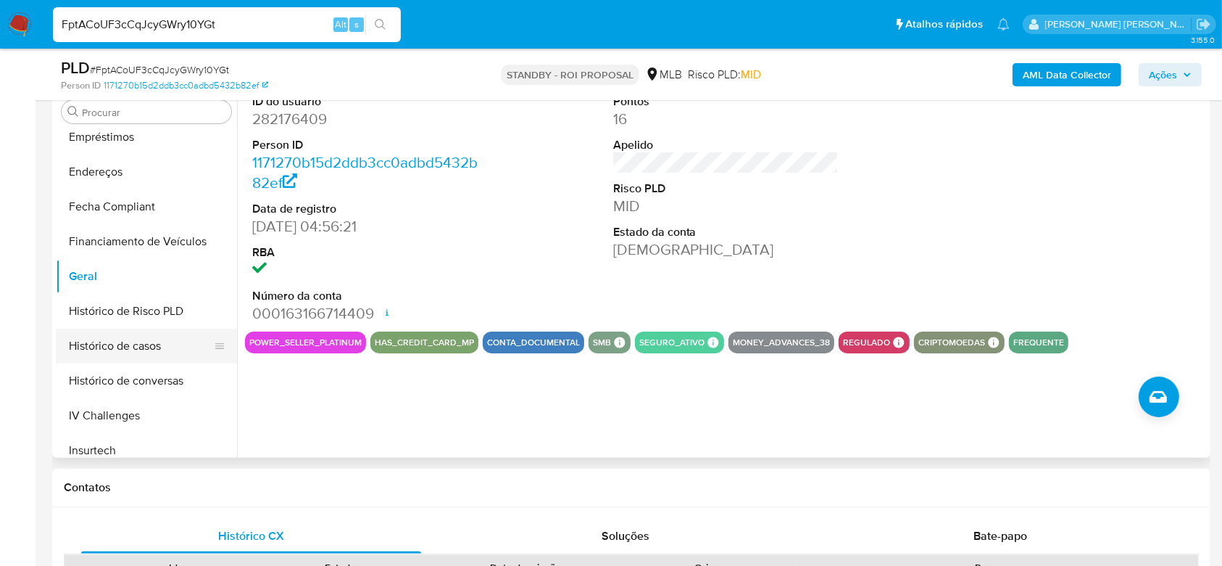
click at [83, 344] on button "Histórico de casos" at bounding box center [141, 345] width 170 height 35
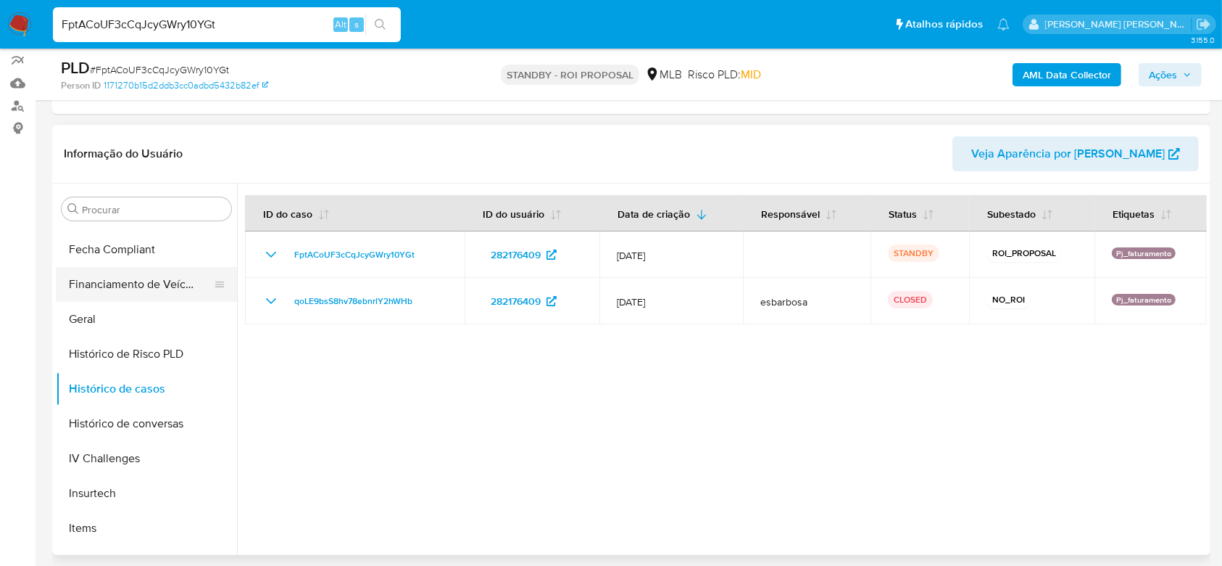
scroll to position [454, 0]
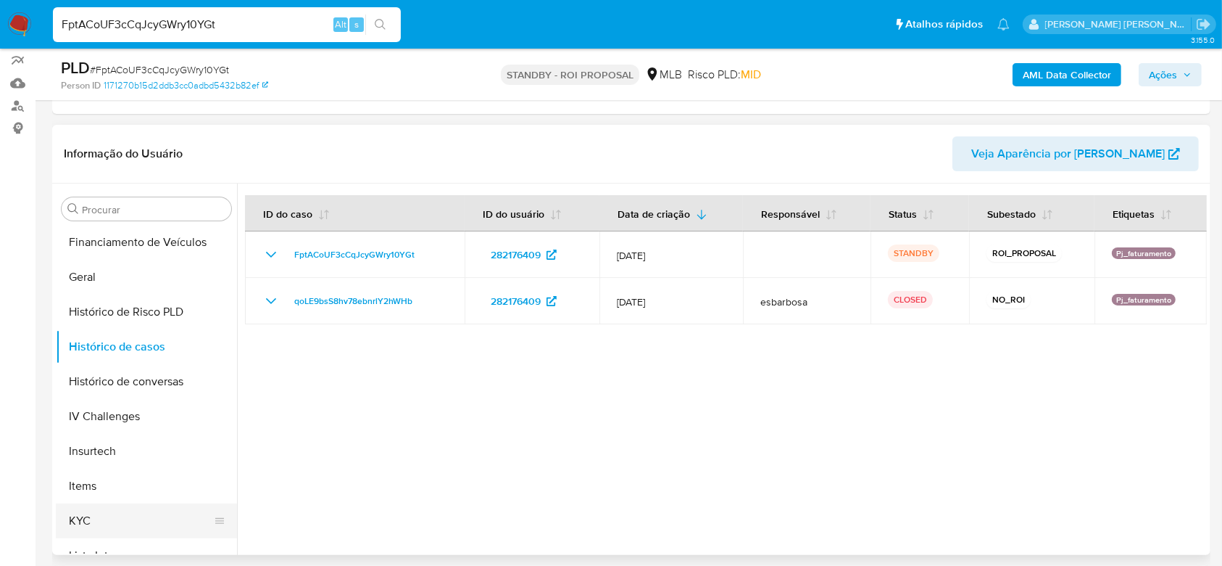
click at [119, 513] on button "KYC" at bounding box center [141, 520] width 170 height 35
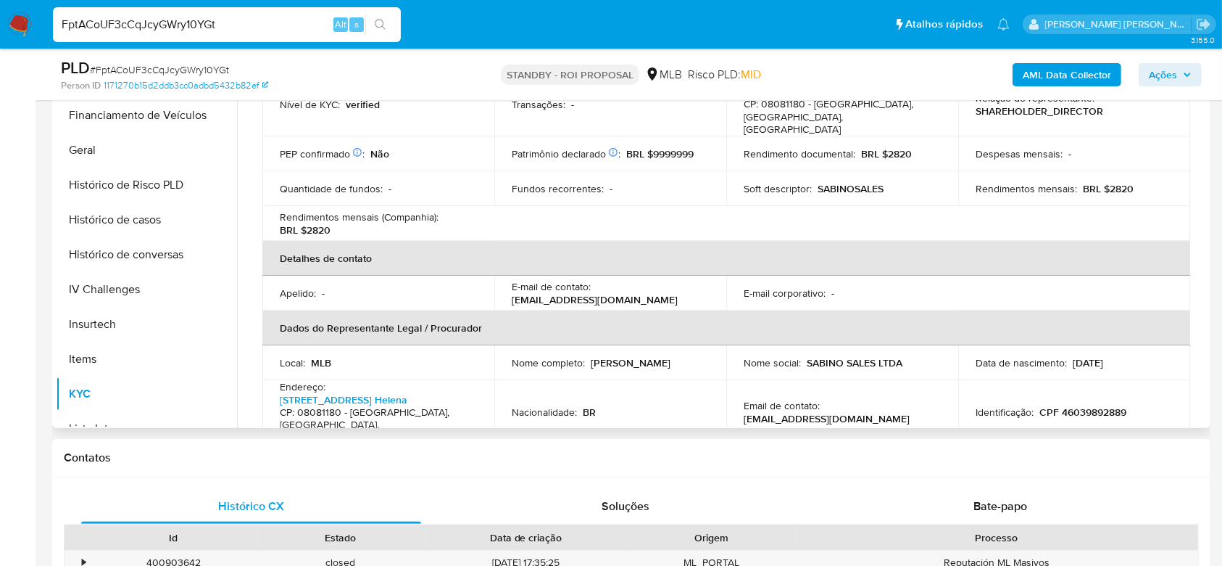
scroll to position [290, 0]
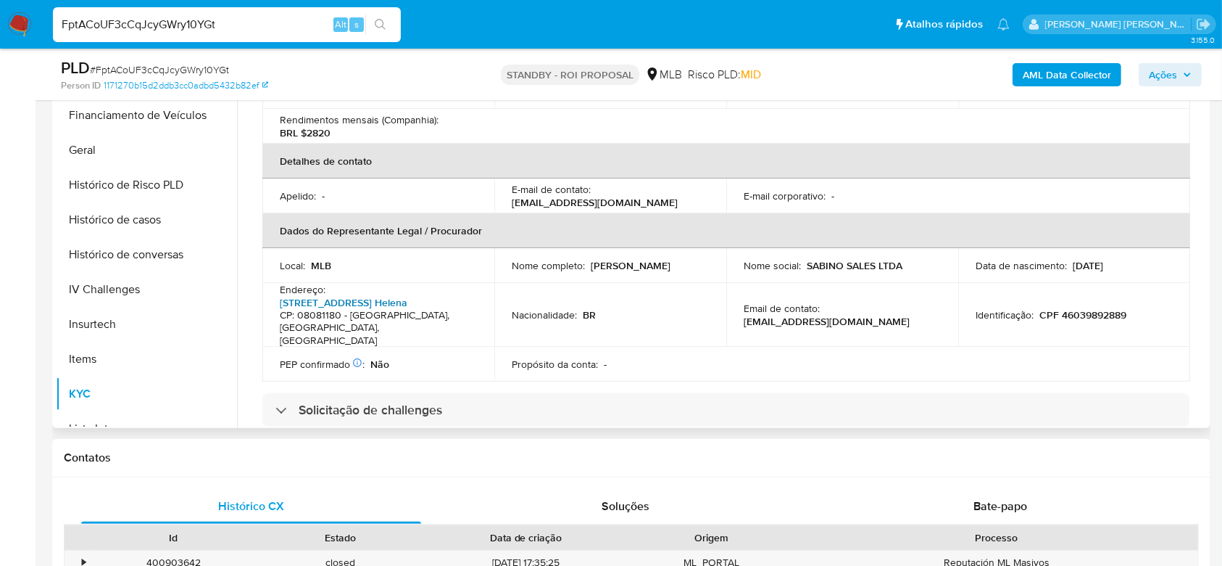
click at [372, 295] on link "Rua Tujumirim 206, Jardim Helena" at bounding box center [344, 302] width 128 height 15
click at [175, 216] on button "Histórico de casos" at bounding box center [141, 219] width 170 height 35
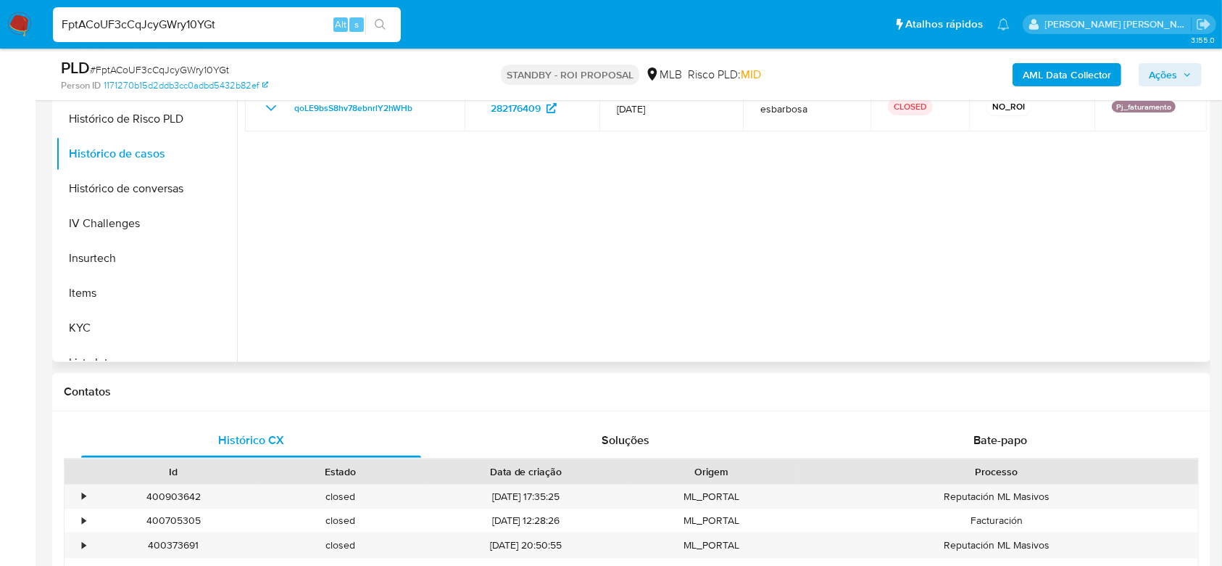
scroll to position [417, 0]
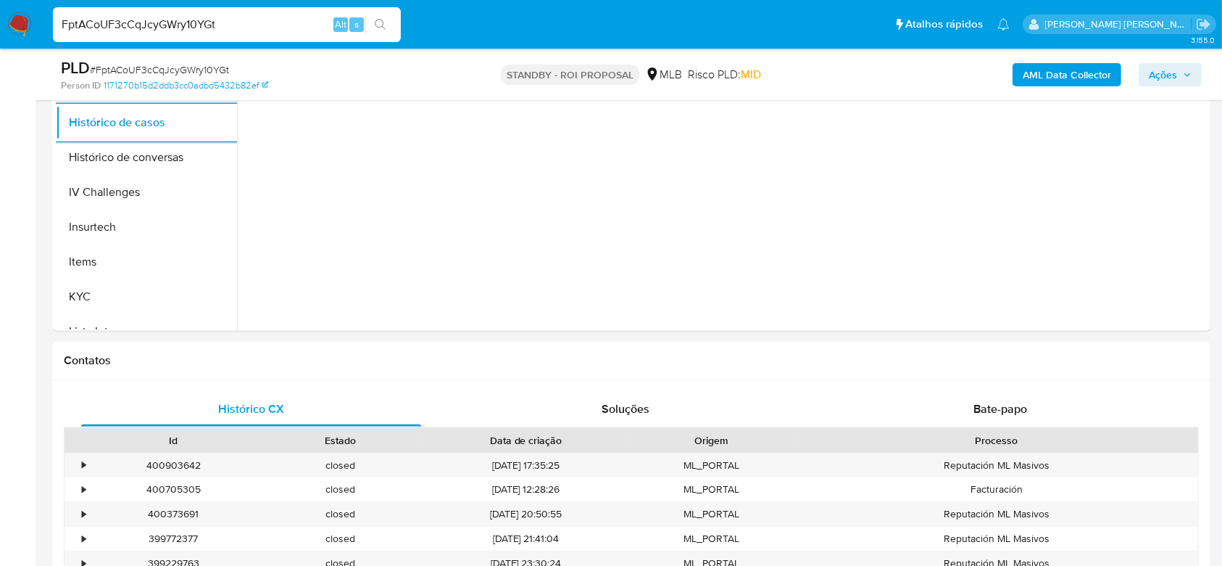
click at [157, 25] on input "FptACoUF3cCqJcyGWry10YGt" at bounding box center [227, 24] width 348 height 19
paste input "2fv7lkzyRRbGIQgohZ8xXw6v"
type input "2fv7lkzyRRbGIQgohZ8xXw6v"
click at [384, 20] on icon "search-icon" at bounding box center [381, 25] width 12 height 12
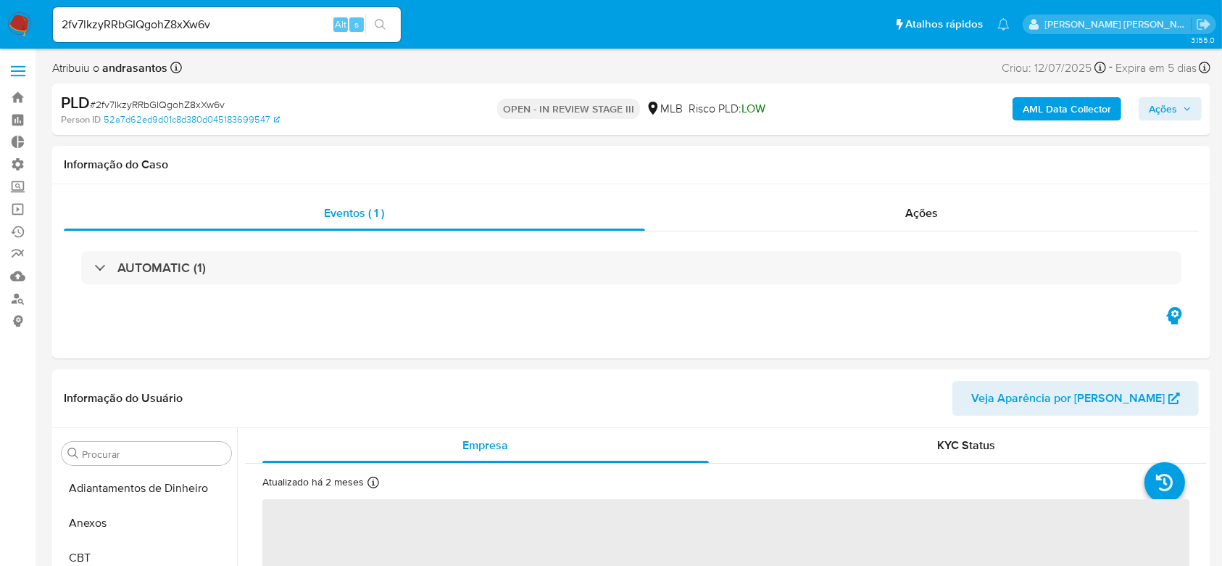
scroll to position [647, 0]
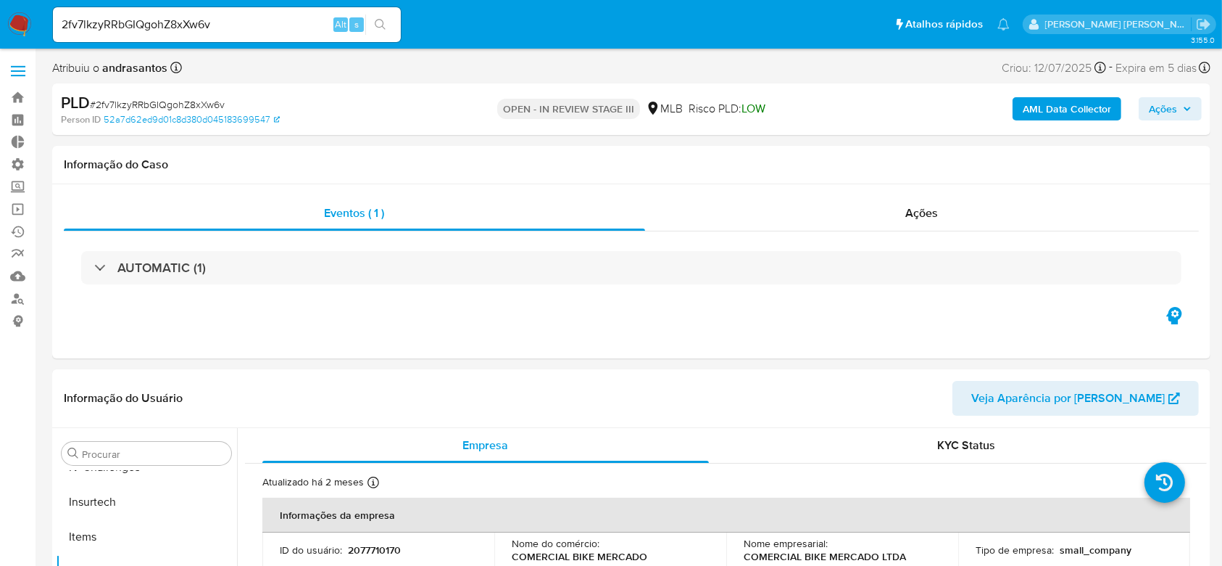
select select "10"
click at [116, 15] on input "2fv7lkzyRRbGIQgohZ8xXw6v" at bounding box center [227, 24] width 348 height 19
click at [383, 20] on icon "search-icon" at bounding box center [381, 25] width 12 height 12
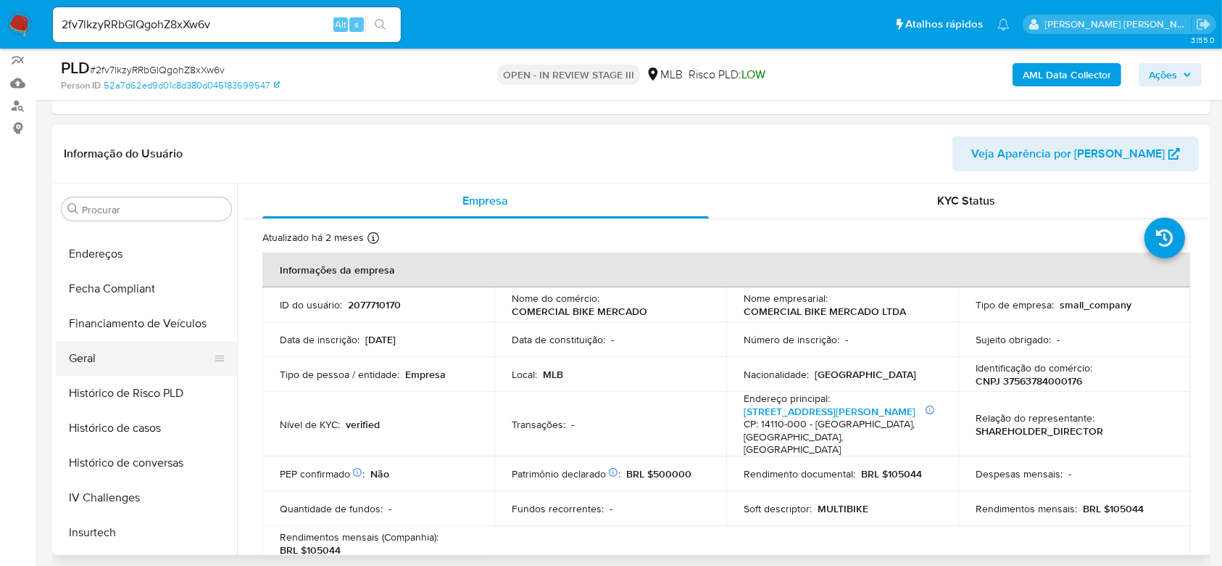
scroll to position [261, 0]
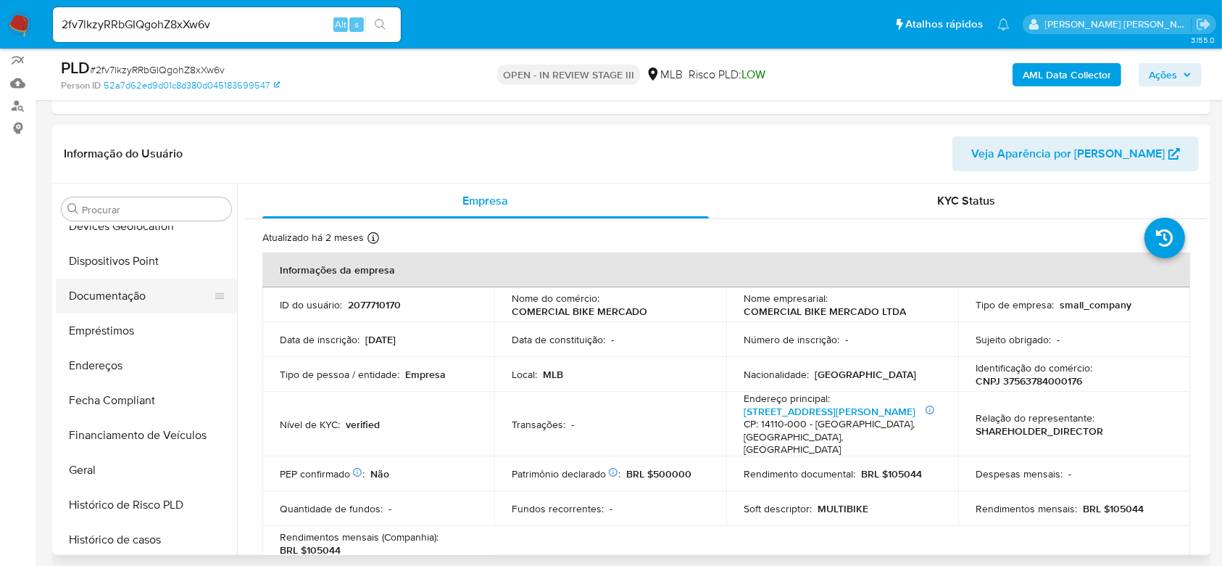
click at [132, 298] on button "Documentação" at bounding box center [141, 295] width 170 height 35
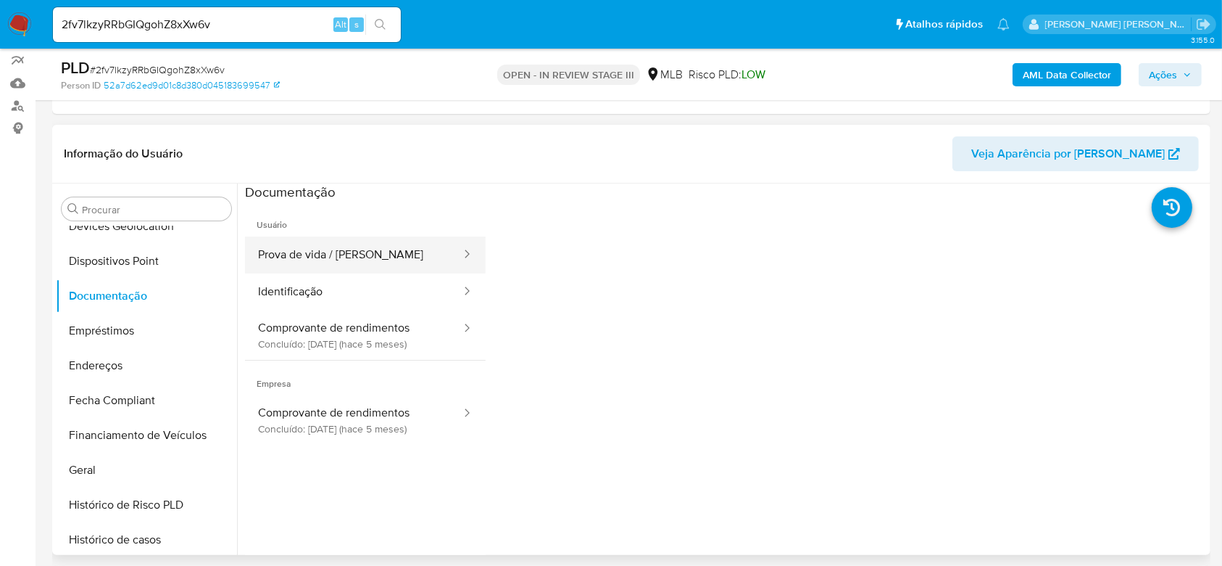
click at [341, 254] on button "Prova de vida / Selfie" at bounding box center [354, 254] width 218 height 37
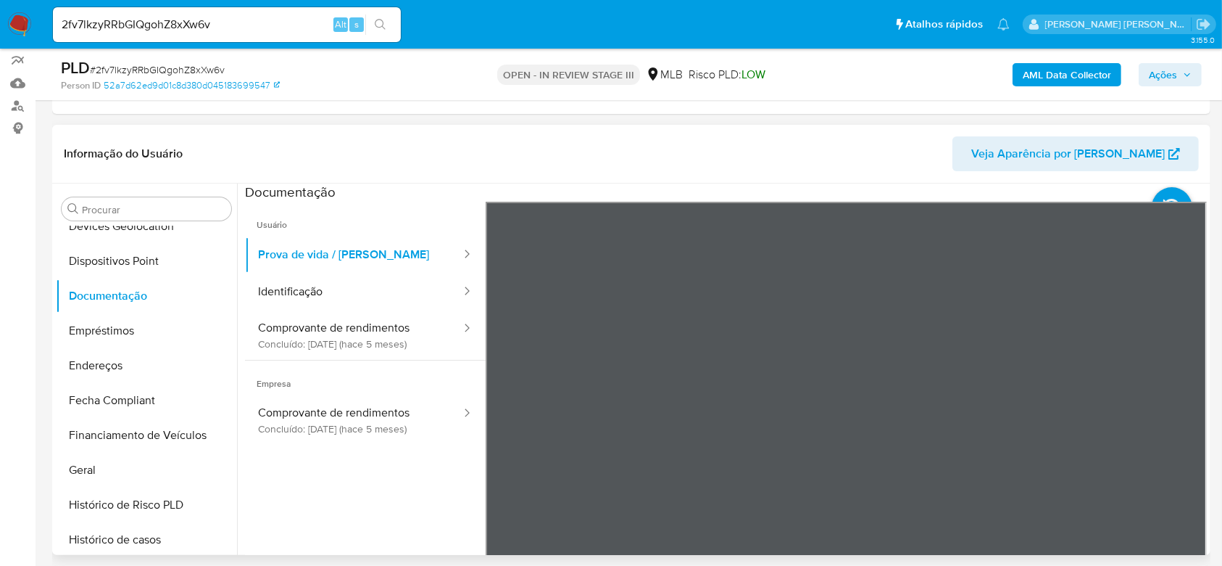
scroll to position [0, 0]
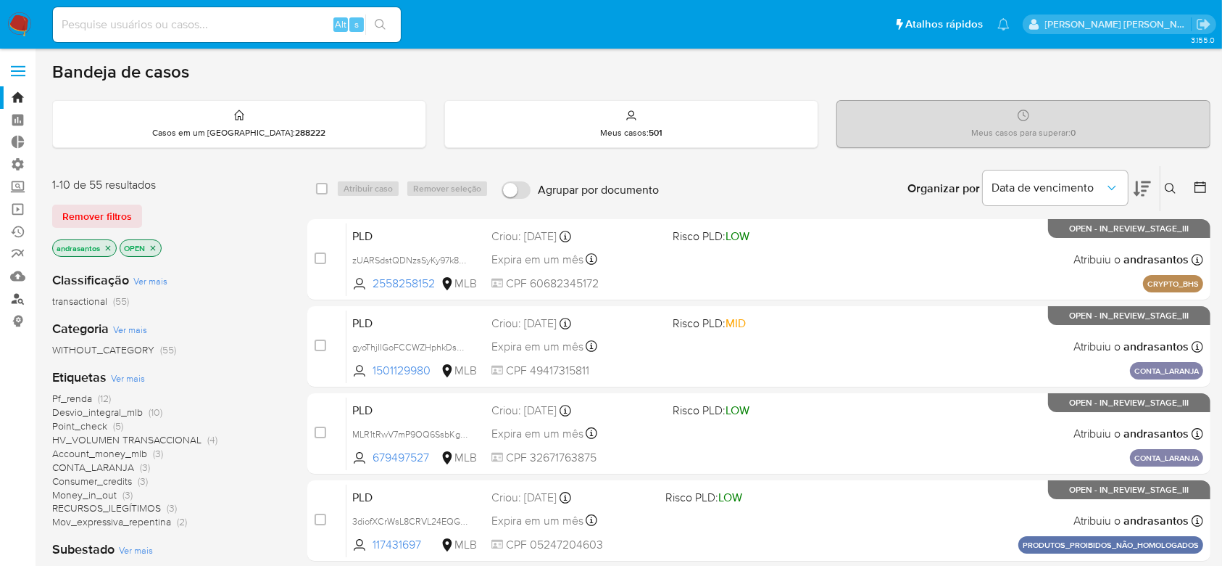
click at [17, 297] on link "Localizador de pessoas" at bounding box center [86, 298] width 173 height 22
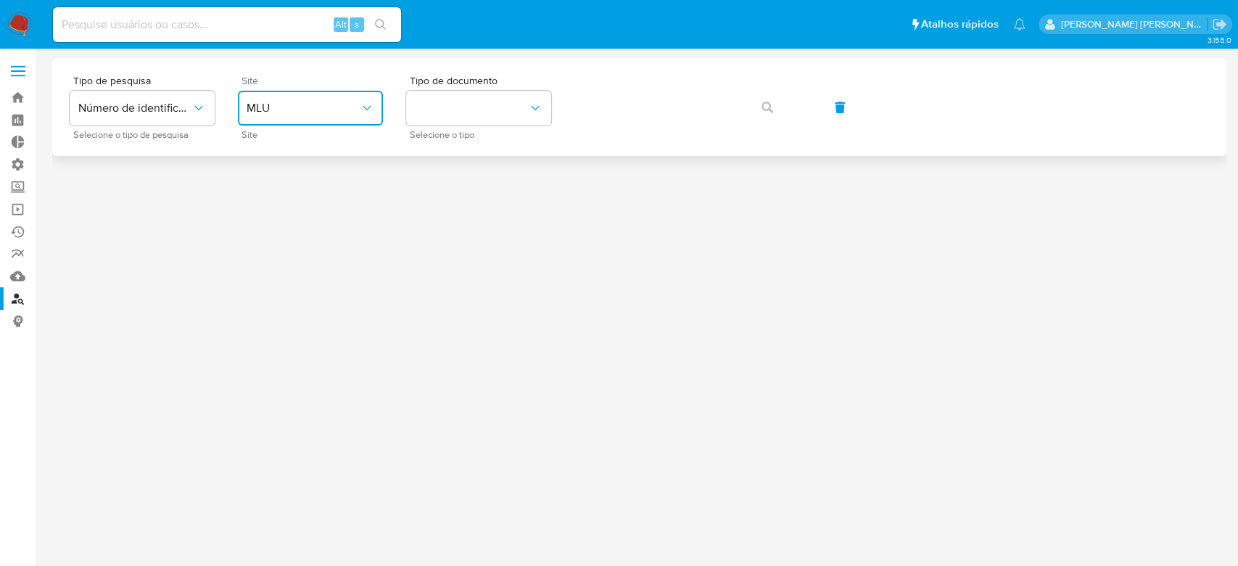
click at [371, 107] on icon "site_id" at bounding box center [367, 108] width 15 height 15
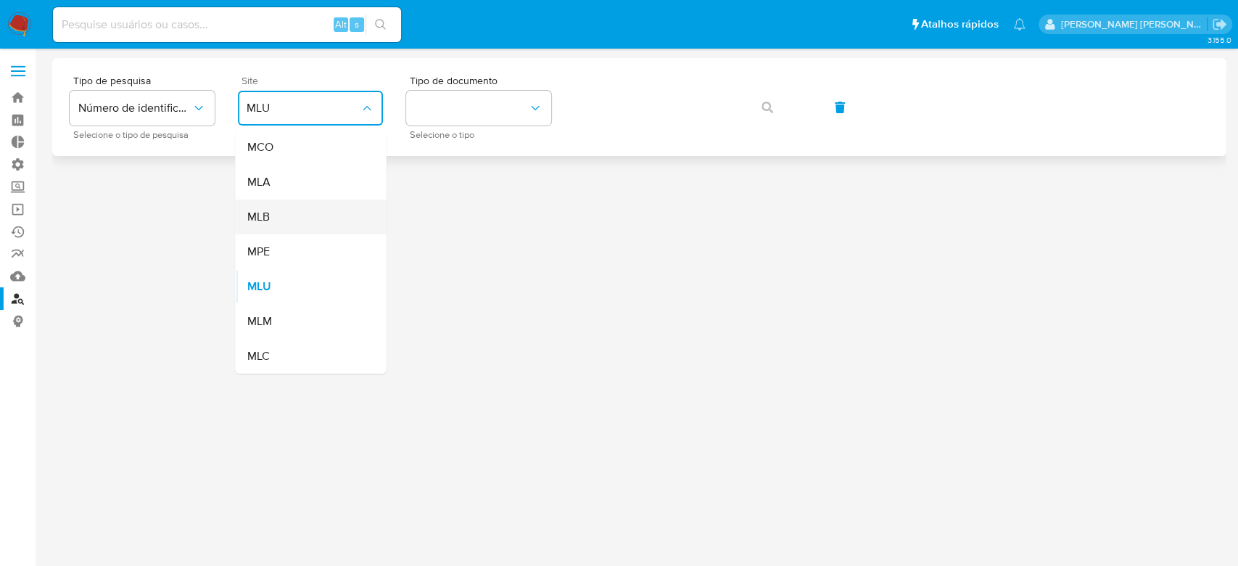
click at [315, 211] on div "MLB" at bounding box center [306, 216] width 119 height 35
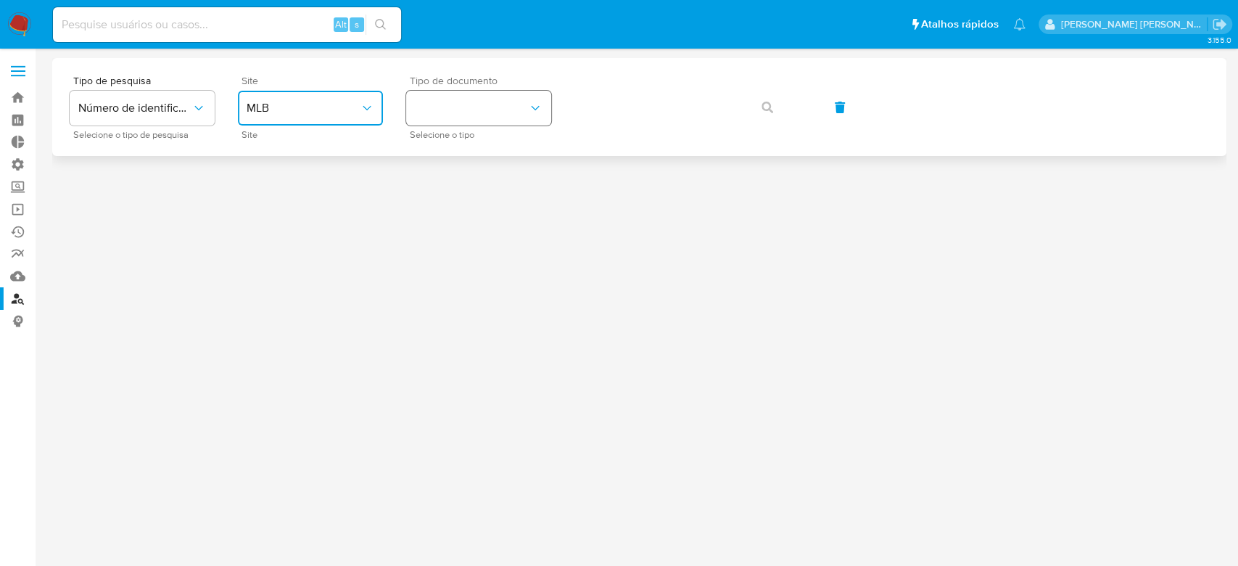
click at [480, 115] on button "identificationType" at bounding box center [478, 108] width 145 height 35
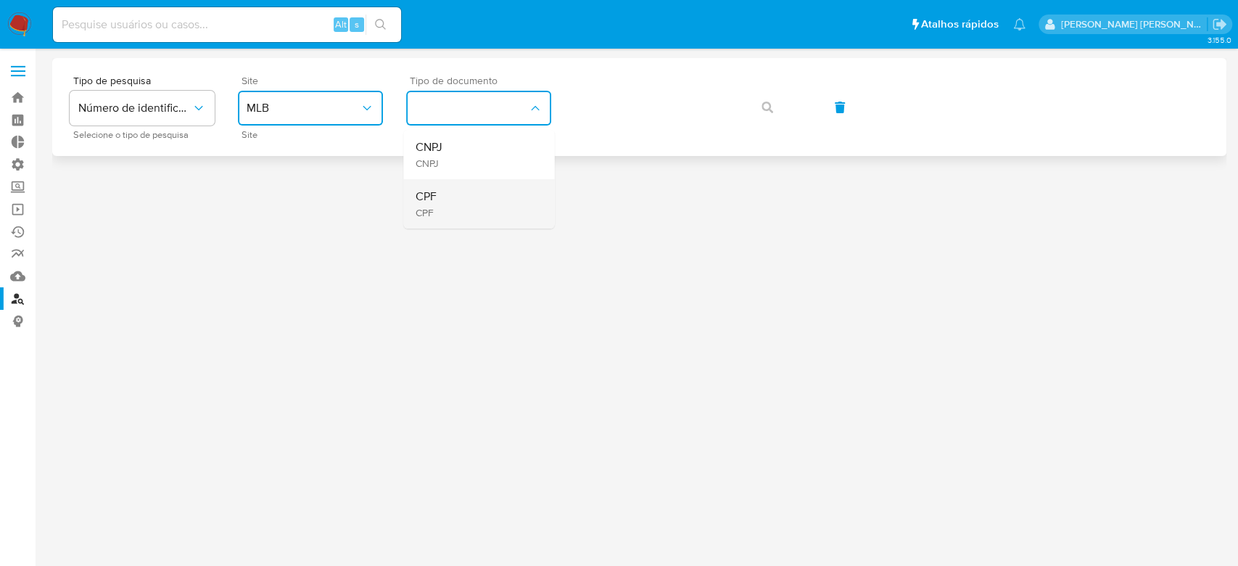
click at [458, 191] on div "CPF CPF" at bounding box center [474, 203] width 119 height 49
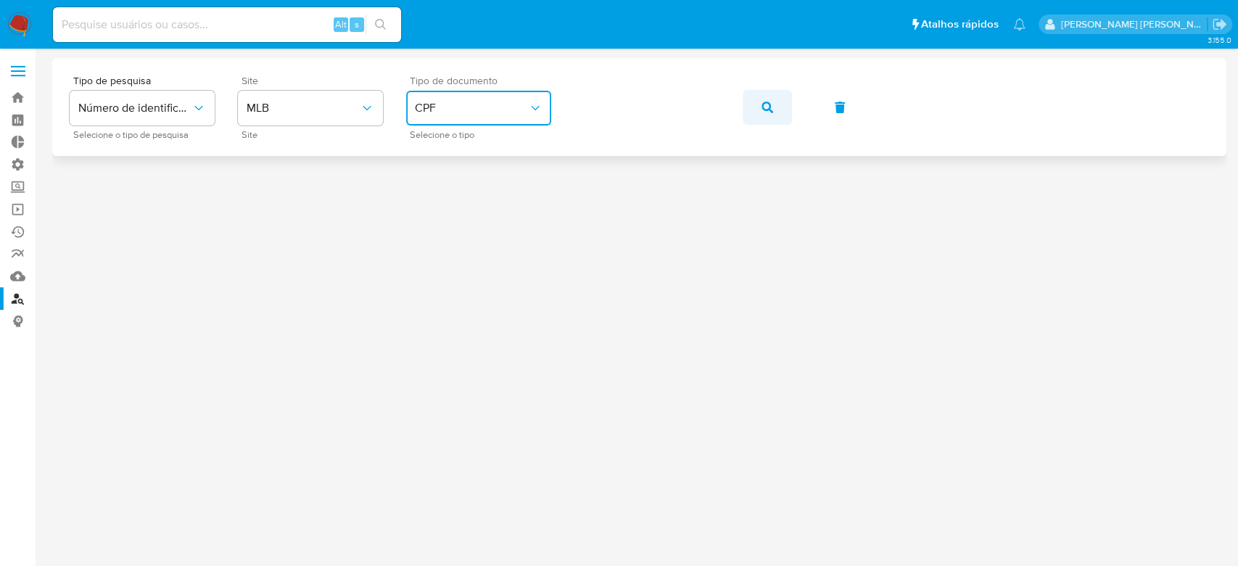
click at [772, 107] on button "button" at bounding box center [766, 107] width 49 height 35
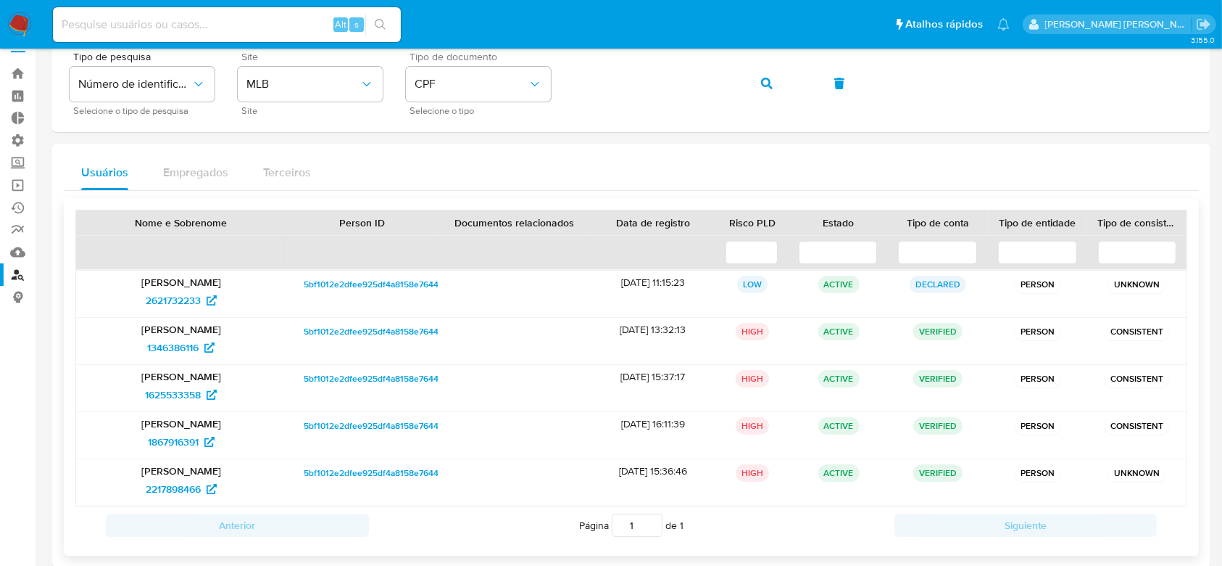
scroll to position [46, 0]
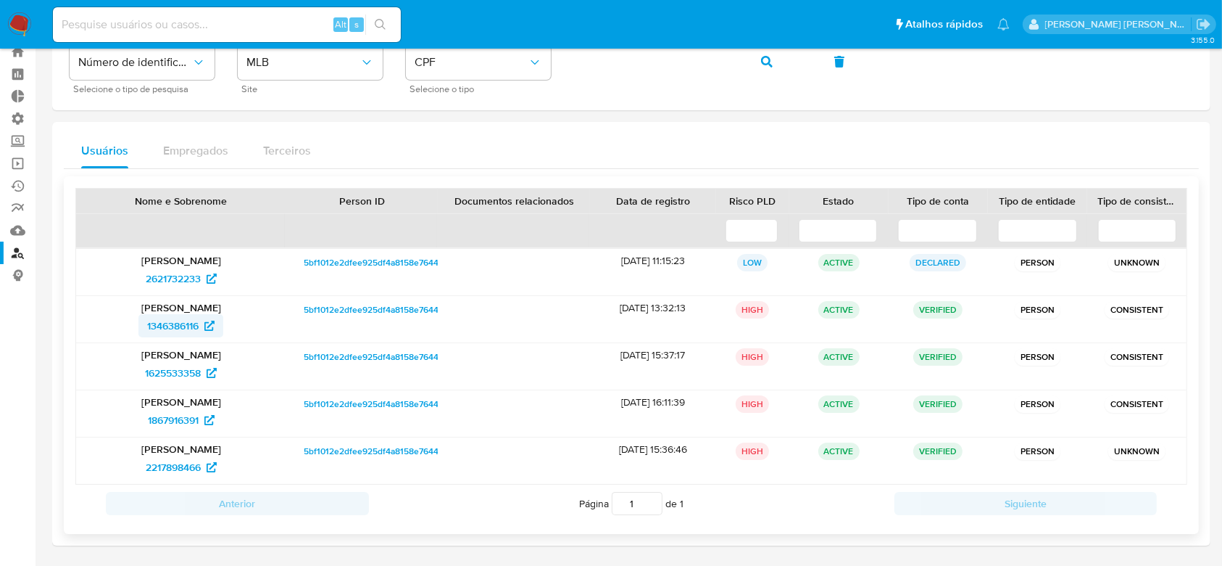
click at [176, 328] on span "1346386116" at bounding box center [172, 325] width 51 height 23
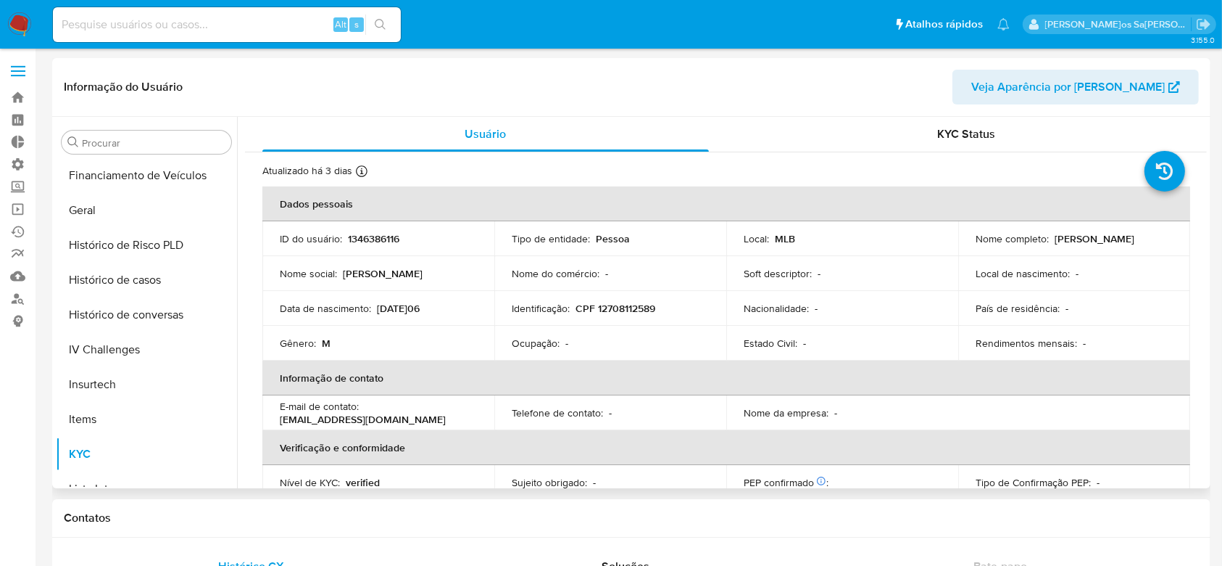
select select "10"
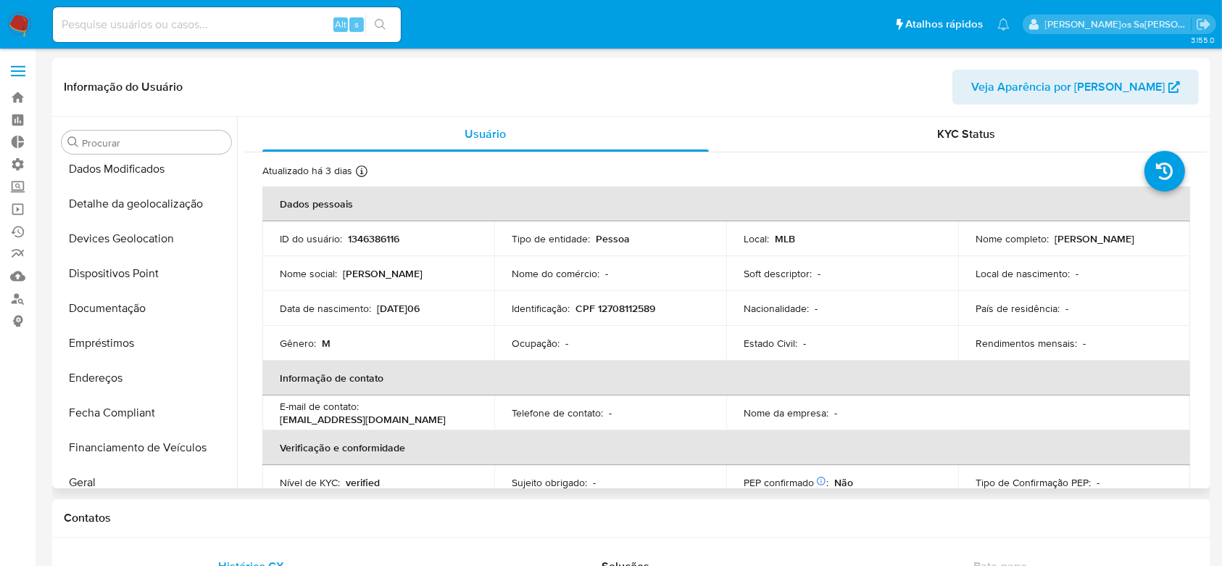
scroll to position [164, 0]
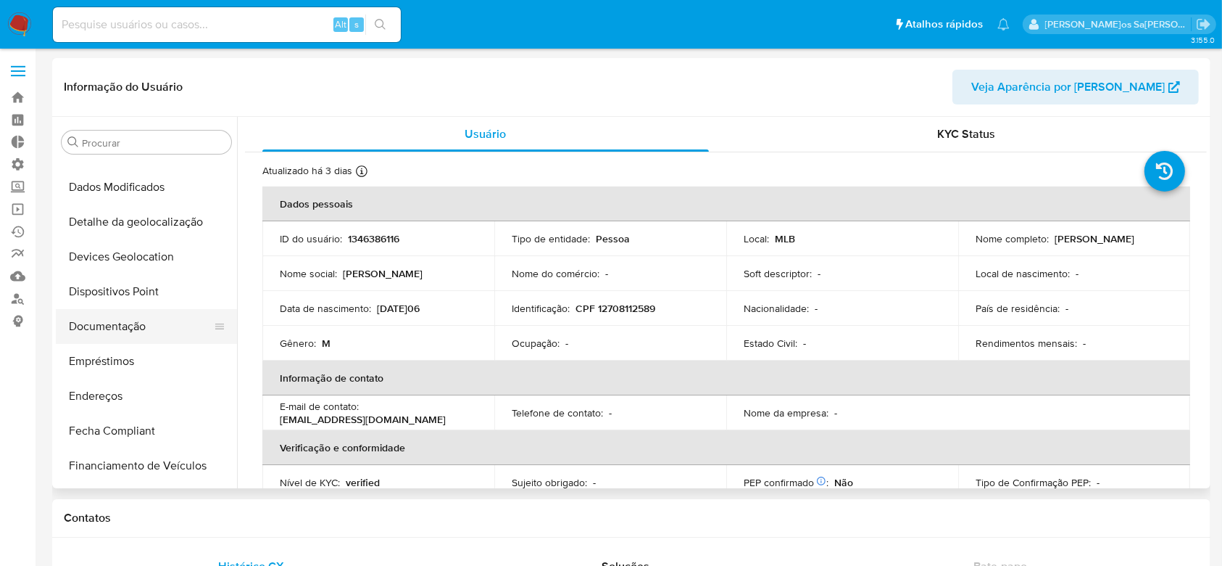
click at [118, 318] on button "Documentação" at bounding box center [141, 326] width 170 height 35
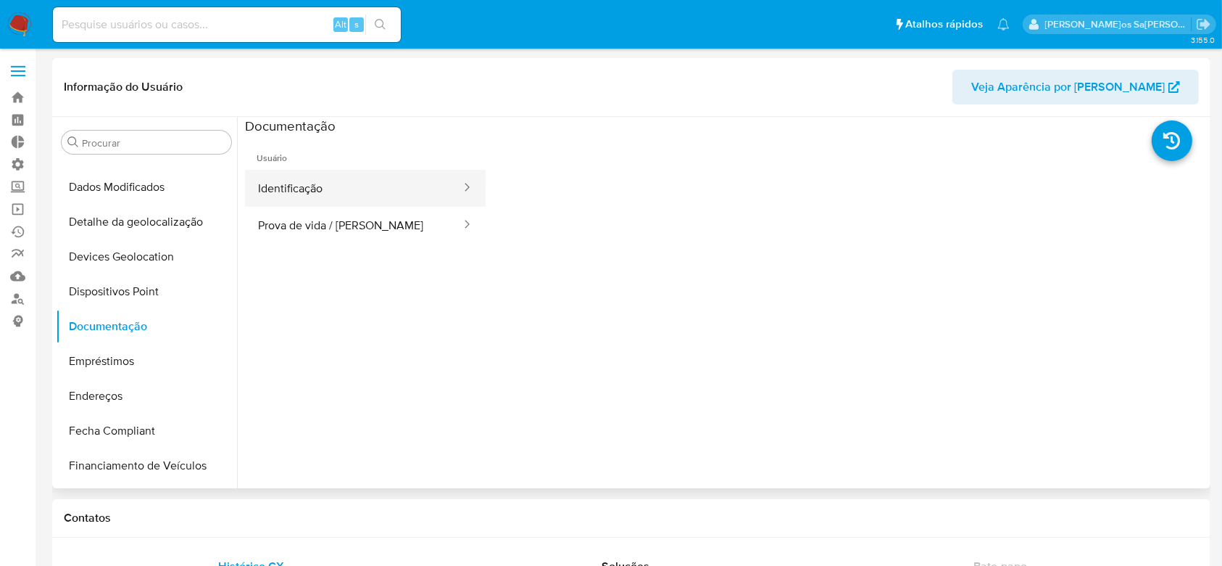
click at [352, 193] on button "Identificação" at bounding box center [354, 188] width 218 height 37
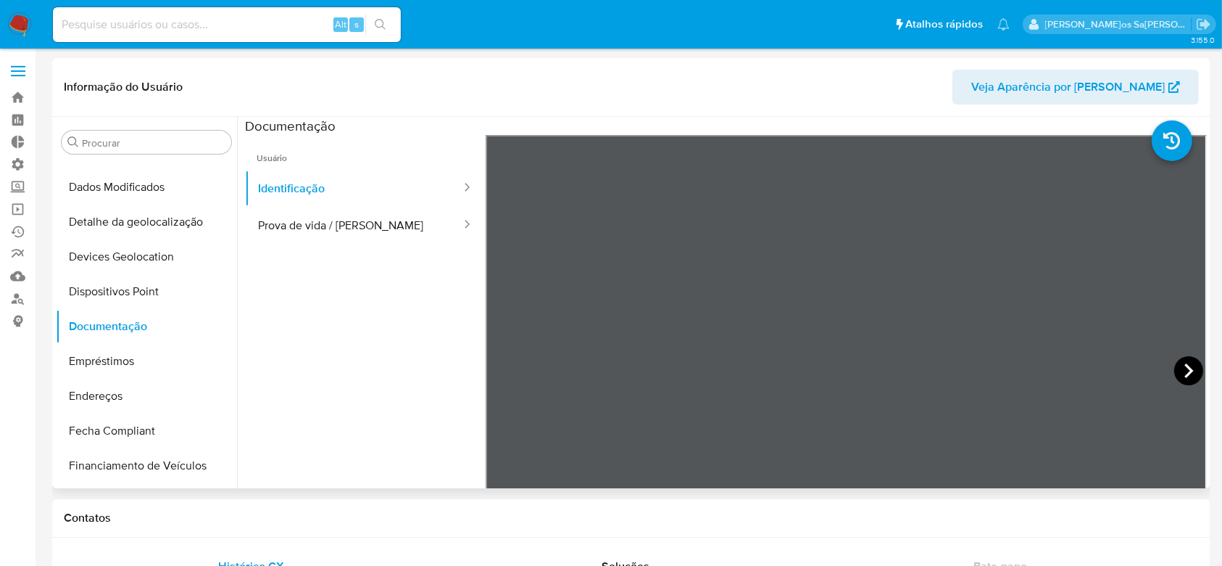
click at [1184, 365] on icon at bounding box center [1189, 370] width 29 height 29
click at [325, 213] on button "Prova de vida / [PERSON_NAME]" at bounding box center [354, 225] width 218 height 37
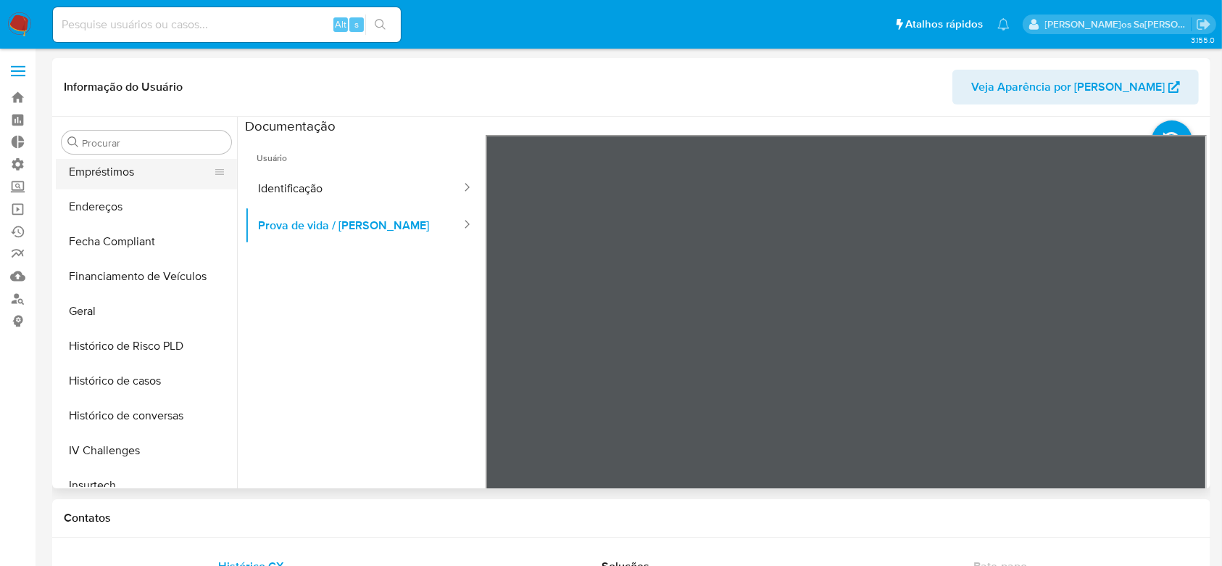
scroll to position [357, 0]
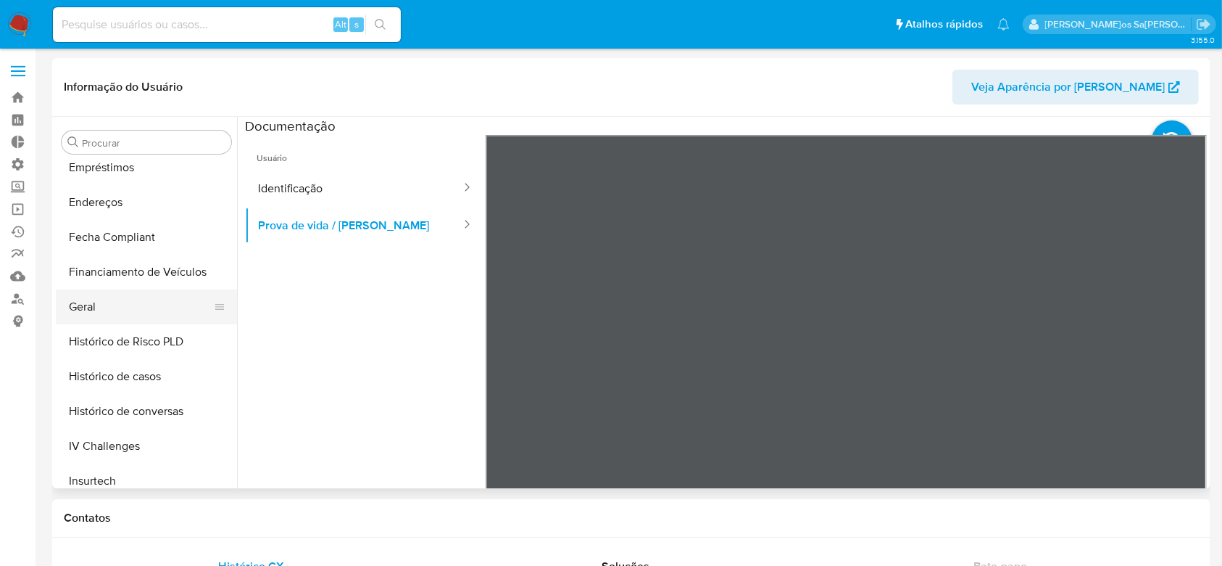
click at [127, 305] on button "Geral" at bounding box center [141, 306] width 170 height 35
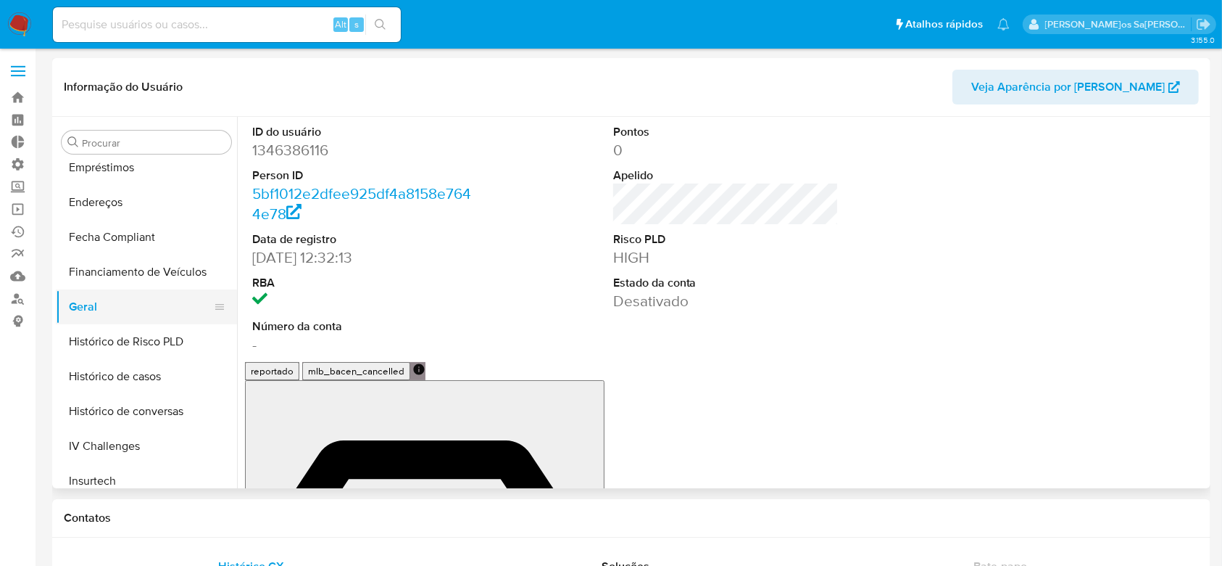
scroll to position [454, 0]
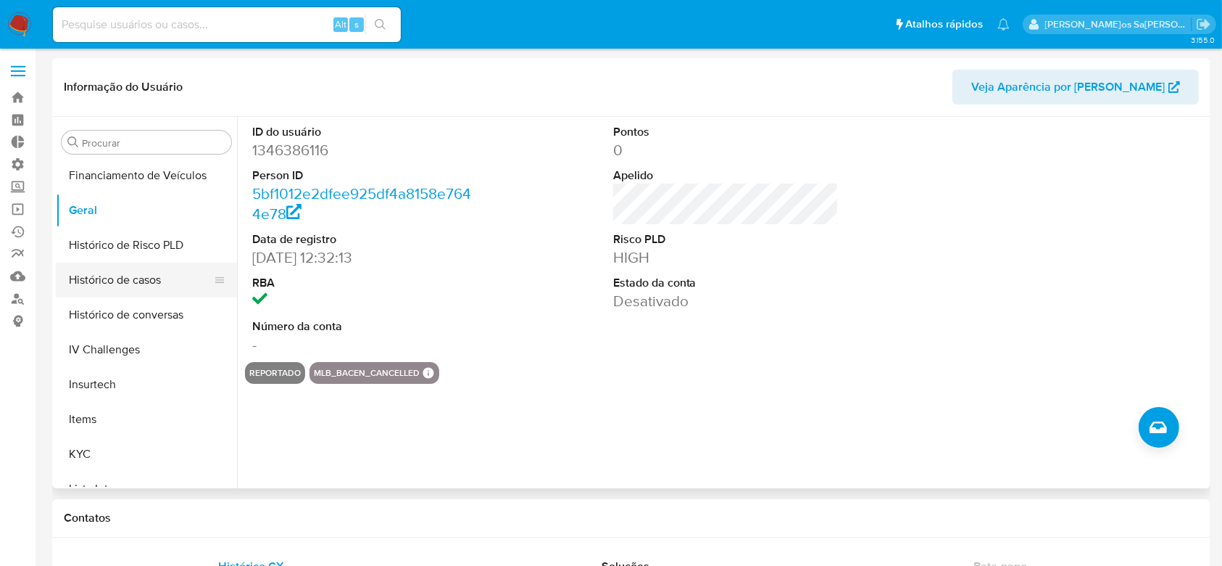
click at [110, 281] on button "Histórico de casos" at bounding box center [141, 279] width 170 height 35
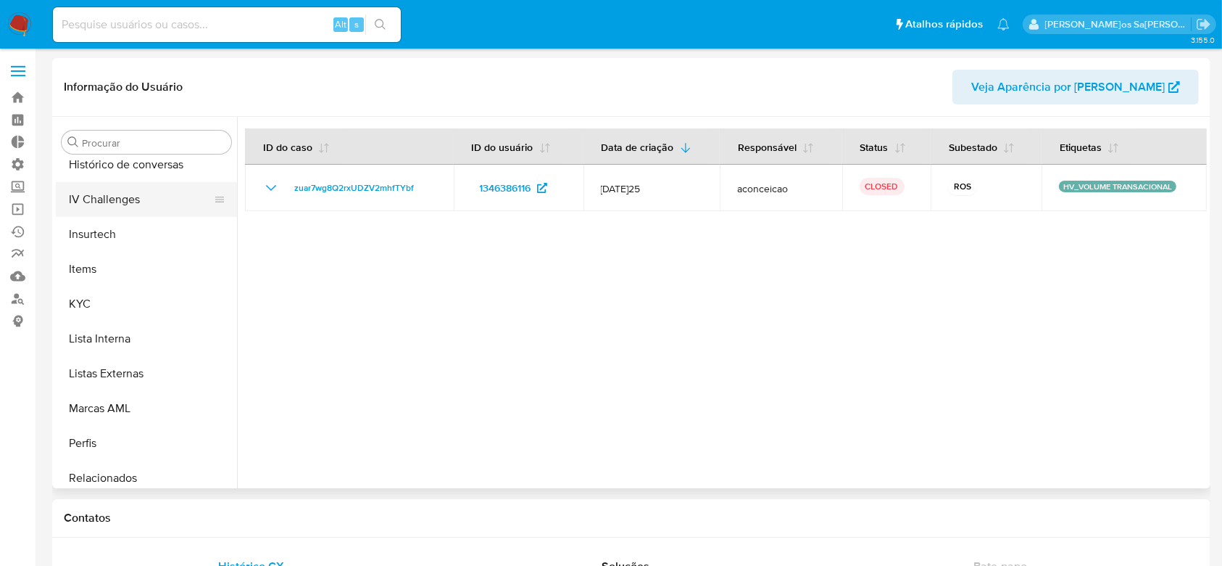
scroll to position [647, 0]
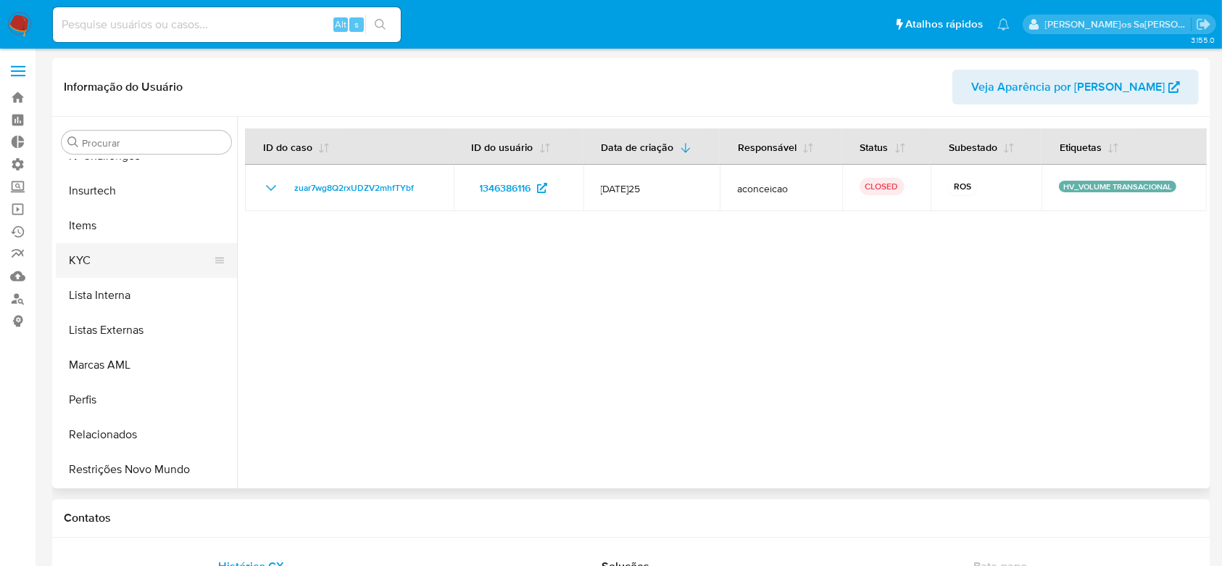
click at [99, 264] on button "KYC" at bounding box center [141, 260] width 170 height 35
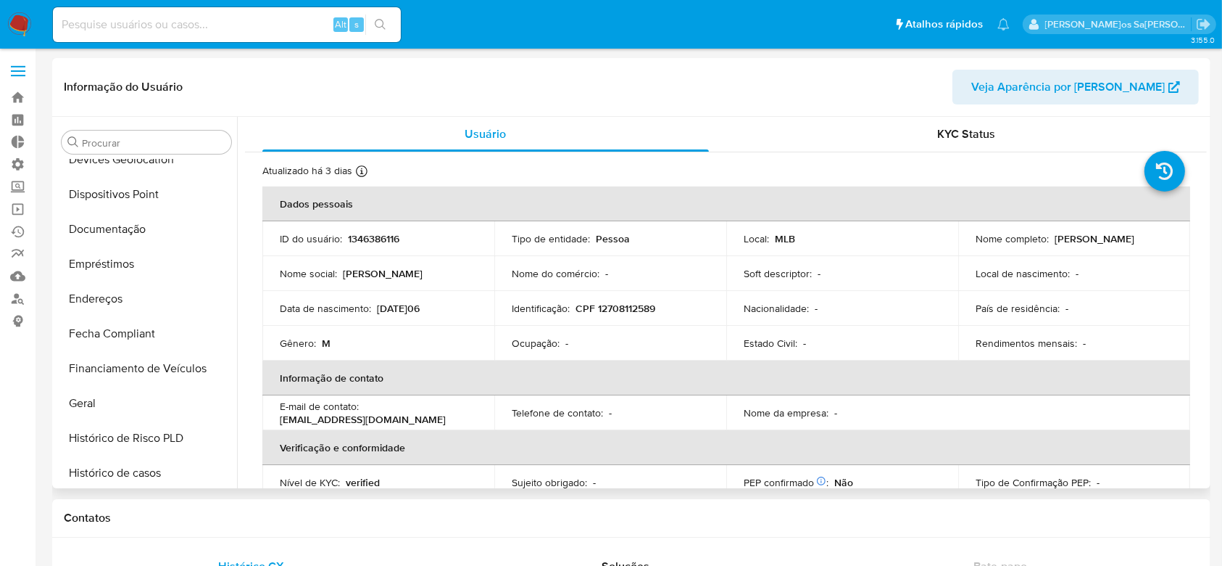
scroll to position [261, 0]
click at [133, 240] on button "Documentação" at bounding box center [141, 229] width 170 height 35
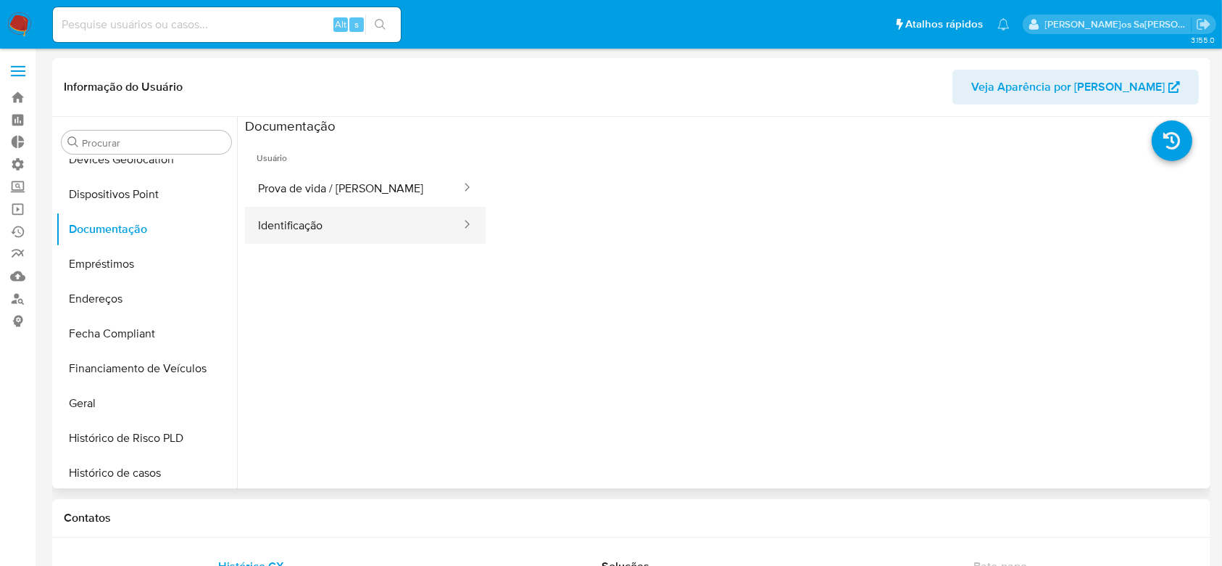
click at [294, 227] on button "Identificação" at bounding box center [354, 225] width 218 height 37
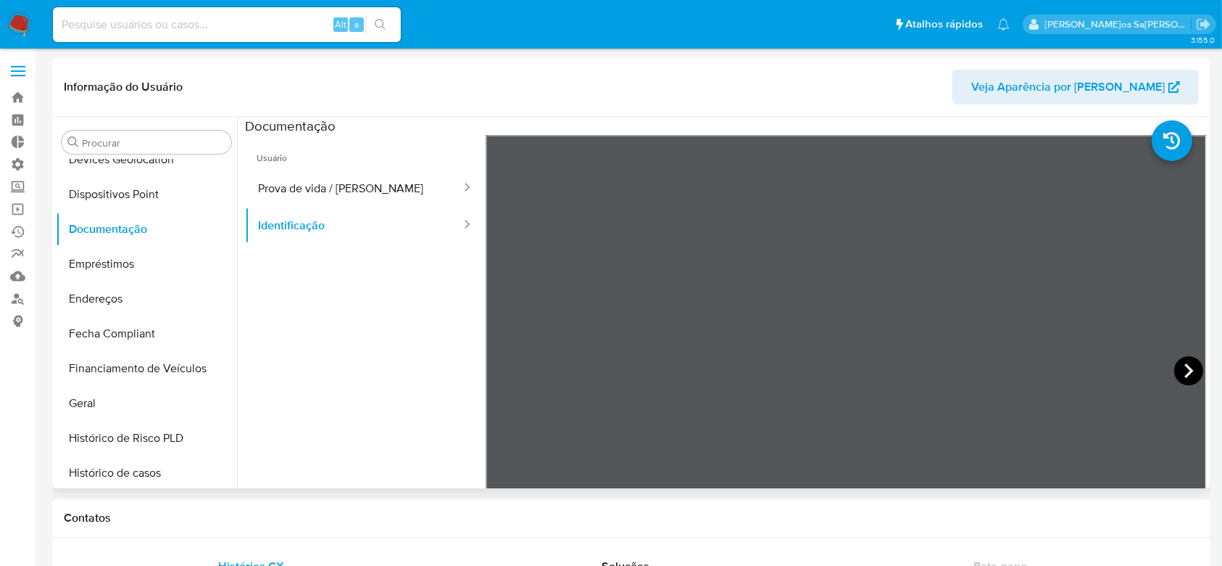
click at [1186, 369] on icon at bounding box center [1189, 370] width 9 height 15
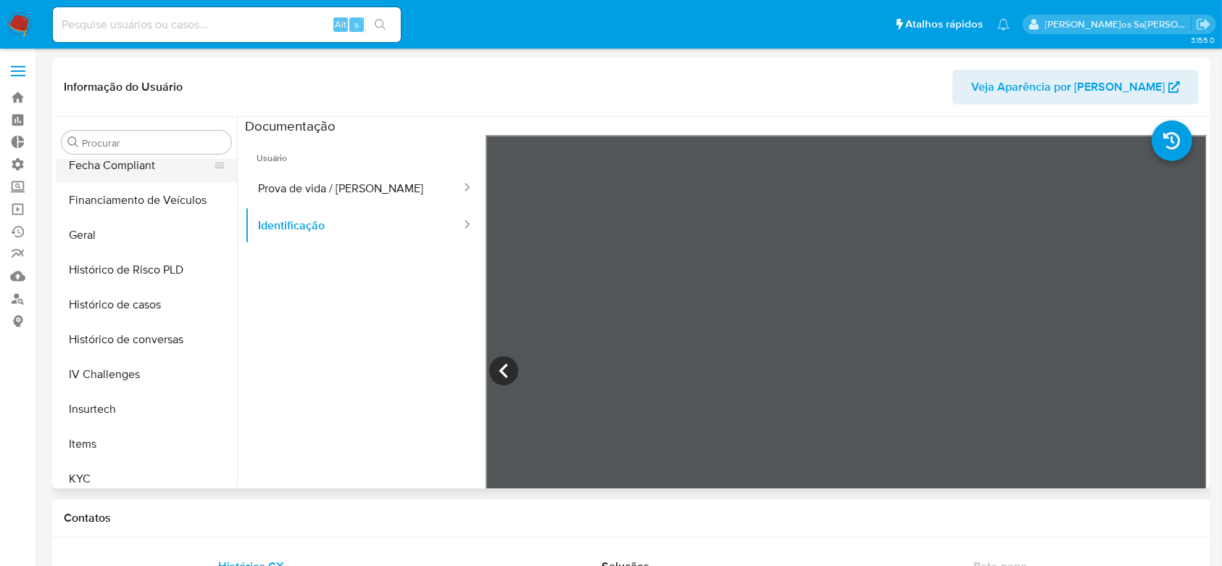
scroll to position [454, 0]
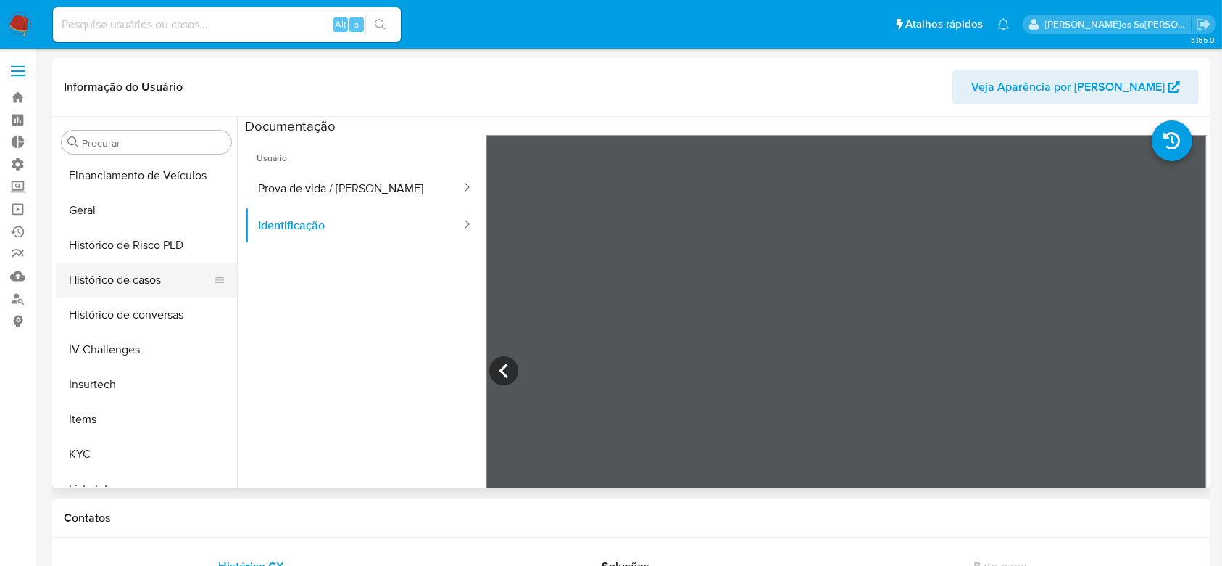
click at [129, 276] on button "Histórico de casos" at bounding box center [141, 279] width 170 height 35
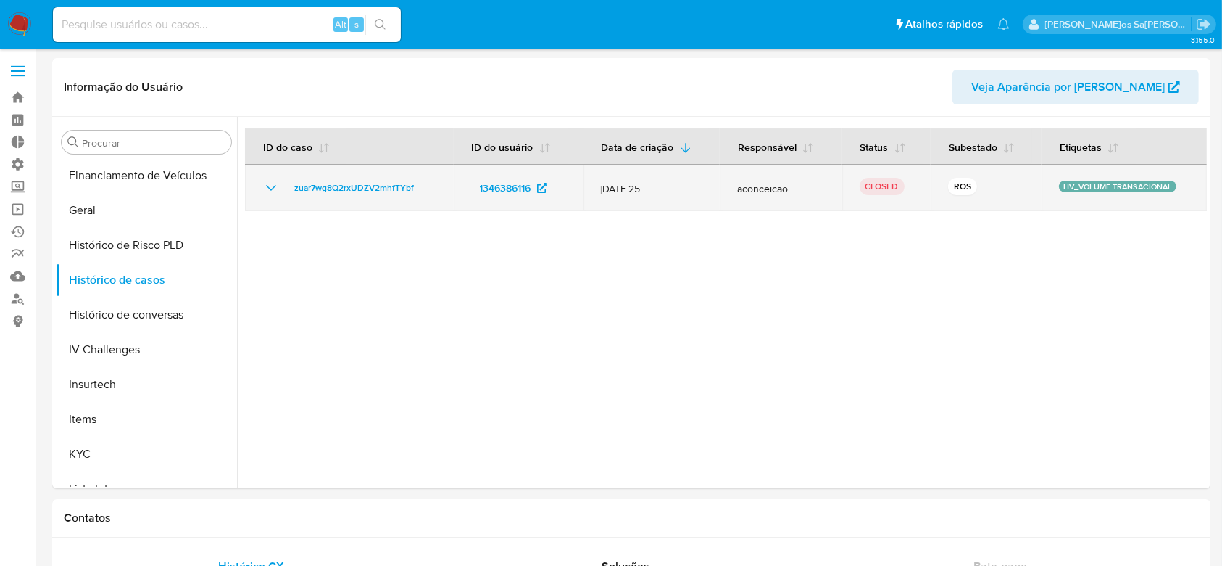
click at [270, 186] on icon "Mostrar/Ocultar" at bounding box center [270, 187] width 17 height 17
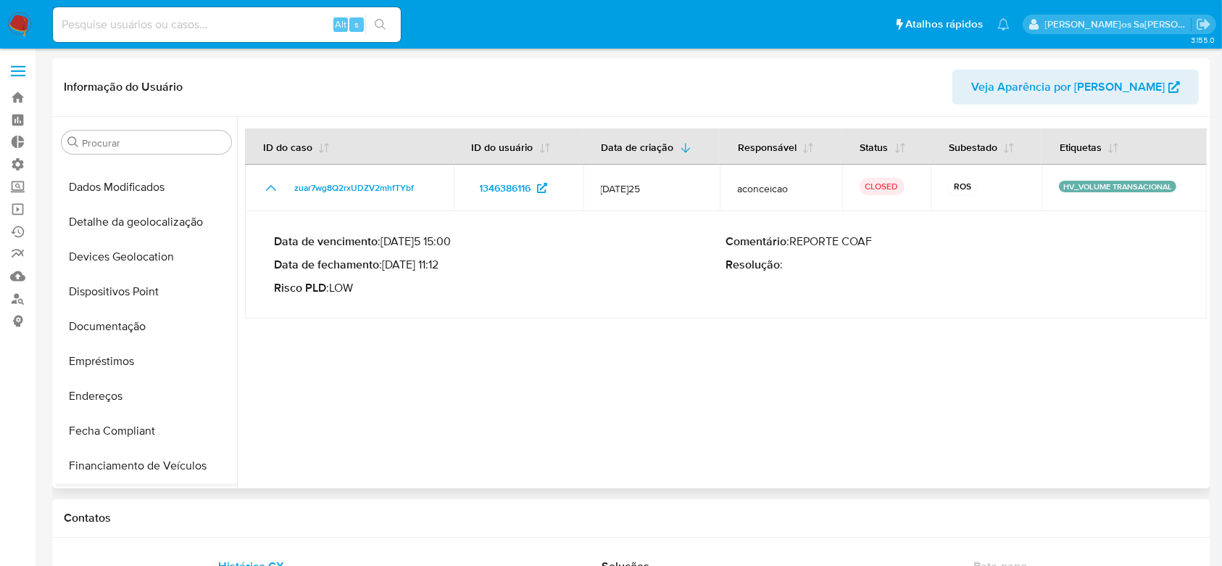
scroll to position [0, 0]
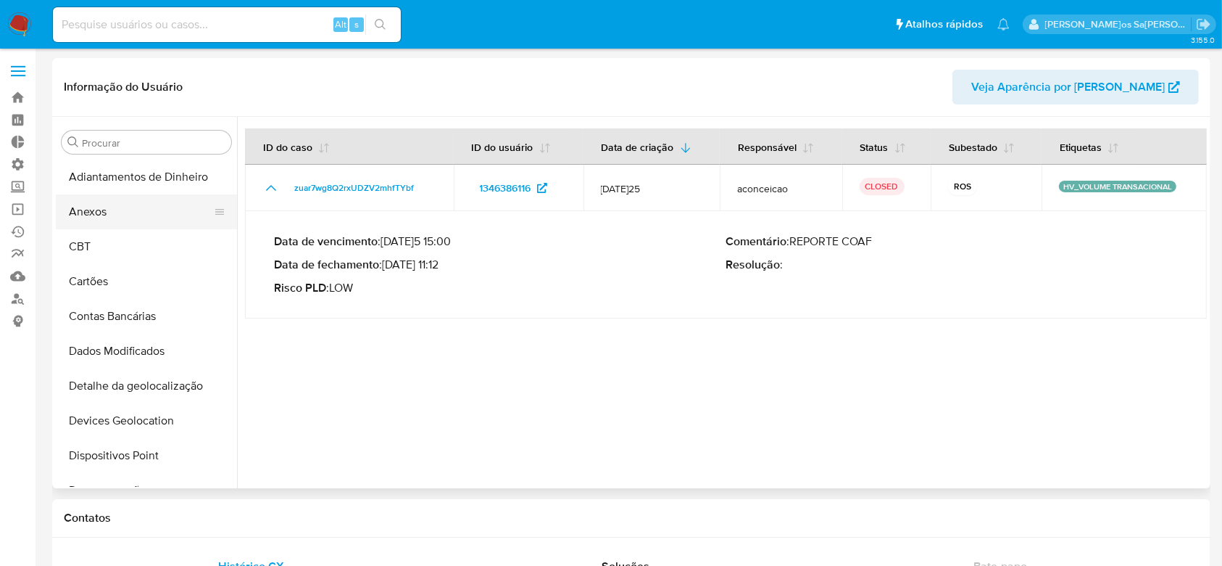
click at [134, 216] on button "Anexos" at bounding box center [141, 211] width 170 height 35
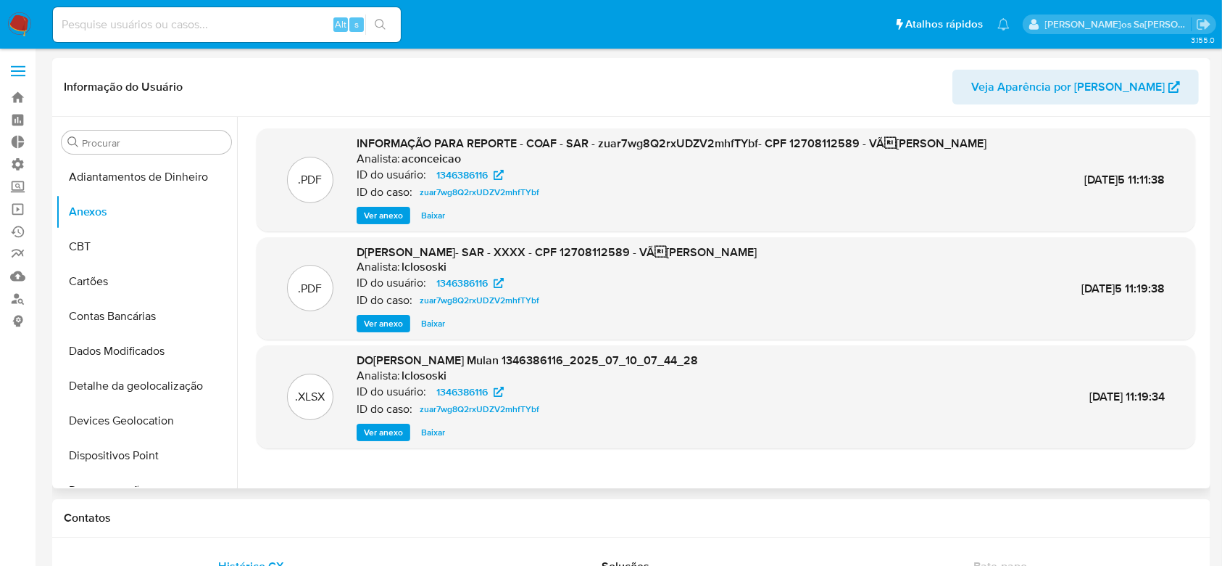
click at [386, 331] on span "Ver anexo" at bounding box center [383, 323] width 39 height 15
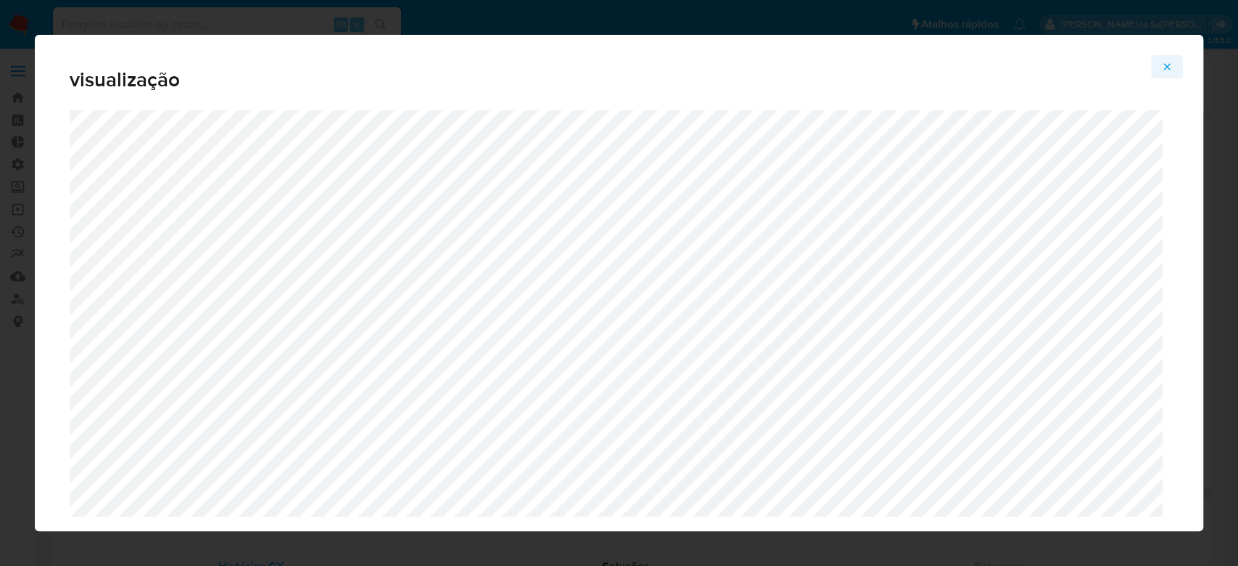
click at [1161, 62] on icon "Attachment preview" at bounding box center [1167, 67] width 12 height 12
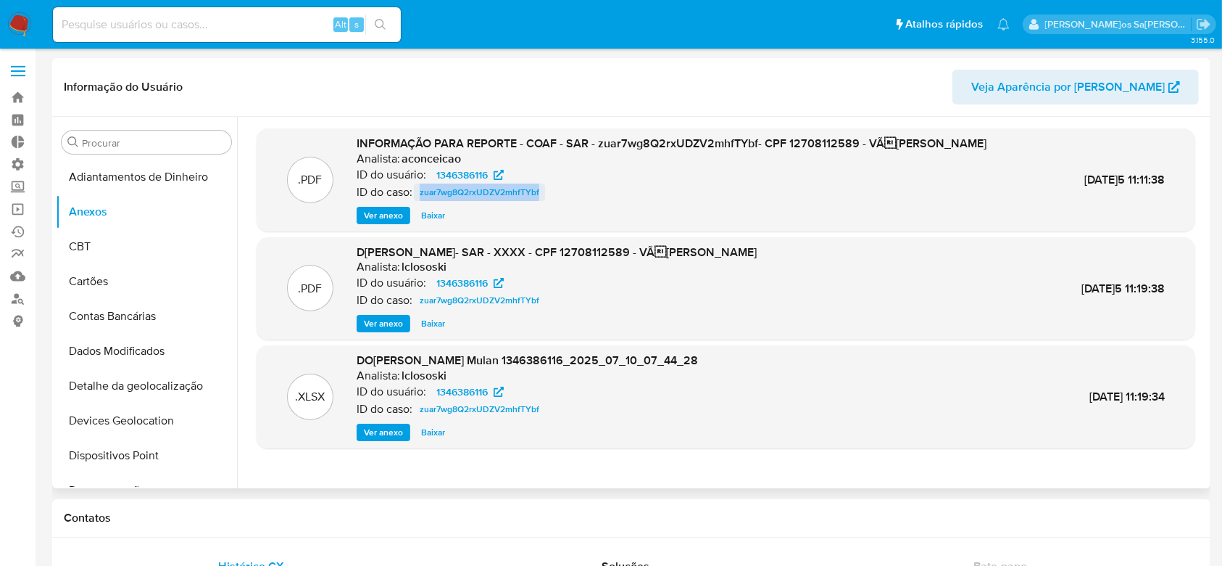
drag, startPoint x: 550, startPoint y: 208, endPoint x: 416, endPoint y: 212, distance: 133.4
click at [416, 201] on div "ID do caso: zuar7wg8Q2rxUDZV2mhfTYbf" at bounding box center [672, 191] width 630 height 17
copy span "zuar7wg8Q2rxUDZV2mhfTYbf"
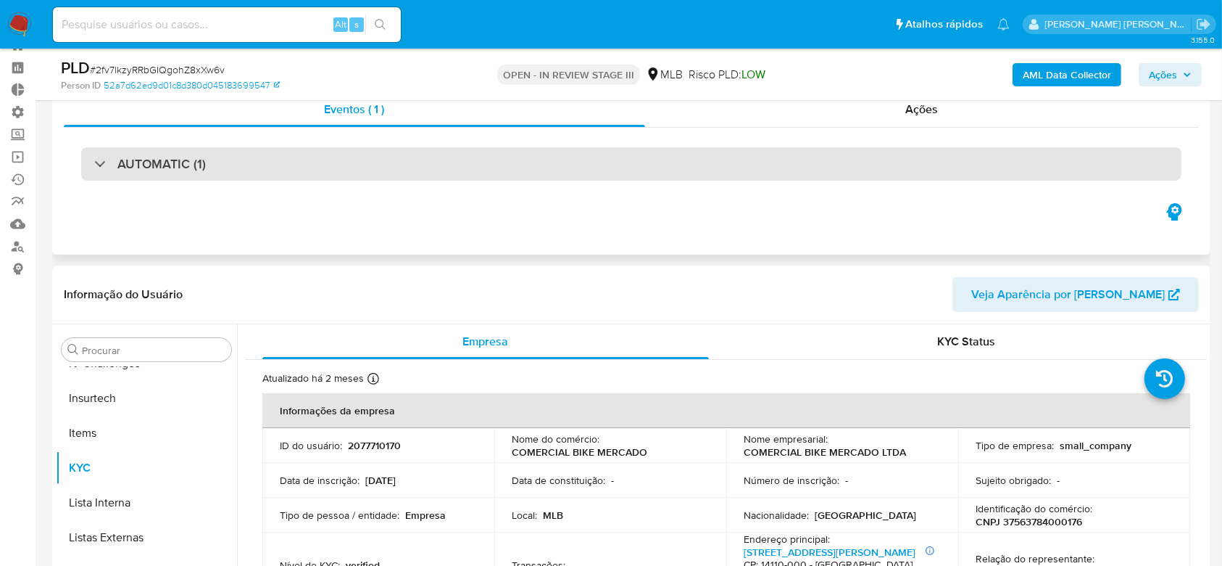
scroll to position [290, 0]
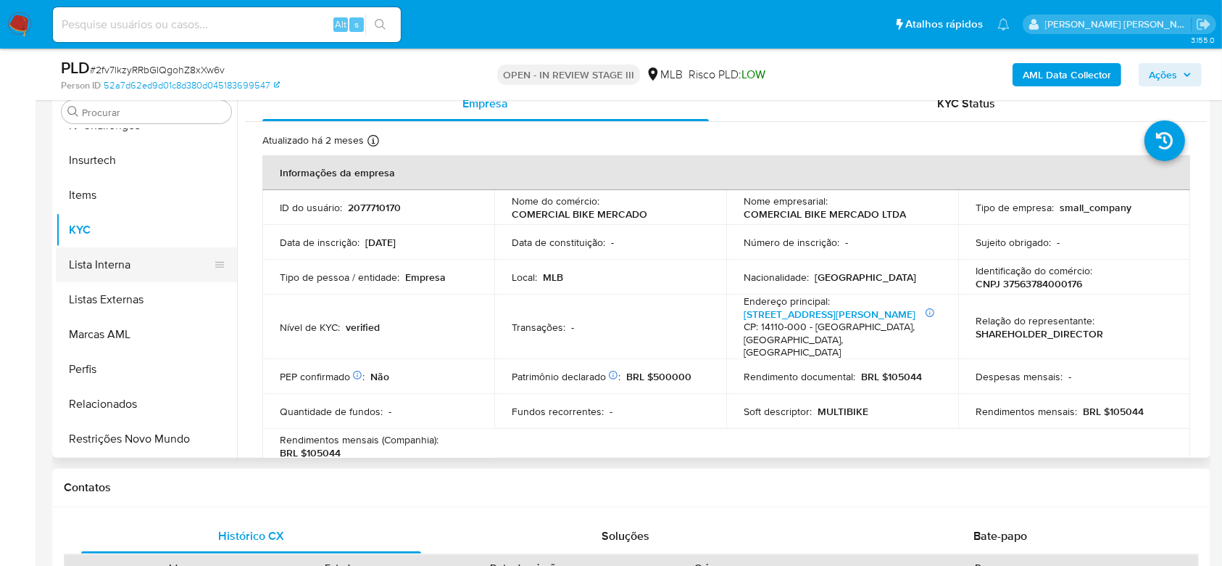
select select "10"
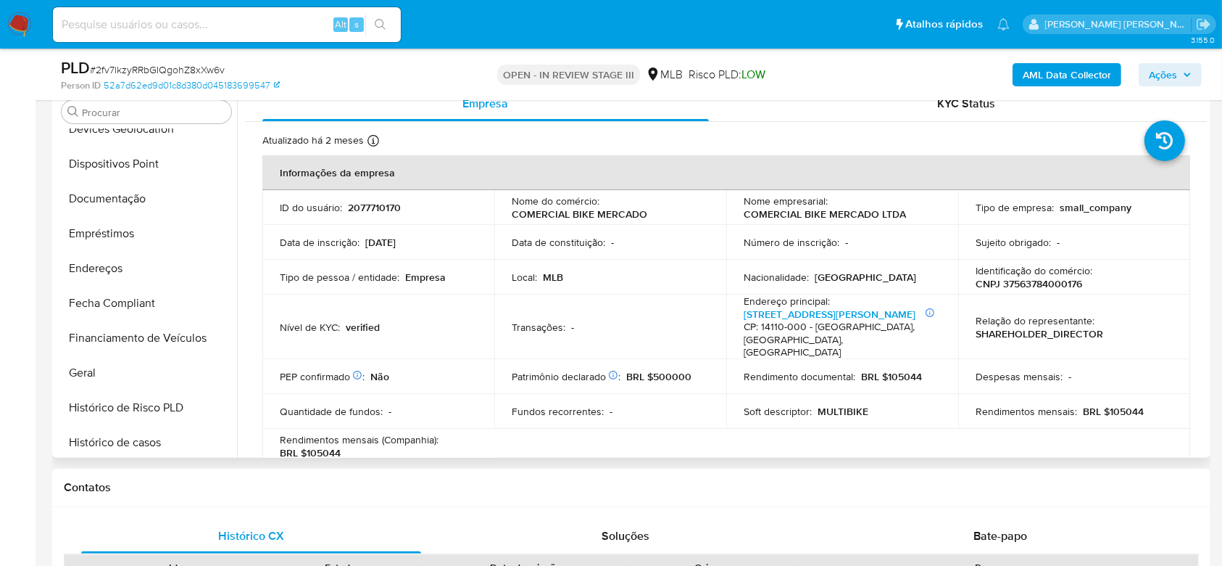
scroll to position [164, 0]
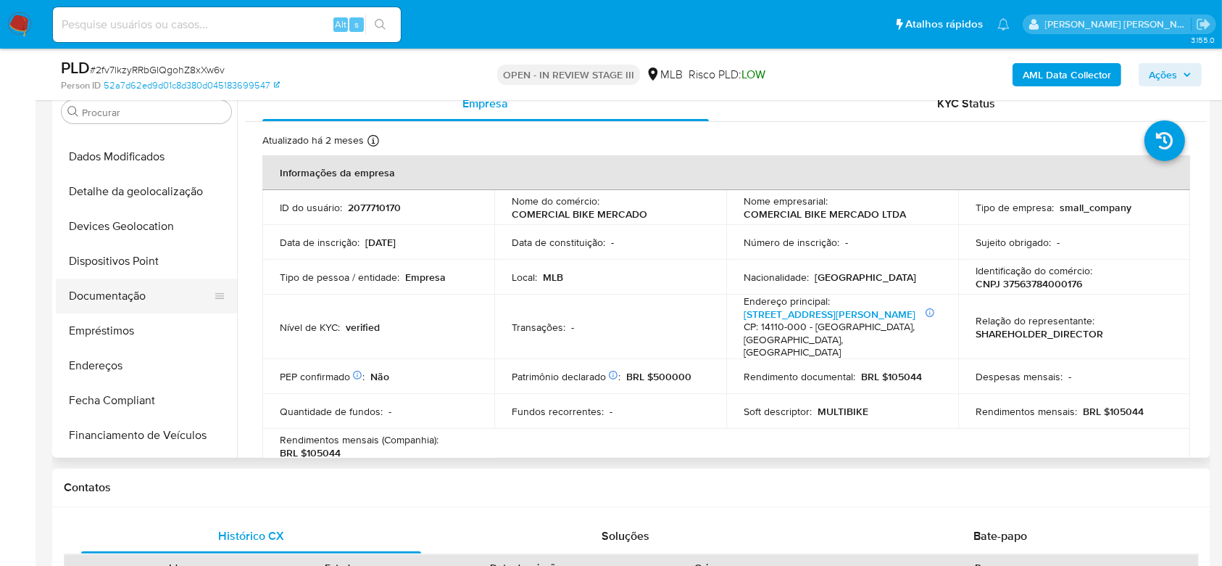
click at [131, 293] on button "Documentação" at bounding box center [141, 295] width 170 height 35
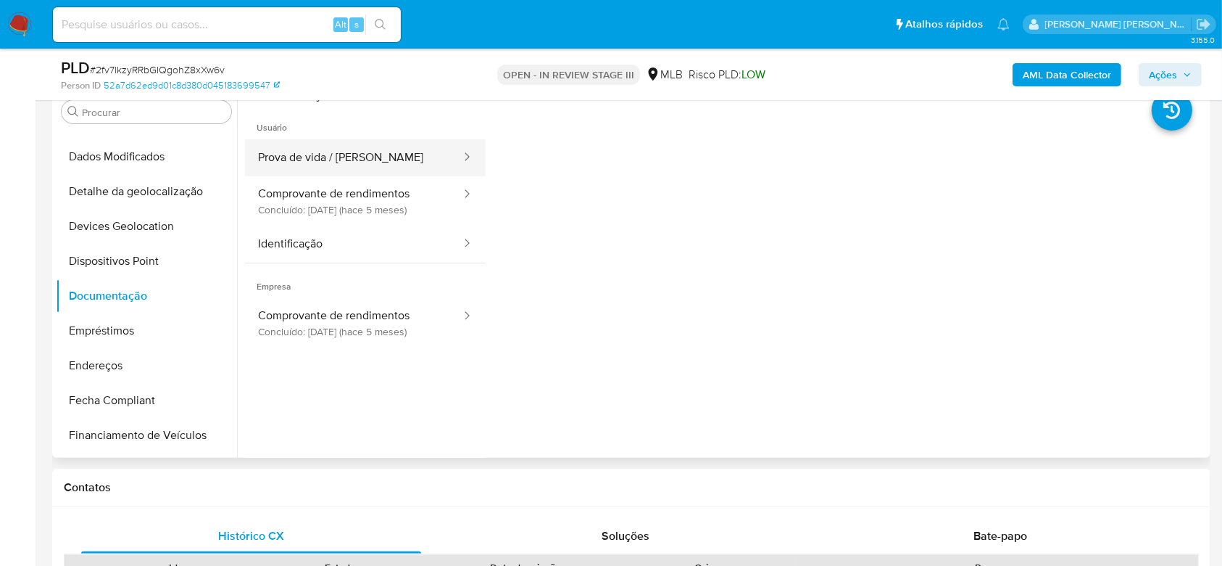
click at [291, 142] on button "Prova de vida / [PERSON_NAME]" at bounding box center [354, 157] width 218 height 37
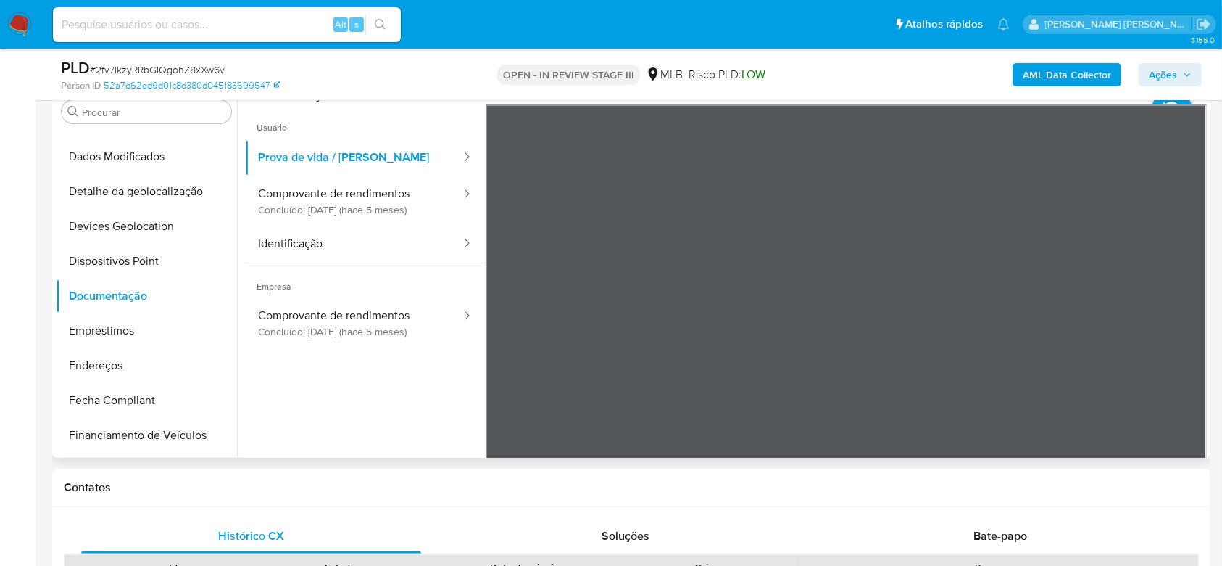
scroll to position [179, 0]
click at [344, 194] on button "Comprovante de rendimentos Concluído: [DATE] (hace 5 meses)" at bounding box center [354, 200] width 218 height 49
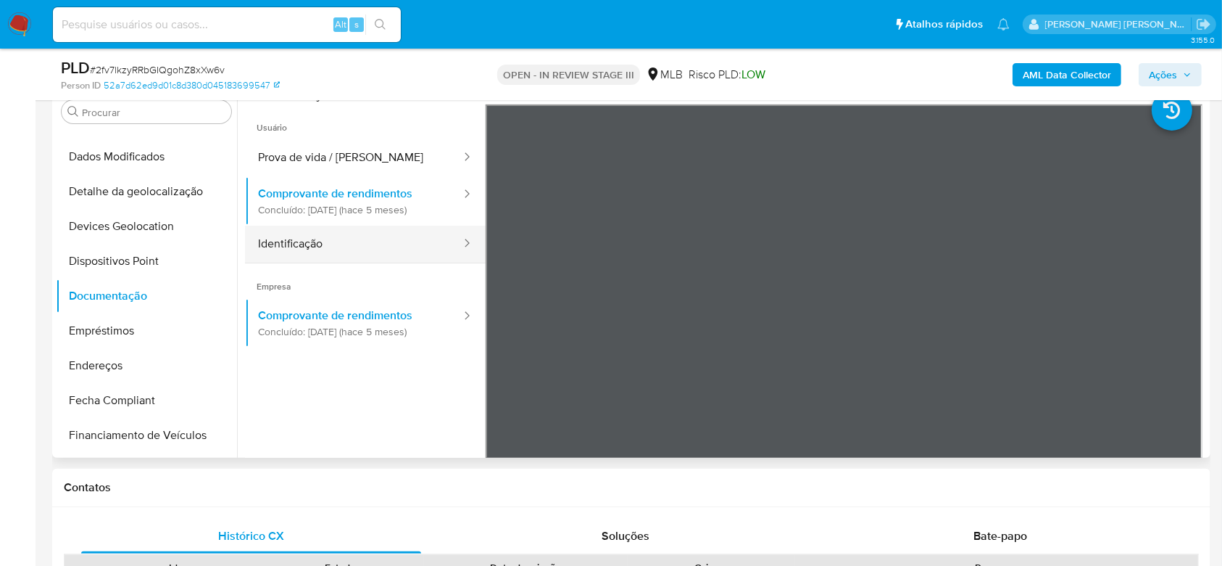
click at [355, 236] on button "Identificação" at bounding box center [354, 243] width 218 height 37
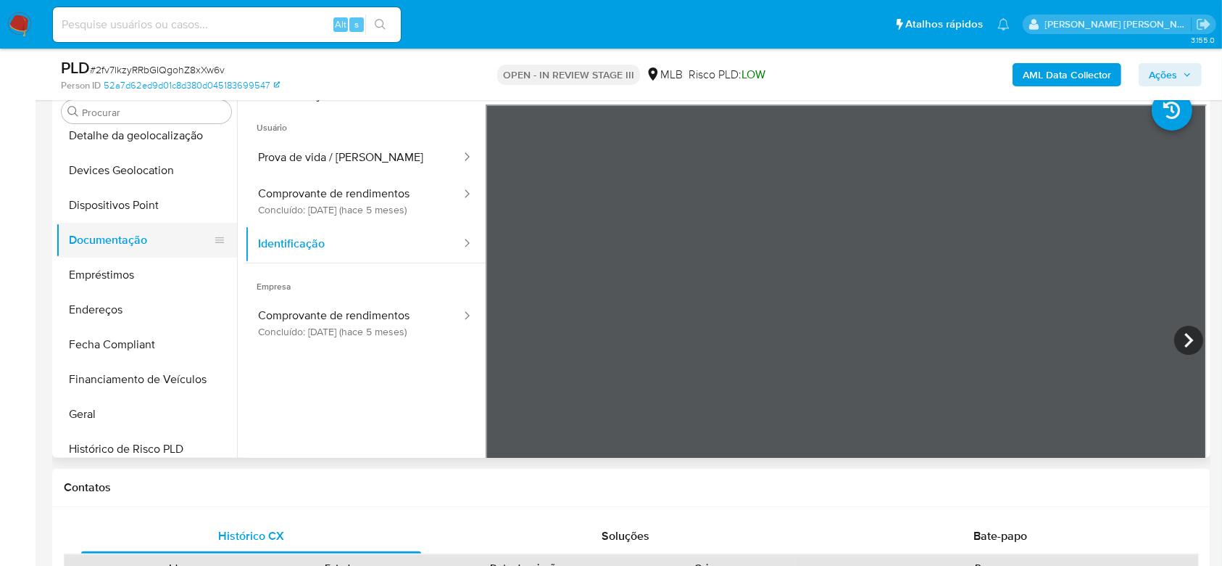
scroll to position [261, 0]
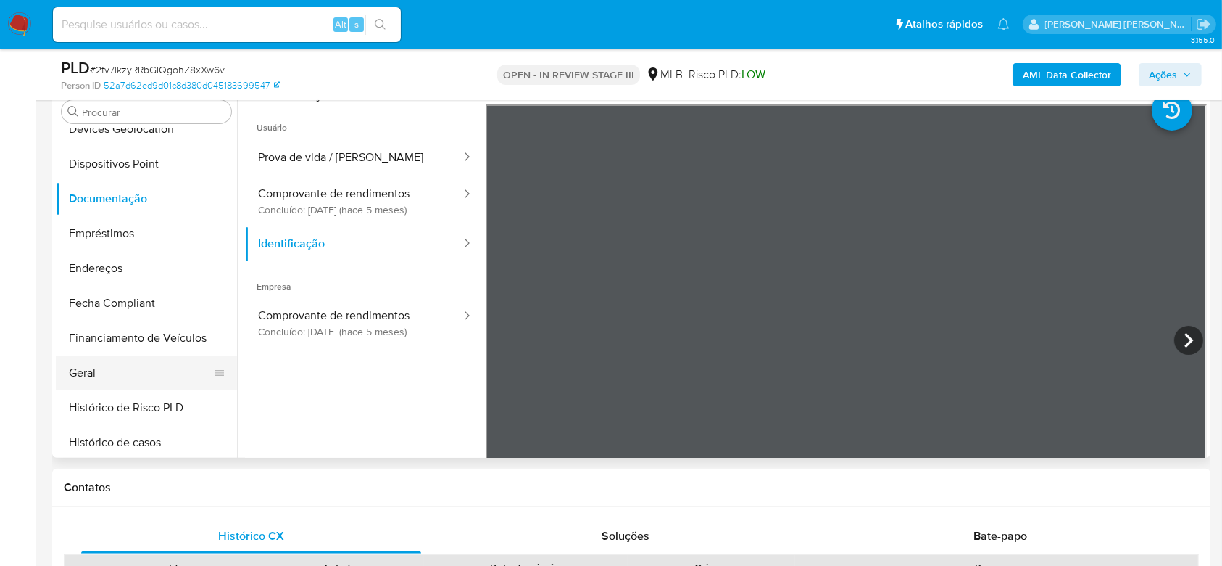
click at [99, 367] on button "Geral" at bounding box center [141, 372] width 170 height 35
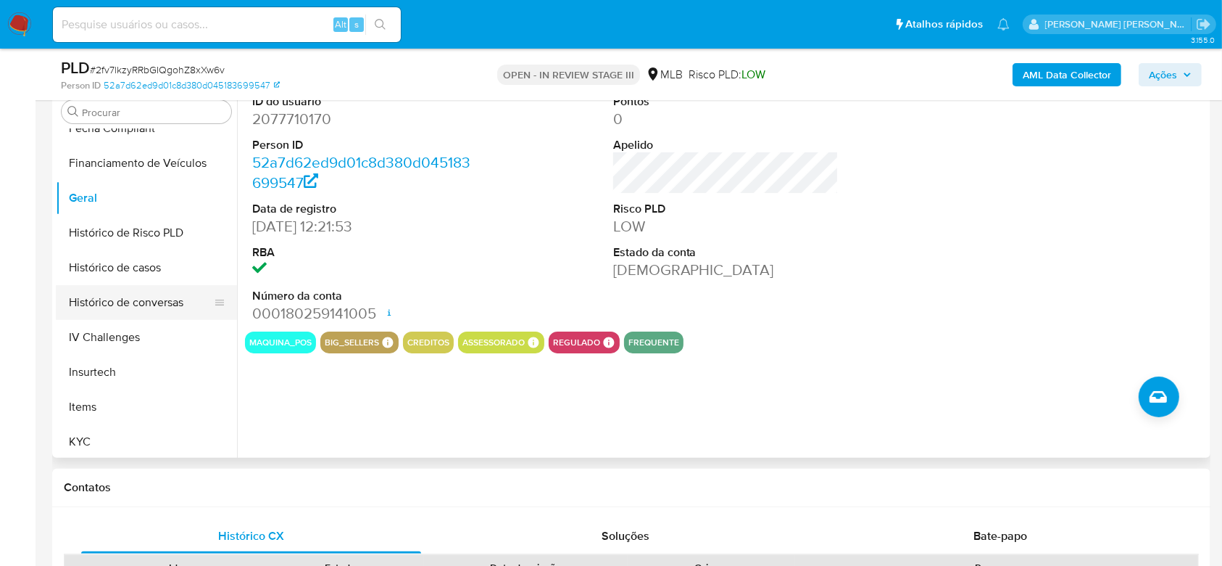
scroll to position [454, 0]
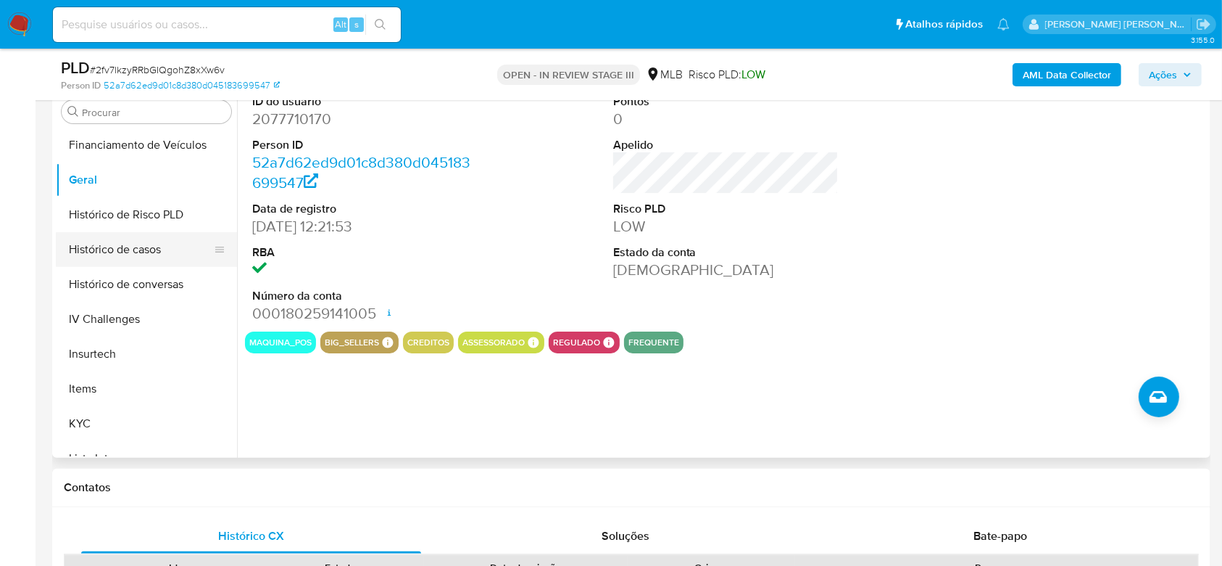
click at [133, 254] on button "Histórico de casos" at bounding box center [141, 249] width 170 height 35
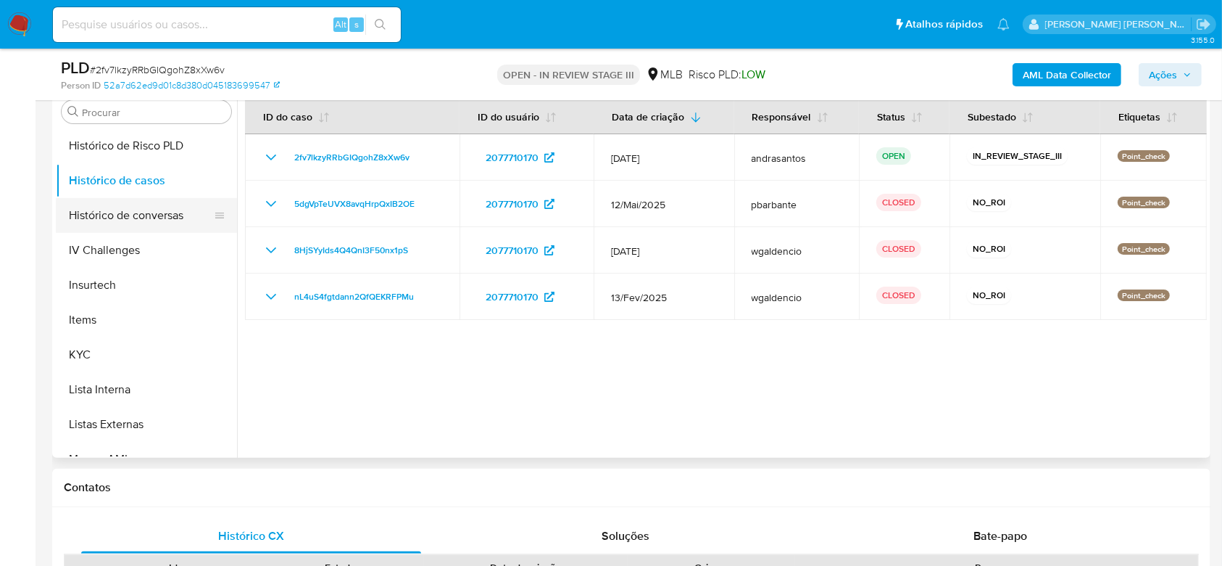
scroll to position [551, 0]
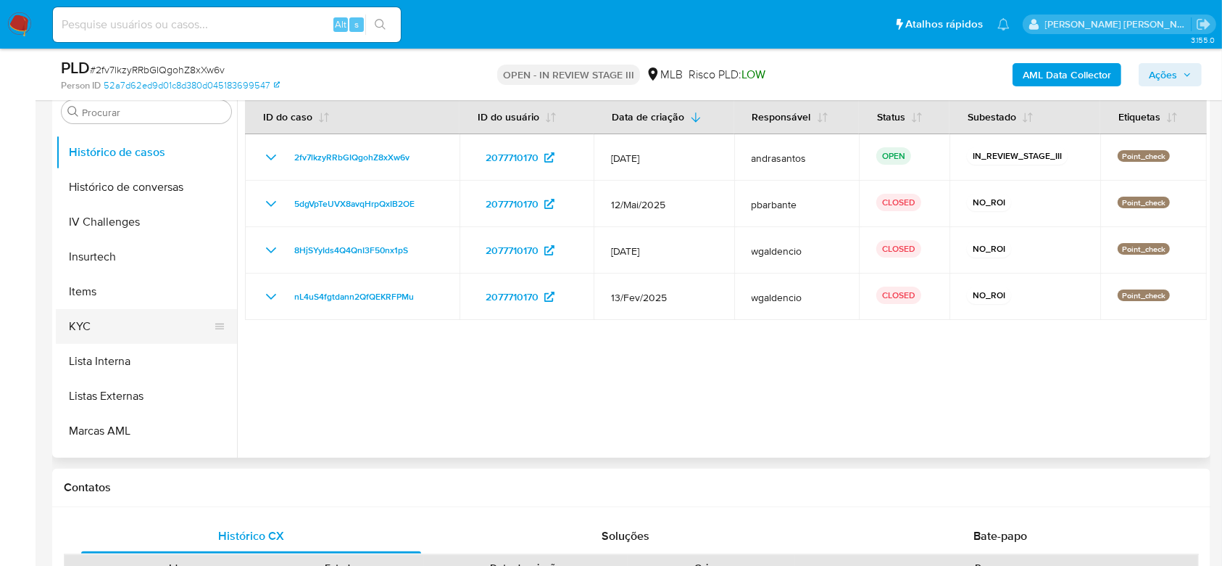
click at [123, 334] on button "KYC" at bounding box center [141, 326] width 170 height 35
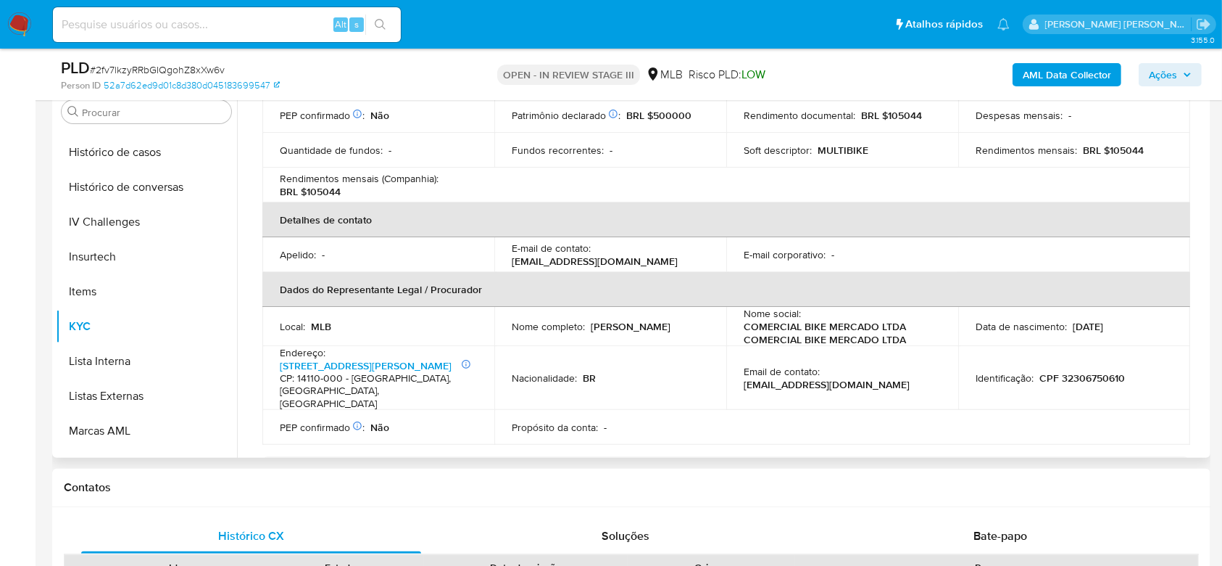
scroll to position [290, 0]
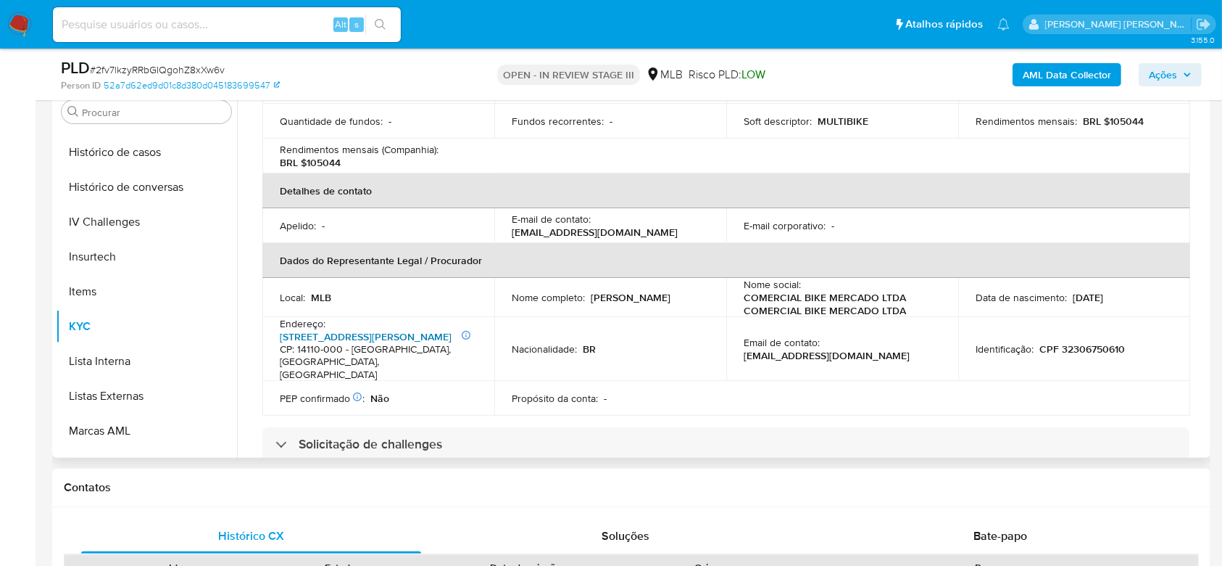
click at [315, 329] on link "Rua Aníbal Vercesi 501" at bounding box center [366, 336] width 172 height 15
click at [186, 20] on input at bounding box center [227, 24] width 348 height 19
paste input "xDFQDxYKf6OAszH5bBIridwB"
type input "xDFQDxYKf6OAszH5bBIridwB"
click at [379, 22] on icon "search-icon" at bounding box center [381, 25] width 12 height 12
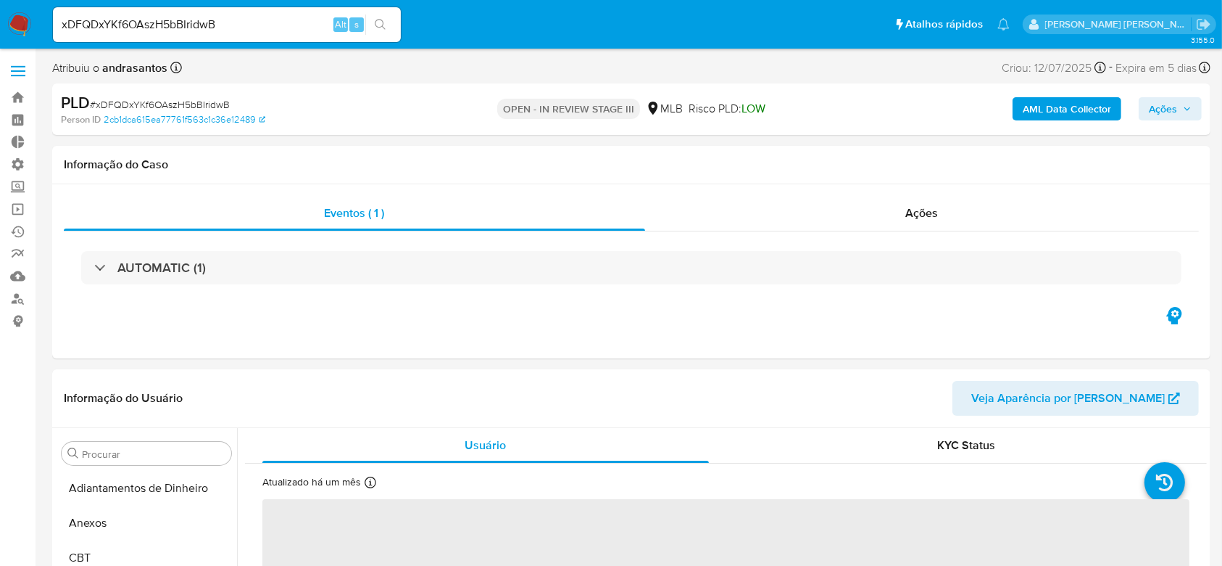
select select "10"
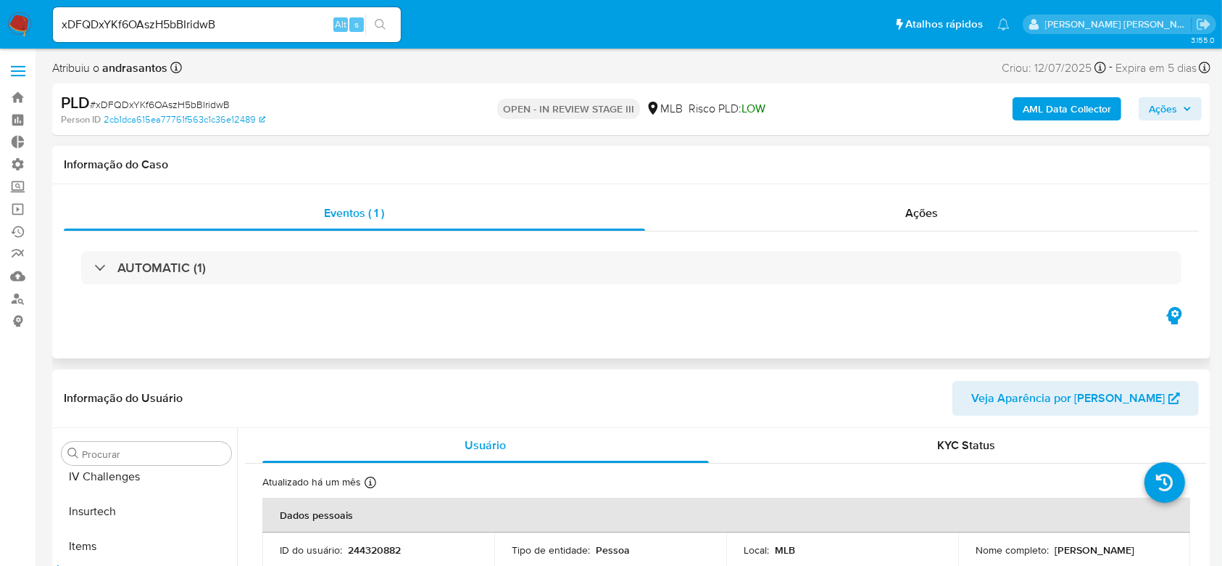
scroll to position [647, 0]
click at [13, 94] on link "Bandeja" at bounding box center [86, 97] width 173 height 22
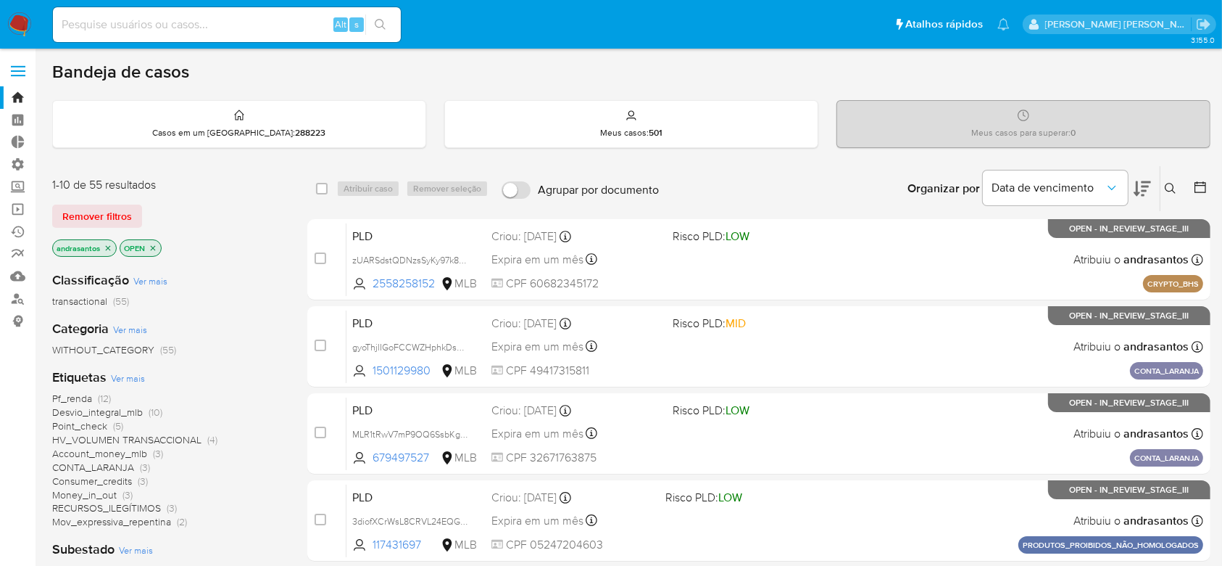
click at [104, 249] on icon "close-filter" at bounding box center [108, 248] width 9 height 9
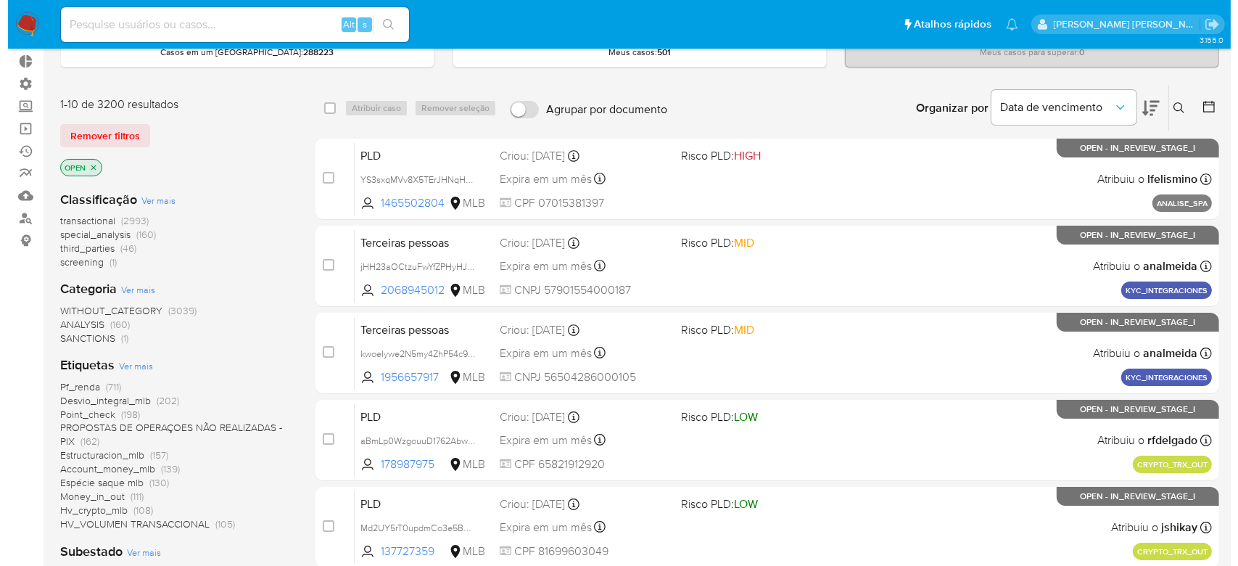
scroll to position [193, 0]
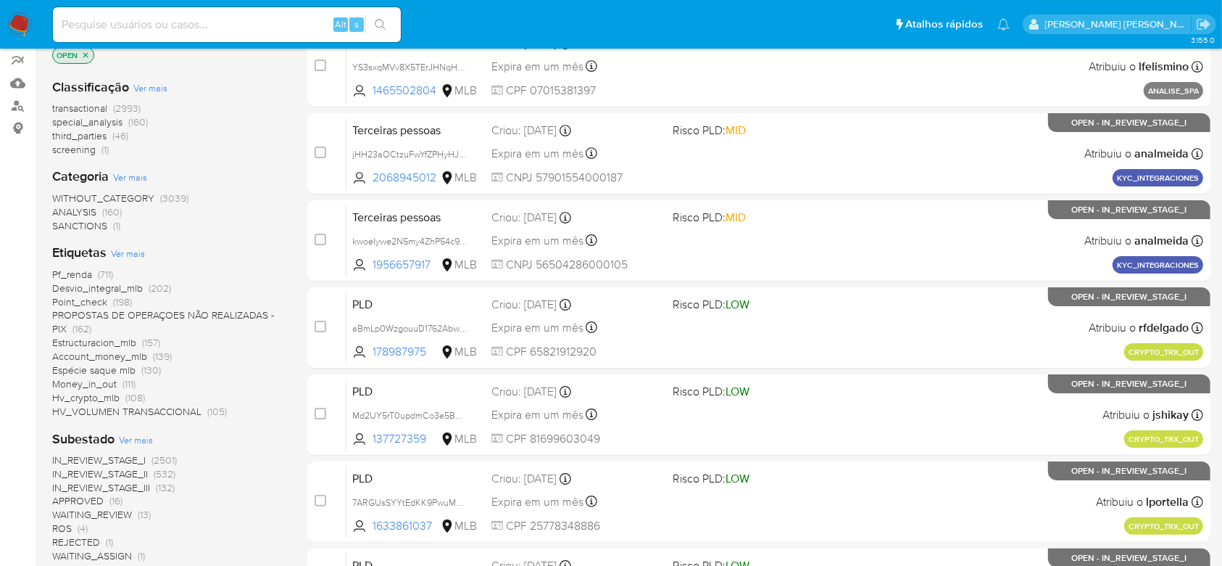
click at [134, 437] on span "Ver mais" at bounding box center [136, 439] width 34 height 13
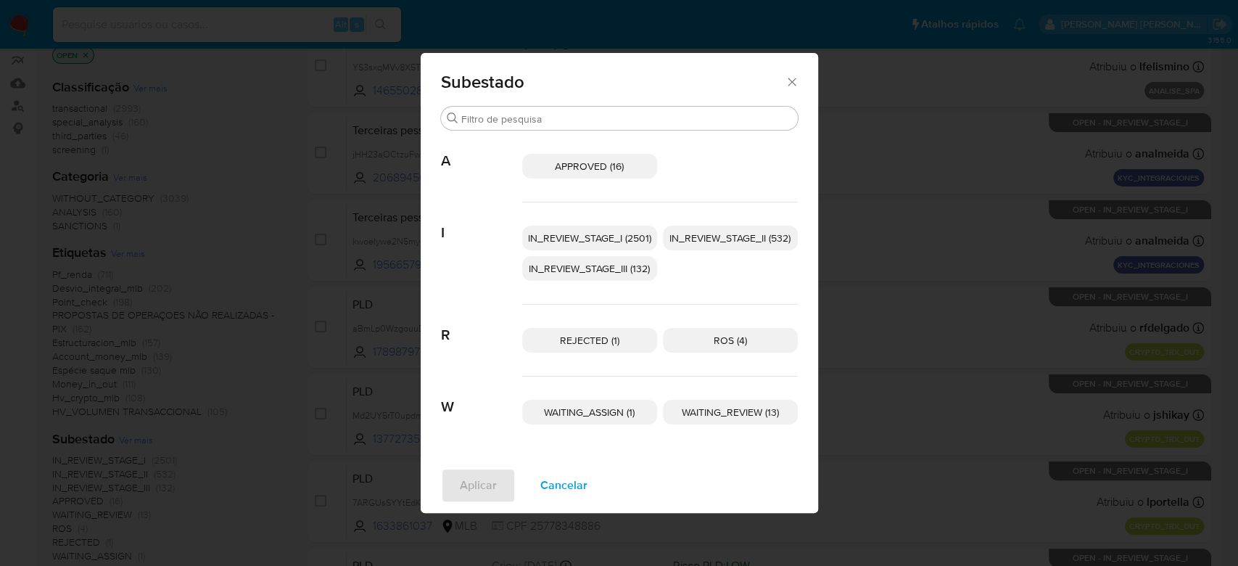
click at [615, 243] on span "IN_REVIEW_STAGE_I (2501)" at bounding box center [589, 238] width 123 height 15
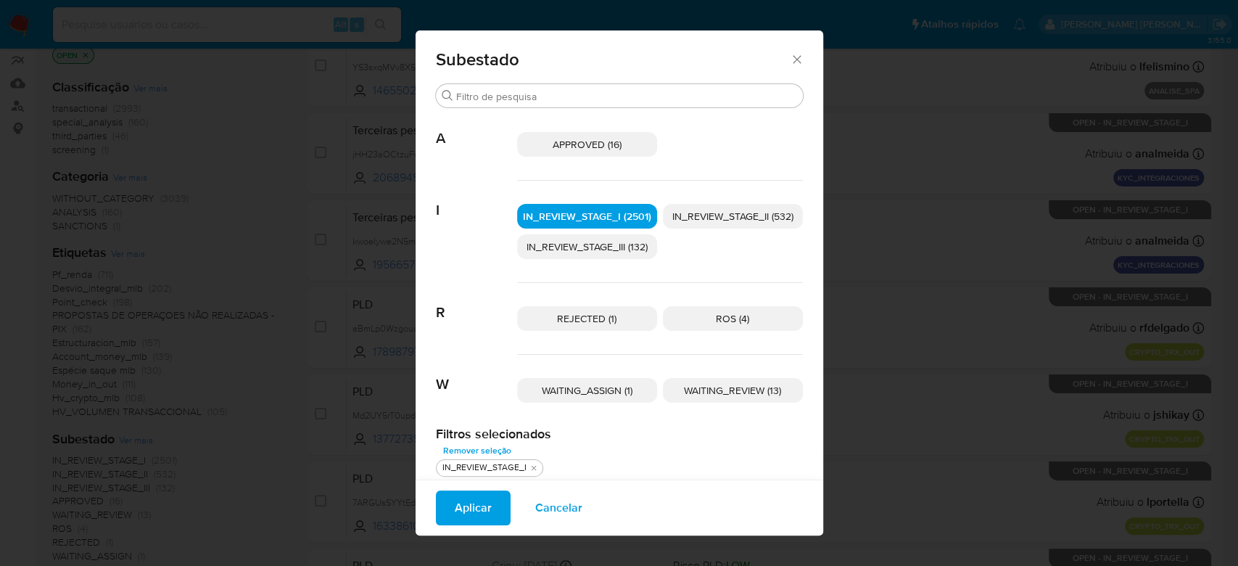
click at [731, 218] on span "IN_REVIEW_STAGE_II (532)" at bounding box center [732, 216] width 121 height 15
click at [471, 501] on span "Aplicar" at bounding box center [473, 508] width 37 height 32
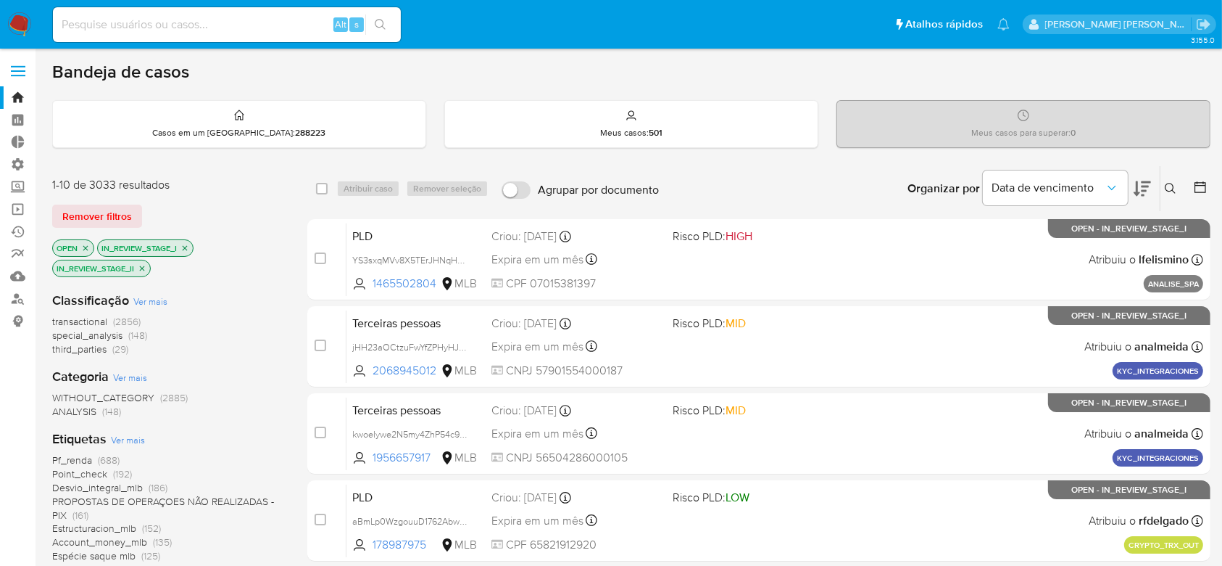
click at [1206, 184] on icon at bounding box center [1201, 187] width 12 height 12
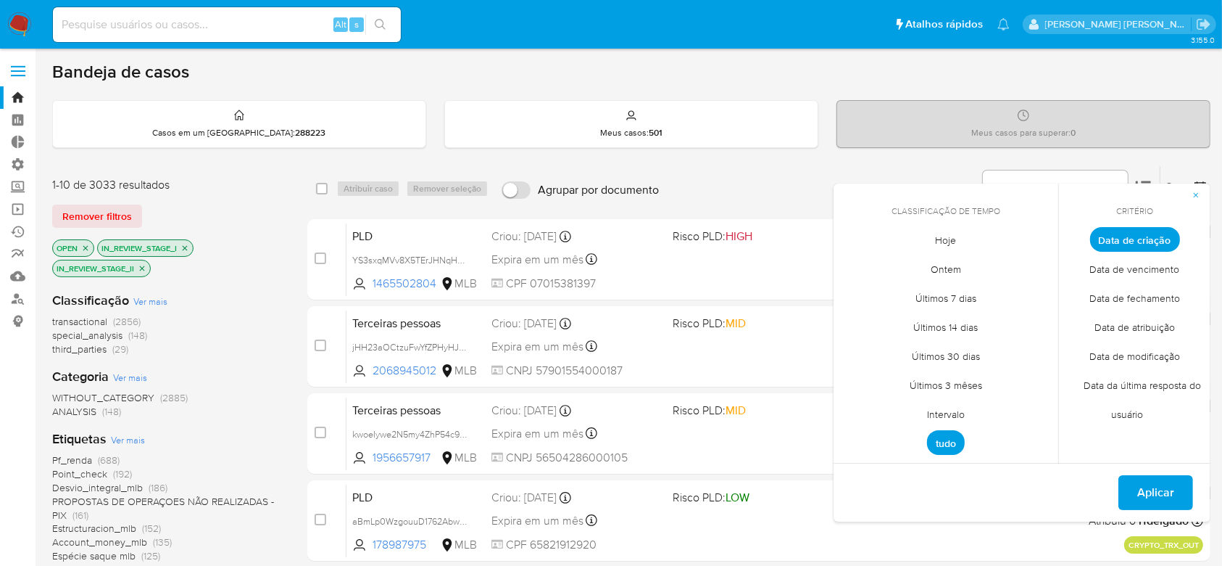
click at [948, 413] on span "Intervalo" at bounding box center [946, 414] width 68 height 30
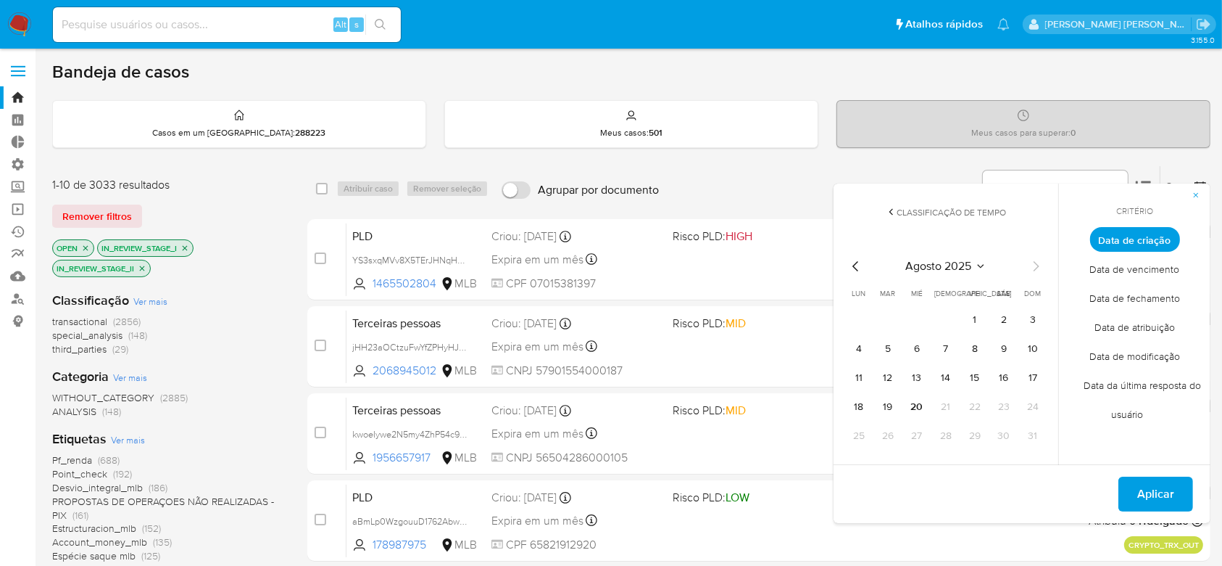
click at [848, 265] on icon "Mes anterior" at bounding box center [856, 265] width 17 height 17
click at [886, 319] on button "1" at bounding box center [888, 319] width 23 height 23
click at [1032, 262] on icon "Mes siguiente" at bounding box center [1035, 265] width 17 height 17
click at [1003, 343] on button "9" at bounding box center [1004, 348] width 23 height 23
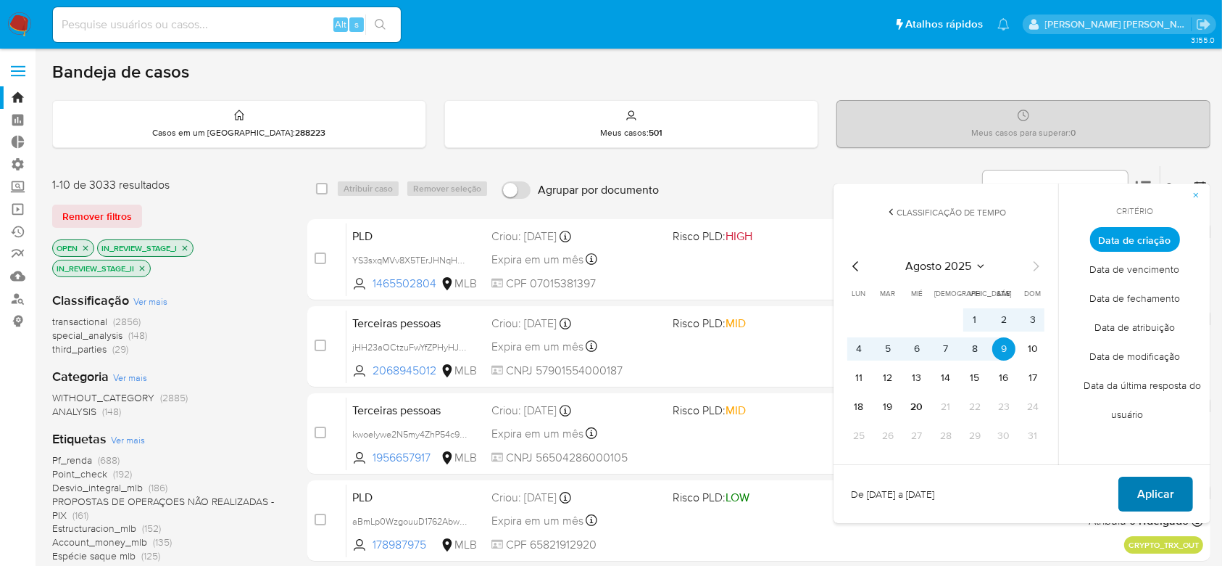
click at [1167, 495] on span "Aplicar" at bounding box center [1156, 494] width 37 height 32
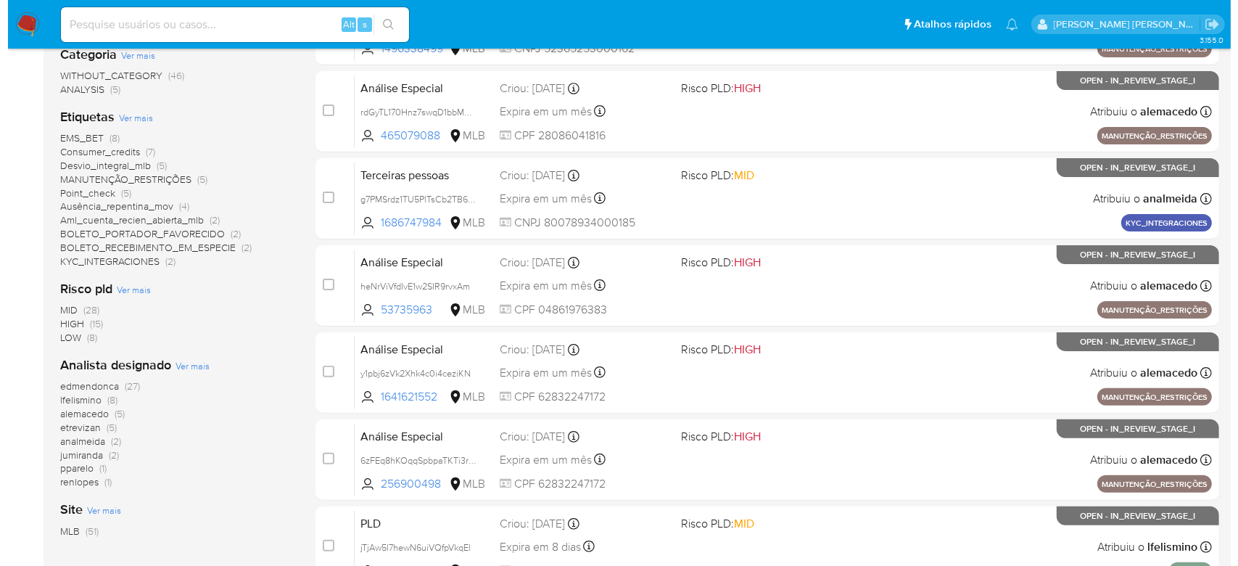
scroll to position [386, 0]
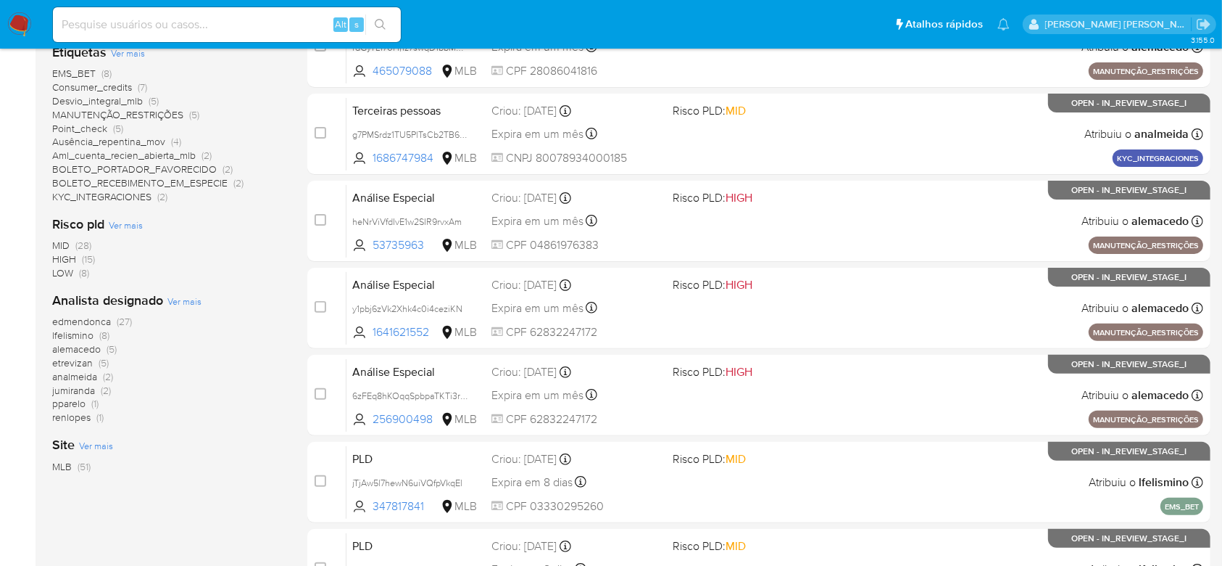
click at [171, 302] on span "Ver mais" at bounding box center [184, 300] width 34 height 13
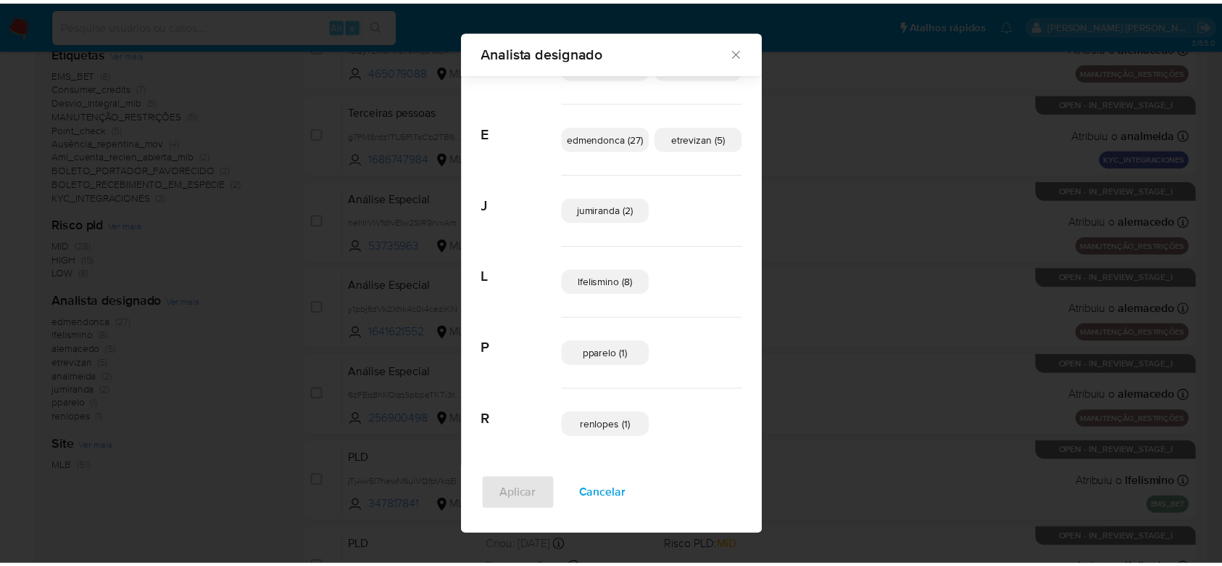
scroll to position [70, 0]
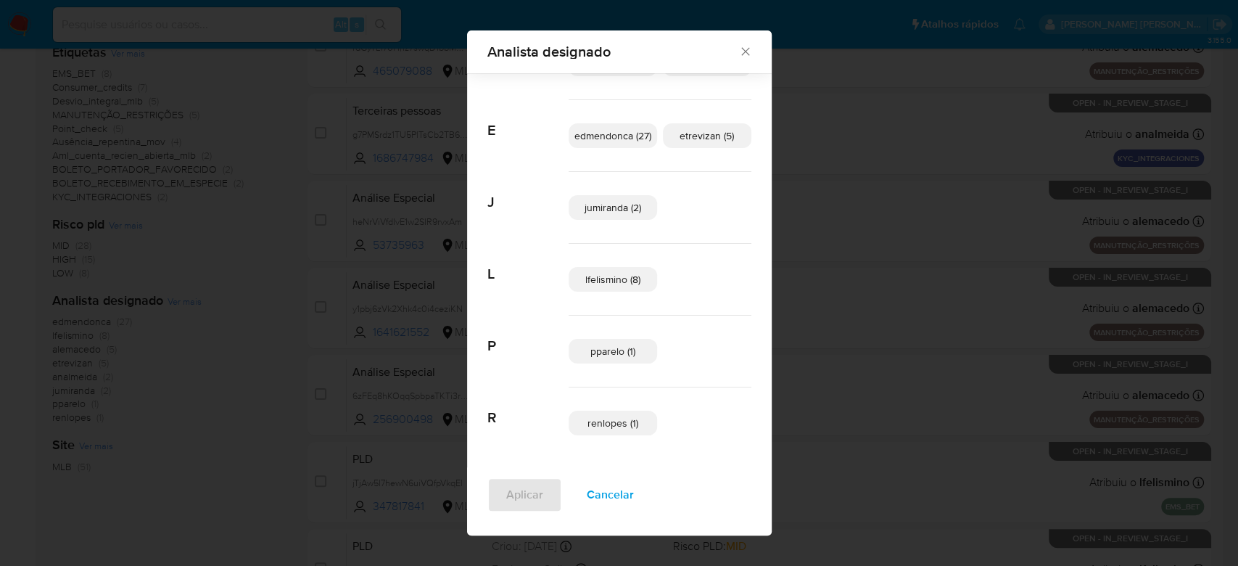
click at [608, 207] on span "jumiranda (2)" at bounding box center [612, 207] width 57 height 15
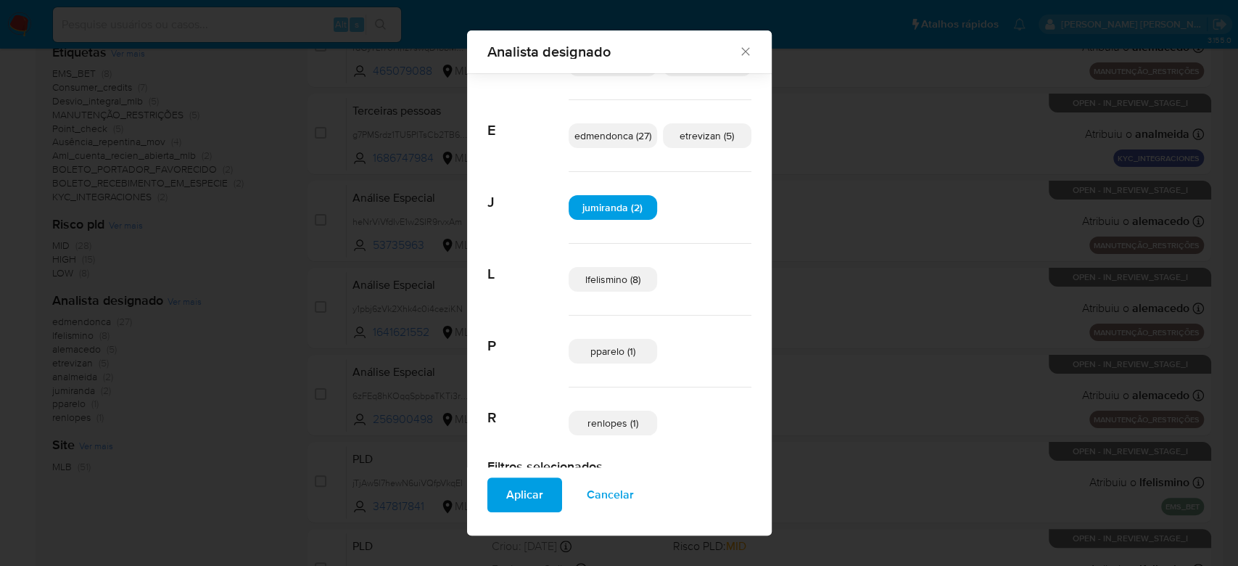
click at [518, 498] on span "Aplicar" at bounding box center [524, 495] width 37 height 32
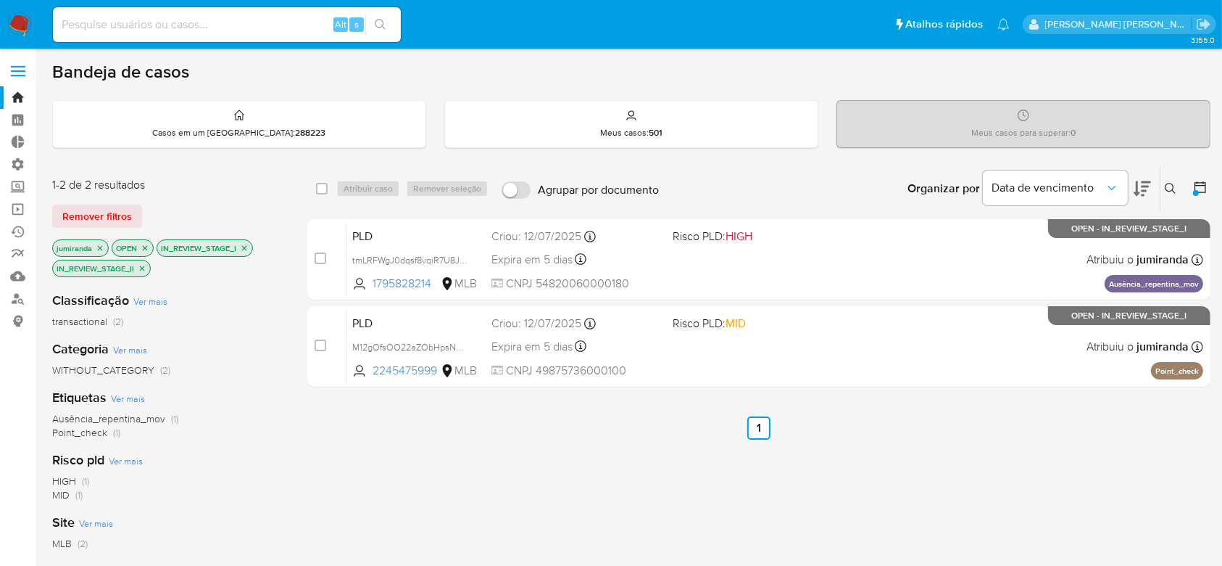
click at [102, 244] on icon "close-filter" at bounding box center [100, 248] width 9 height 9
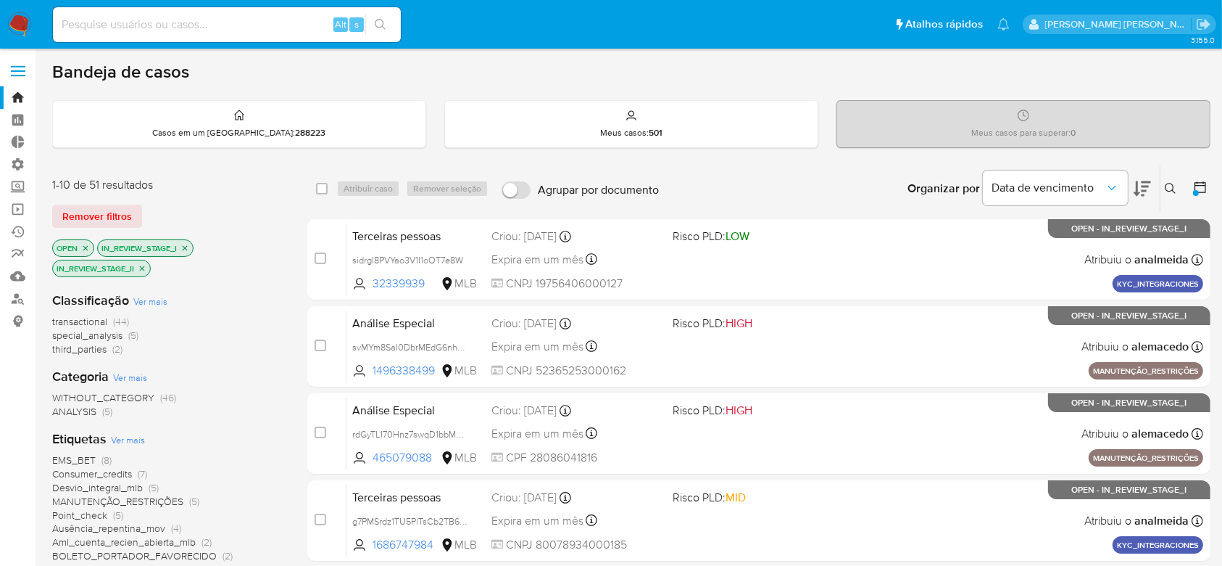
click at [187, 248] on icon "close-filter" at bounding box center [185, 247] width 5 height 5
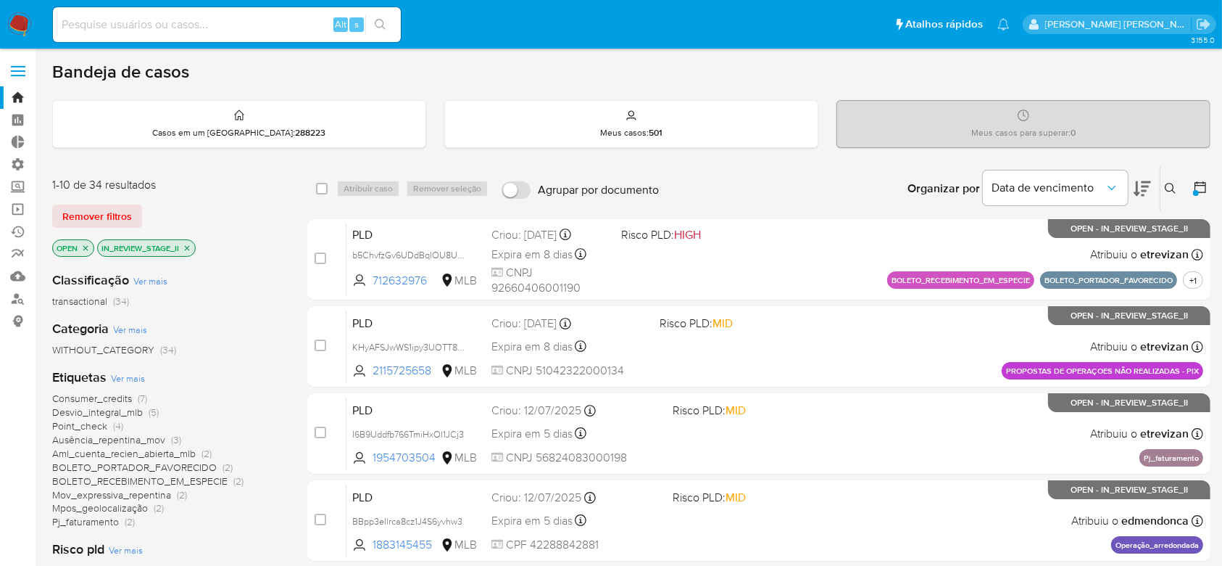
click at [188, 247] on icon "close-filter" at bounding box center [187, 247] width 5 height 5
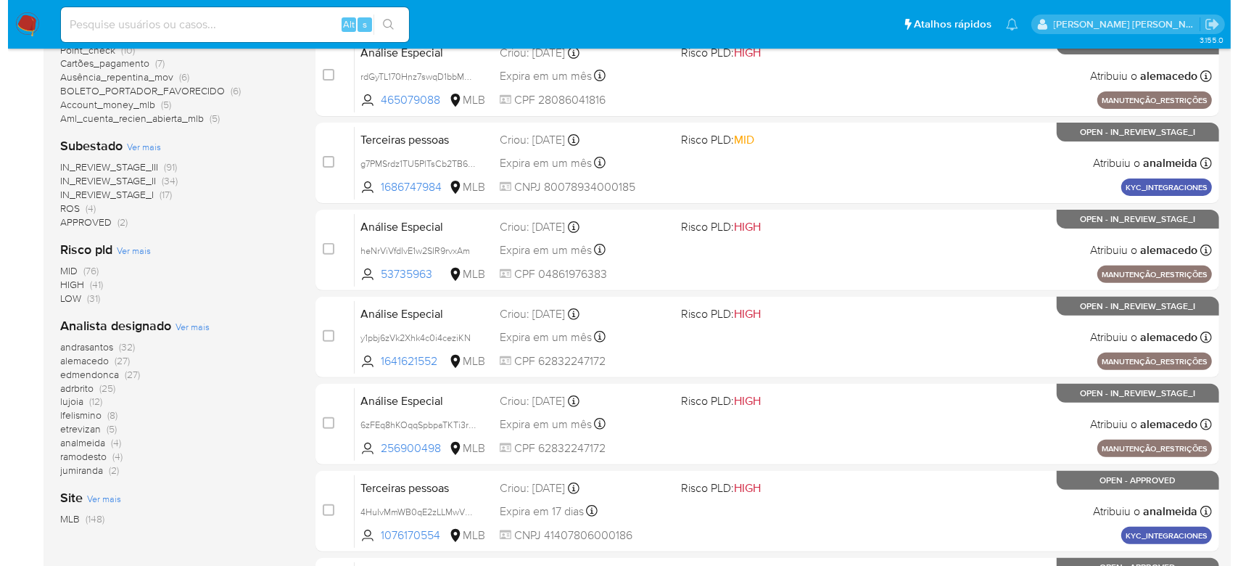
scroll to position [483, 0]
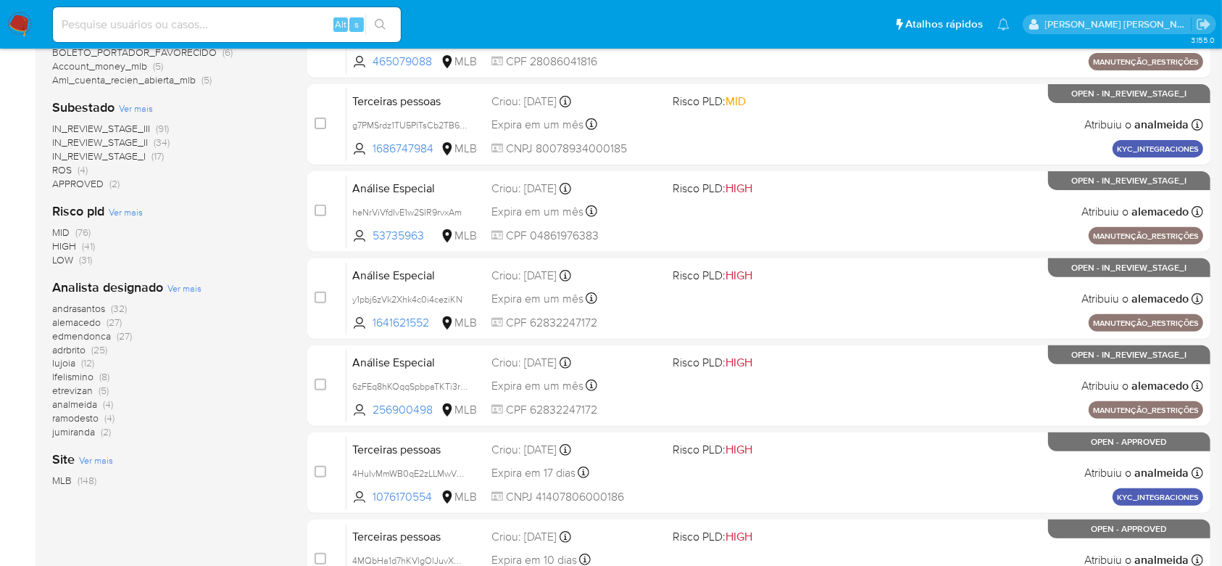
click at [173, 289] on span "Ver mais" at bounding box center [184, 287] width 34 height 13
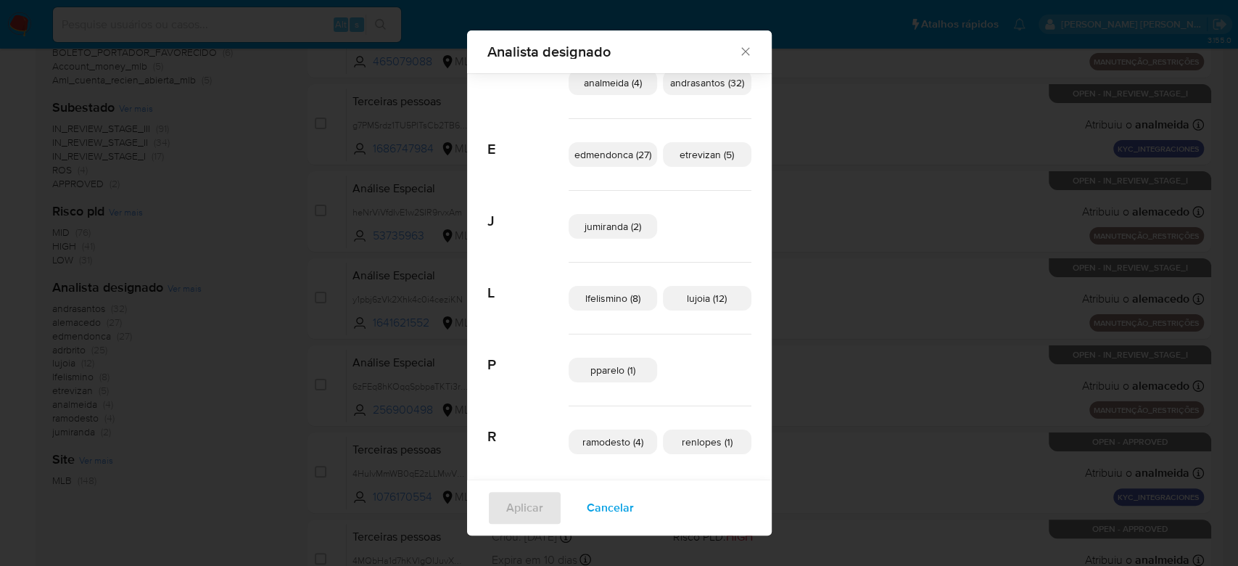
scroll to position [88, 0]
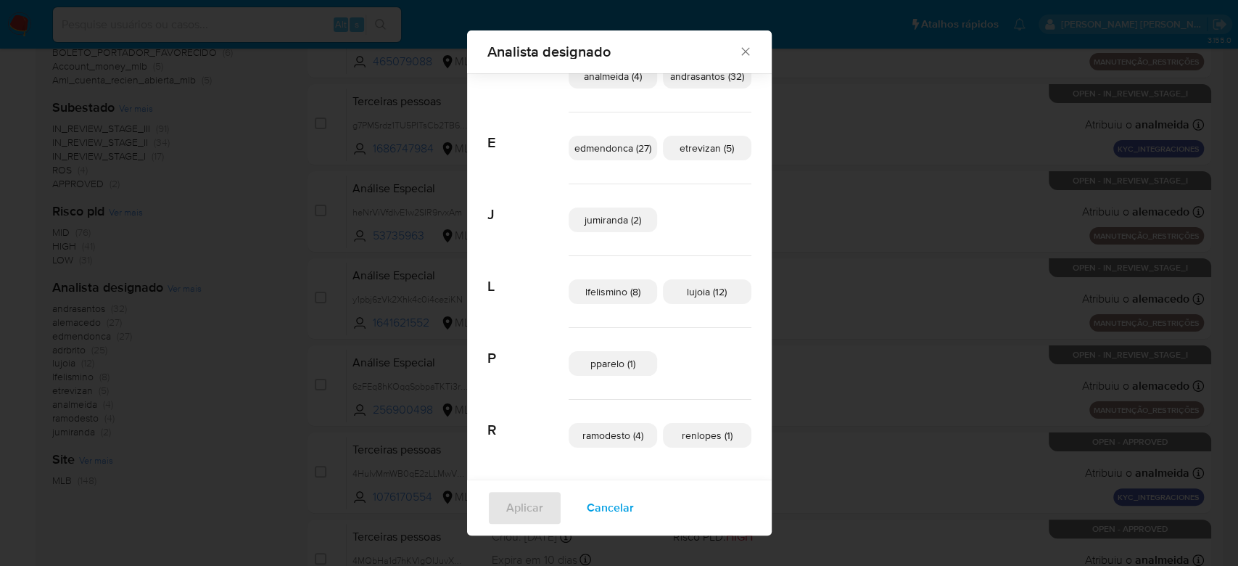
click at [687, 291] on span "lujoia (12)" at bounding box center [707, 291] width 40 height 15
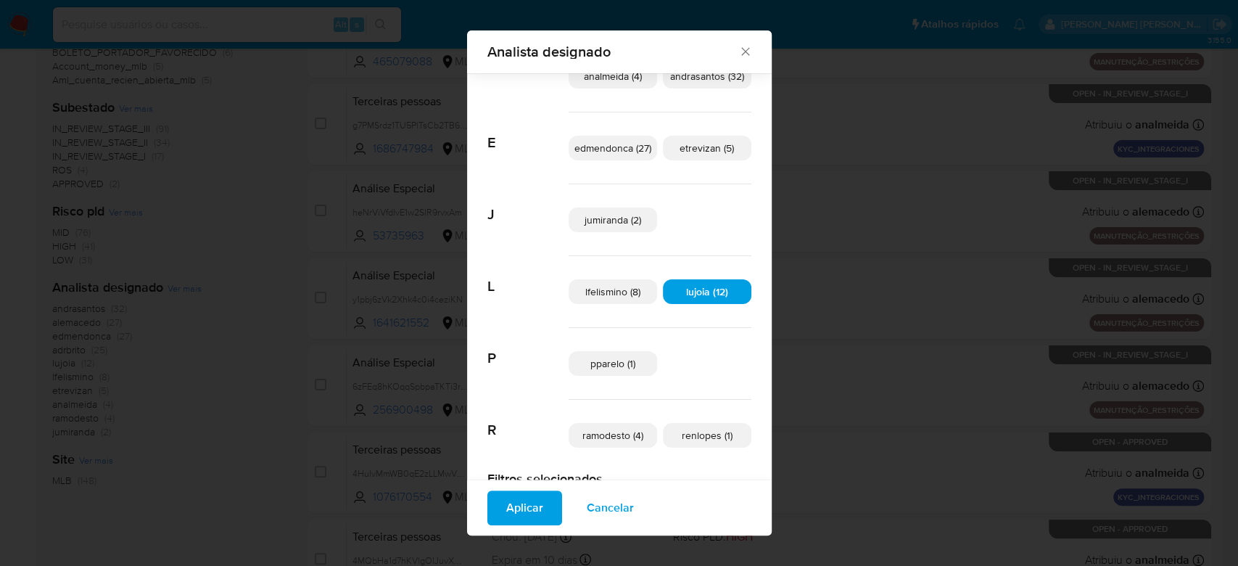
click at [515, 513] on span "Aplicar" at bounding box center [524, 508] width 37 height 32
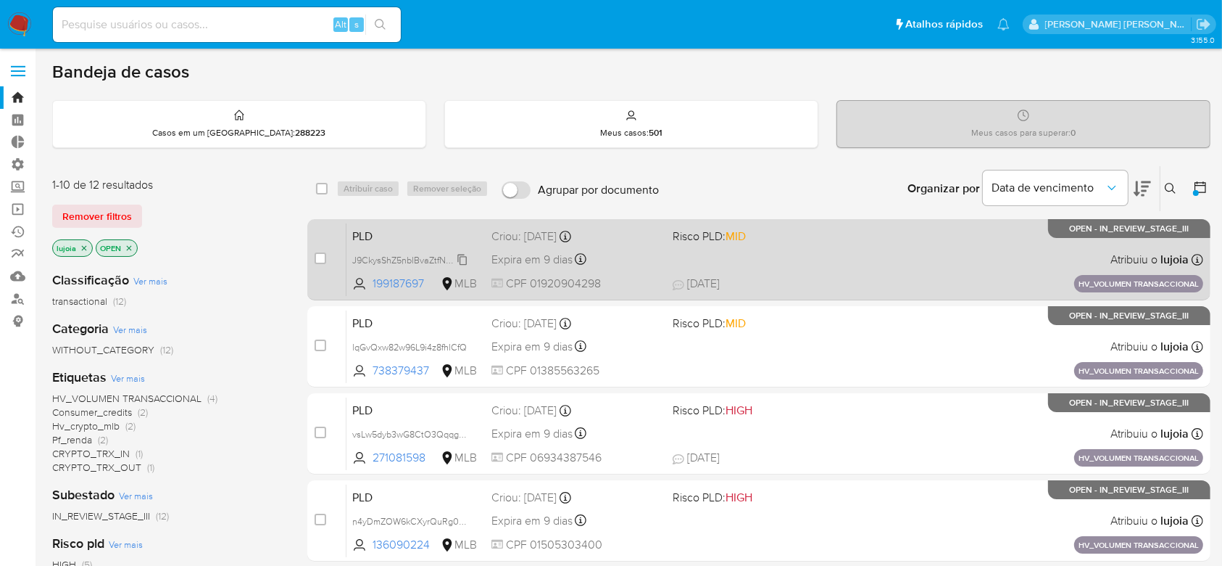
click at [461, 255] on span "J9CkysShZ5nblBvaZtfN5L1g" at bounding box center [407, 259] width 111 height 16
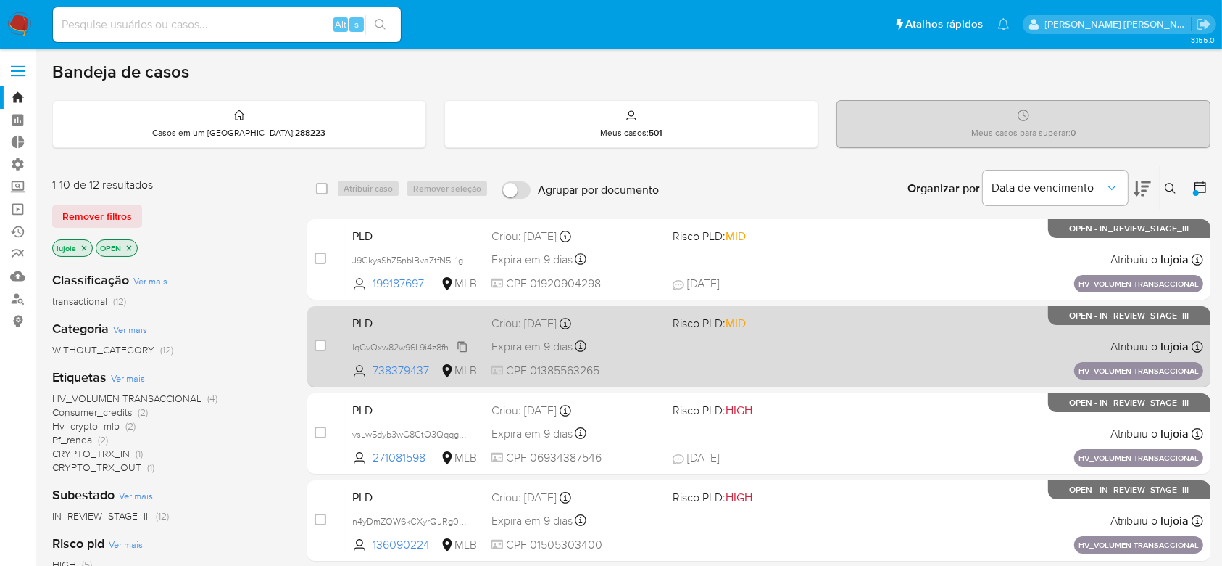
click at [466, 345] on span "lqGvQxw82w96L9i4z8fhlCfQ" at bounding box center [409, 346] width 115 height 16
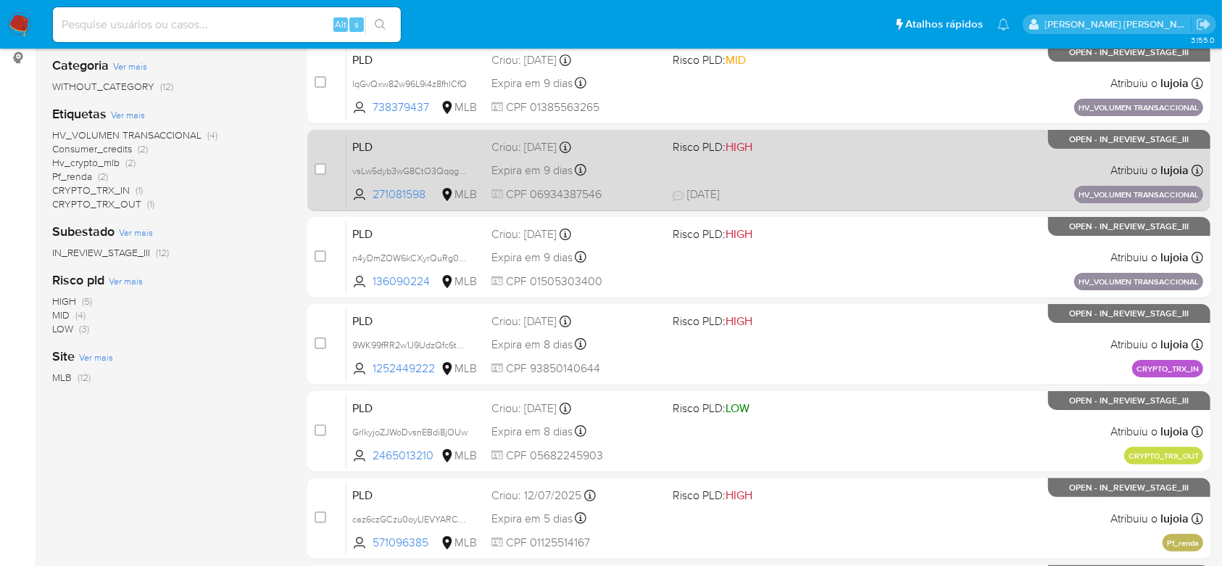
scroll to position [386, 0]
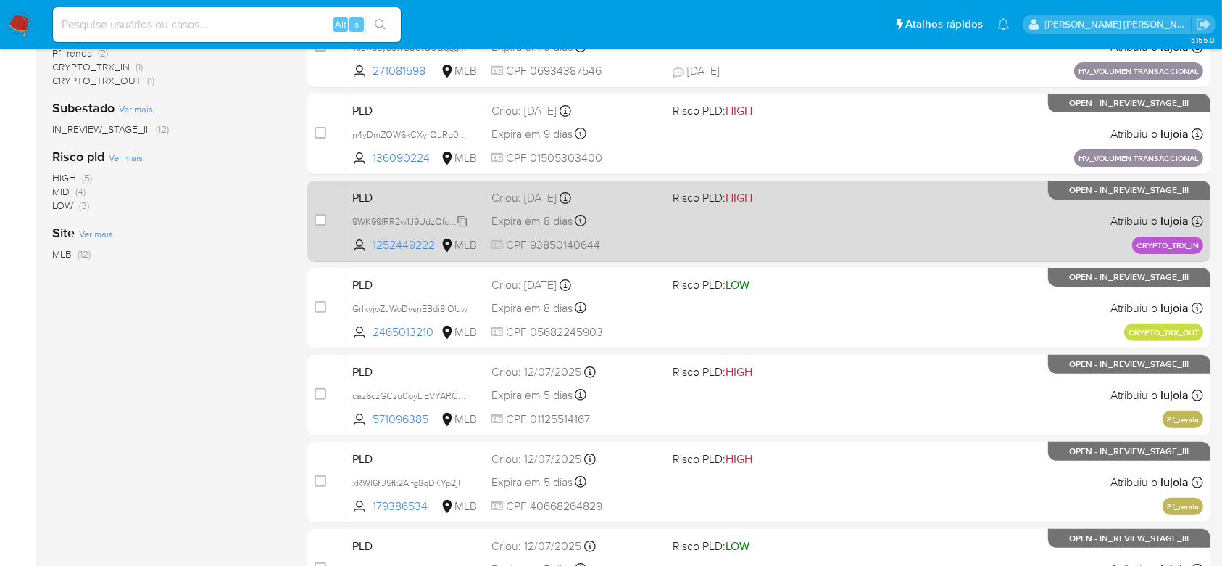
click at [457, 215] on span "9WK99fRR2w1J9UdzQfc6t9Jy" at bounding box center [411, 220] width 118 height 16
